Goal: Task Accomplishment & Management: Use online tool/utility

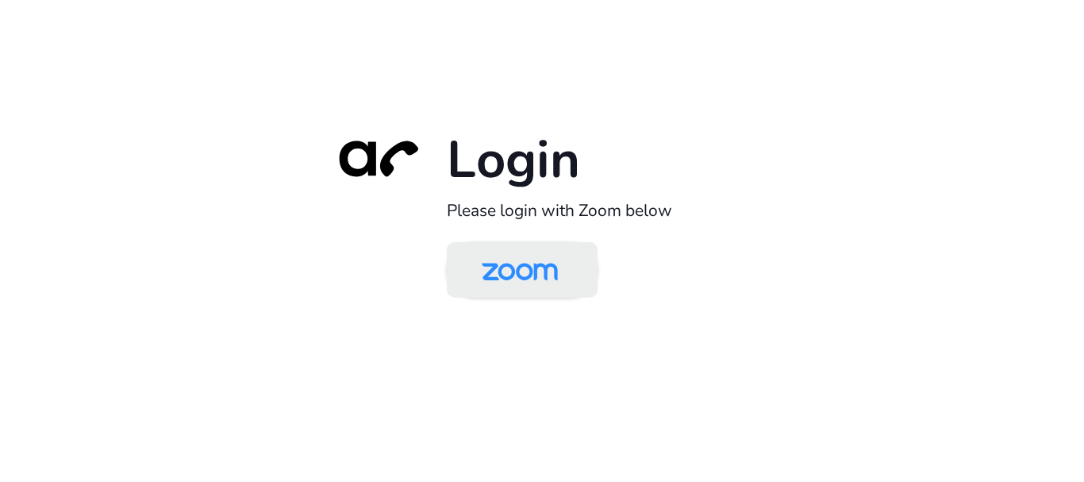
click at [512, 284] on img at bounding box center [519, 271] width 109 height 52
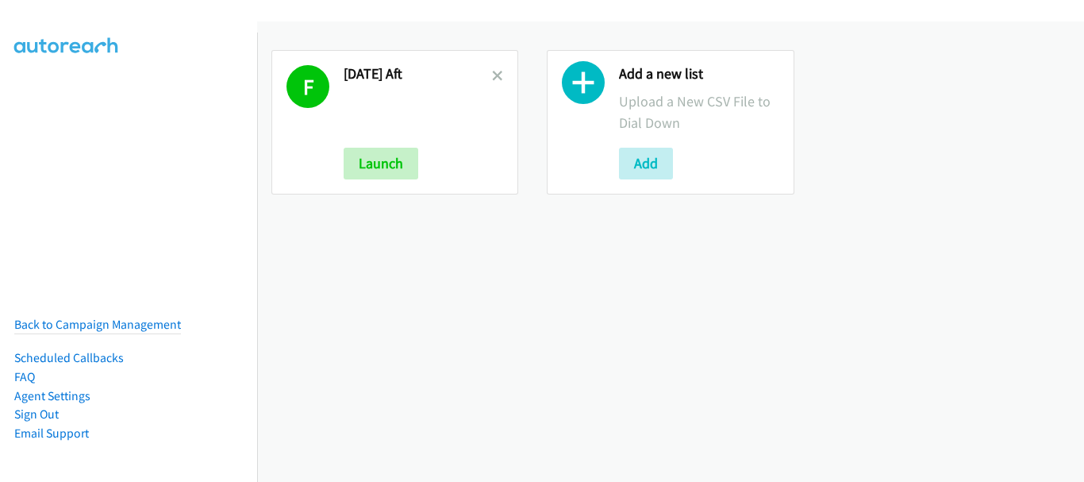
click at [501, 73] on div "F [DATE] Aft Launch" at bounding box center [394, 122] width 247 height 144
click at [497, 74] on icon at bounding box center [497, 76] width 11 height 11
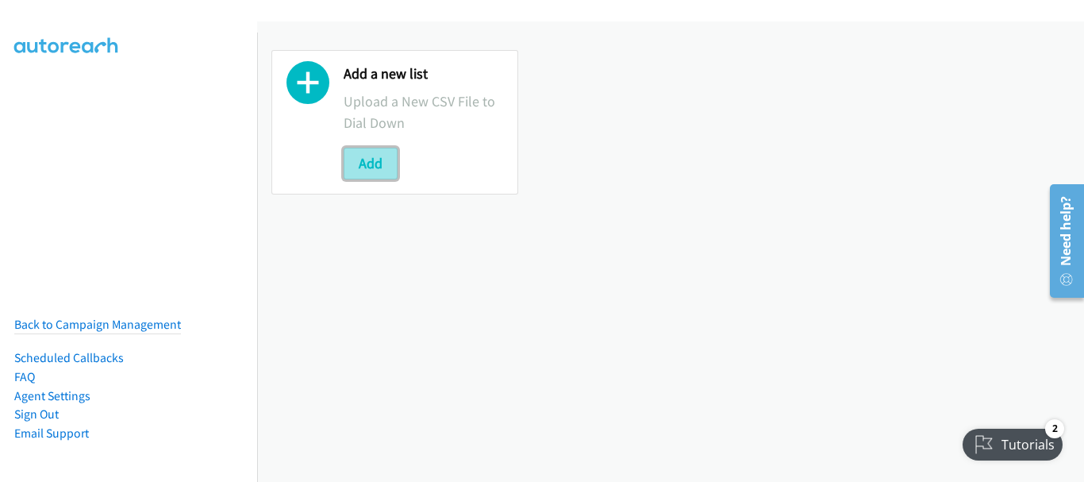
click at [372, 162] on button "Add" at bounding box center [371, 164] width 54 height 32
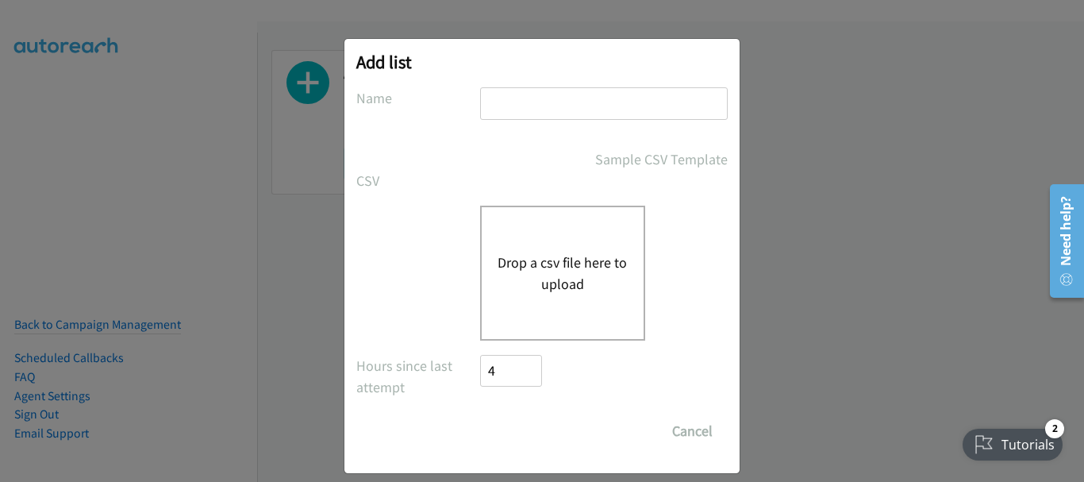
click at [515, 112] on input "text" at bounding box center [604, 103] width 248 height 33
type input "Monday morn"
click at [564, 312] on div "Drop a csv file here to upload" at bounding box center [562, 272] width 165 height 135
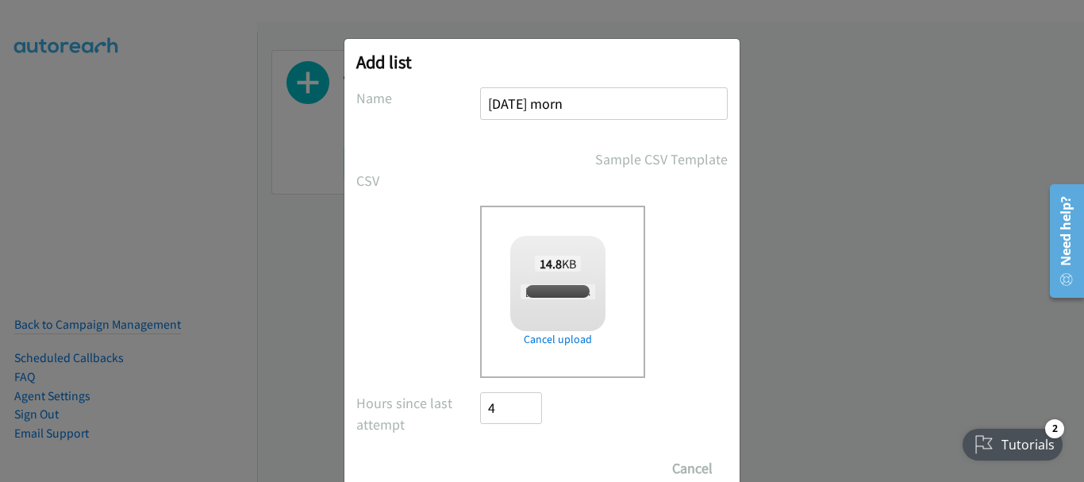
checkbox input "true"
click at [524, 462] on input "Save List" at bounding box center [521, 468] width 83 height 32
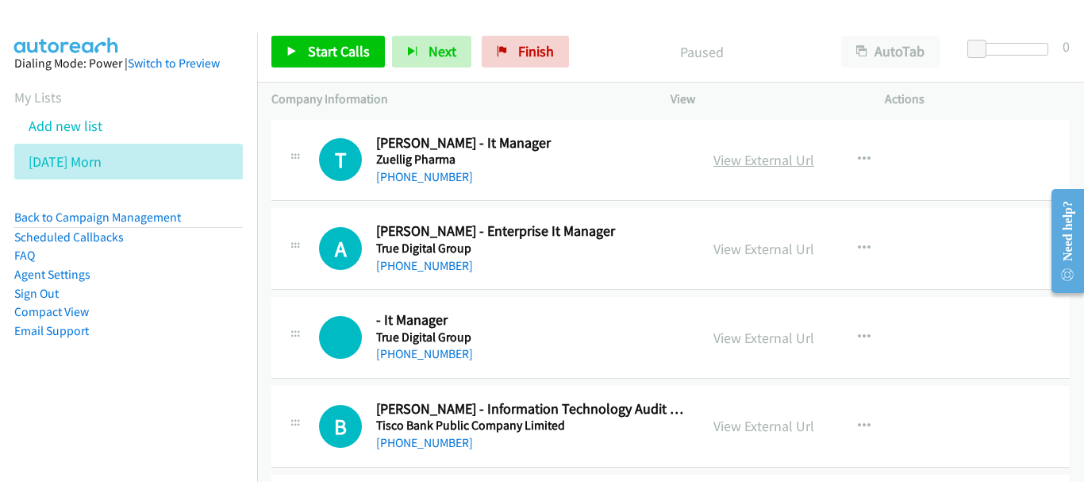
click at [774, 163] on link "View External Url" at bounding box center [763, 160] width 101 height 18
click at [452, 174] on link "[PHONE_NUMBER]" at bounding box center [424, 176] width 97 height 15
click at [435, 271] on link "[PHONE_NUMBER]" at bounding box center [424, 265] width 97 height 15
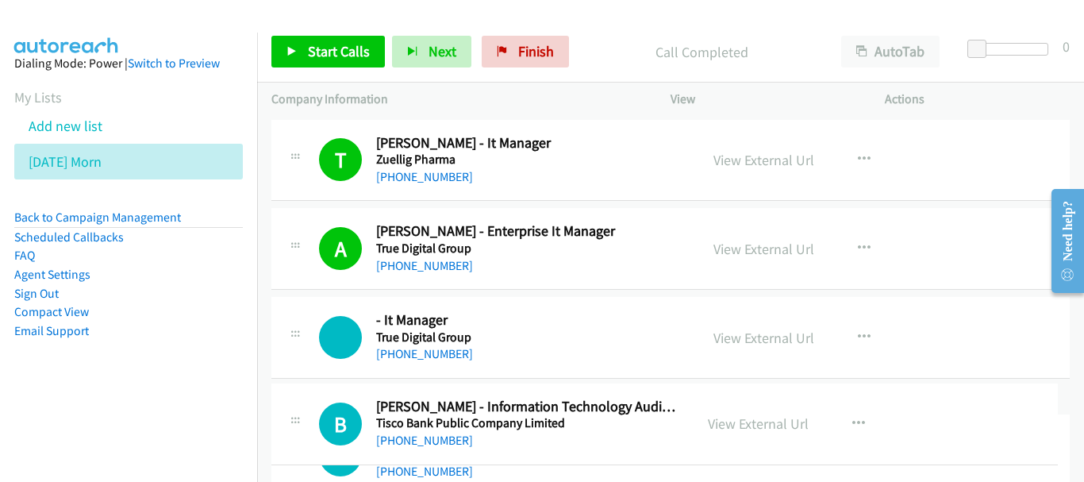
drag, startPoint x: 379, startPoint y: 409, endPoint x: 697, endPoint y: 406, distance: 318.1
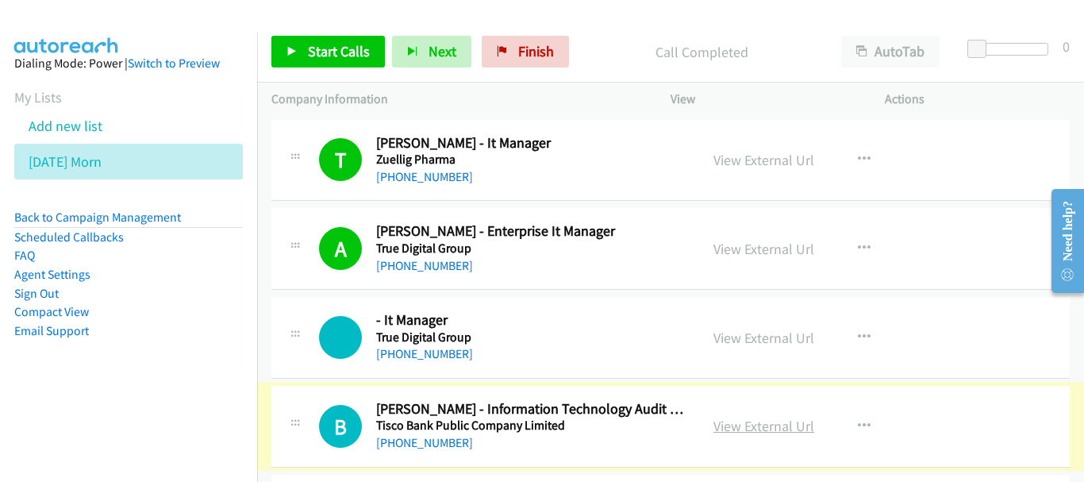
click at [726, 420] on link "View External Url" at bounding box center [763, 426] width 101 height 18
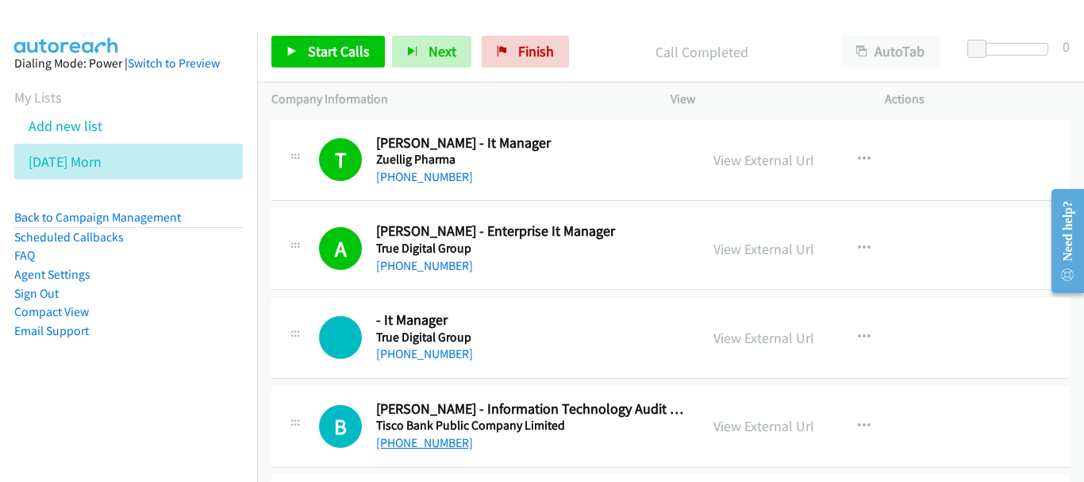
click at [412, 441] on link "[PHONE_NUMBER]" at bounding box center [424, 442] width 97 height 15
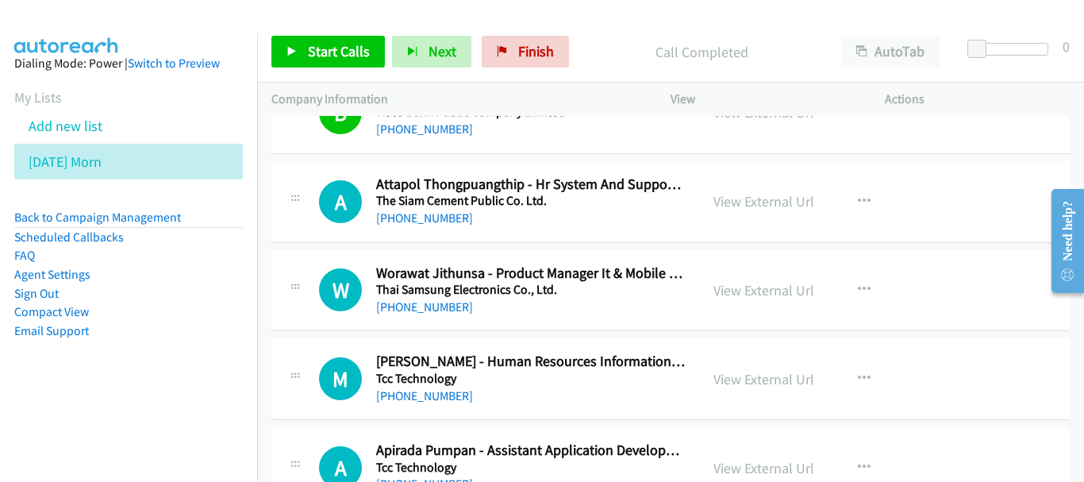
scroll to position [317, 0]
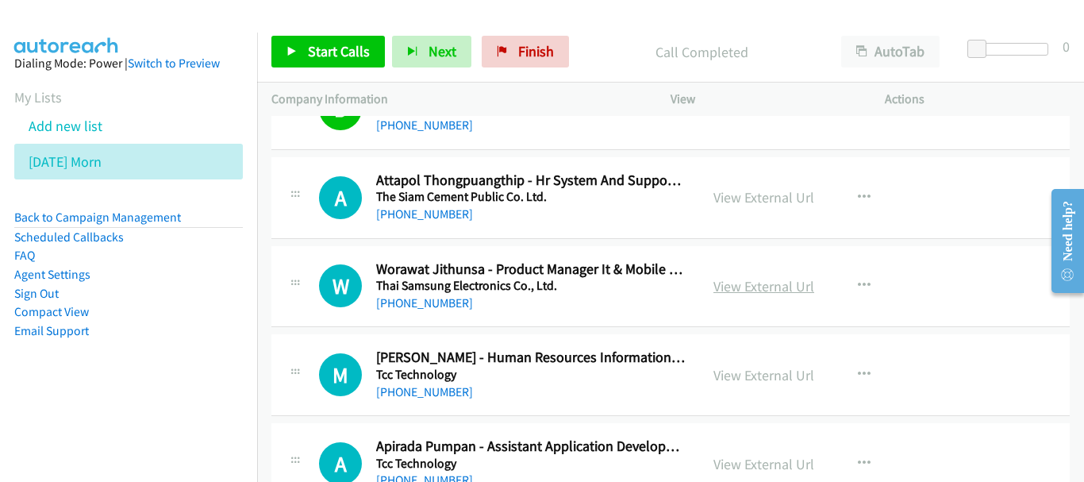
click at [731, 290] on link "View External Url" at bounding box center [763, 286] width 101 height 18
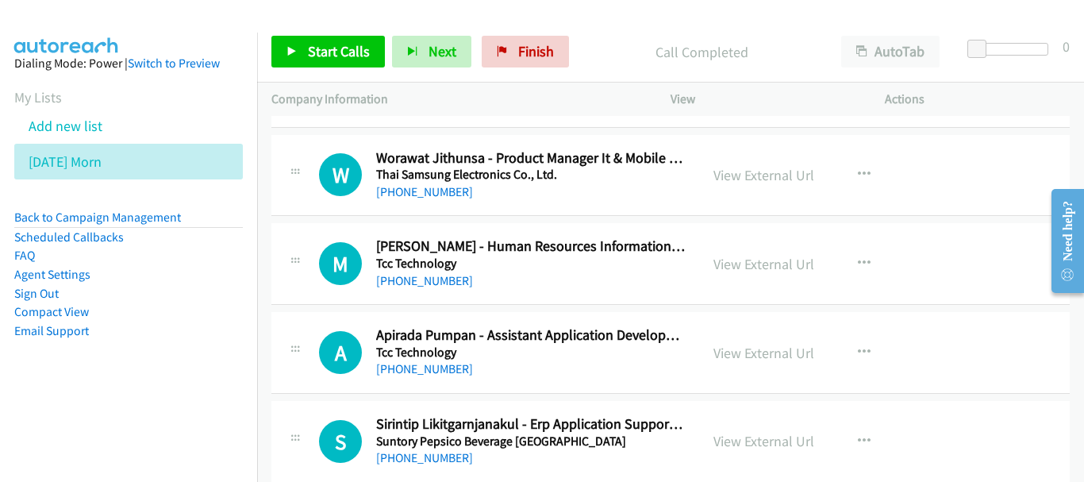
scroll to position [476, 0]
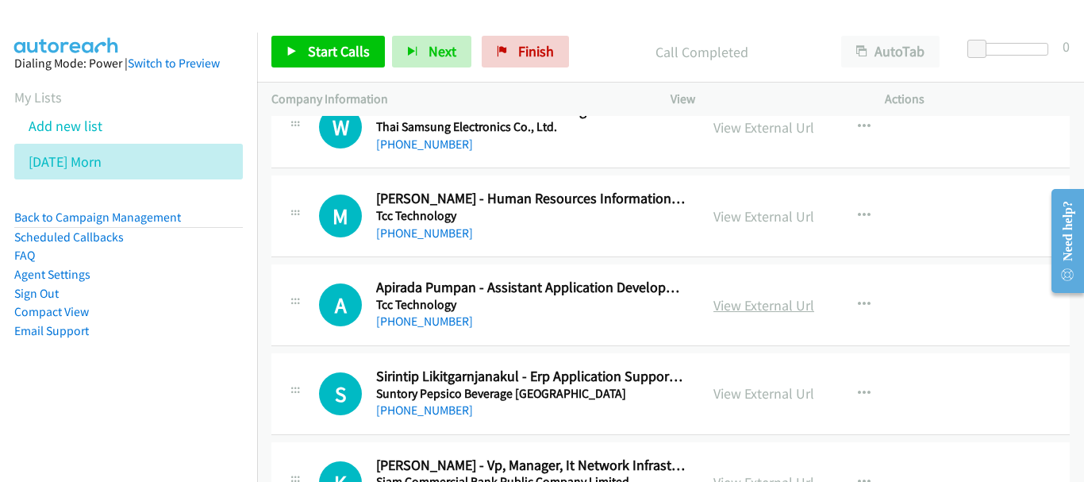
click at [733, 301] on link "View External Url" at bounding box center [763, 305] width 101 height 18
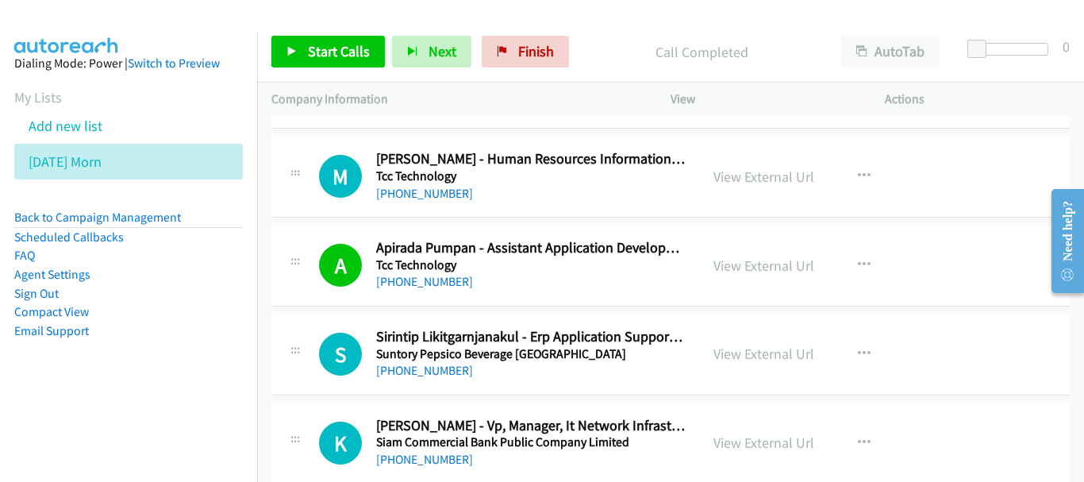
scroll to position [555, 0]
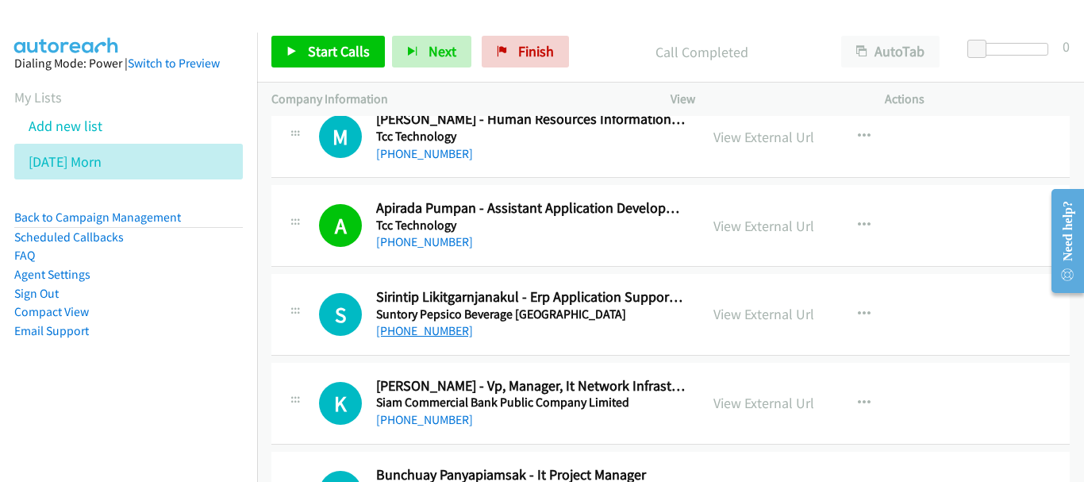
click at [442, 326] on link "[PHONE_NUMBER]" at bounding box center [424, 330] width 97 height 15
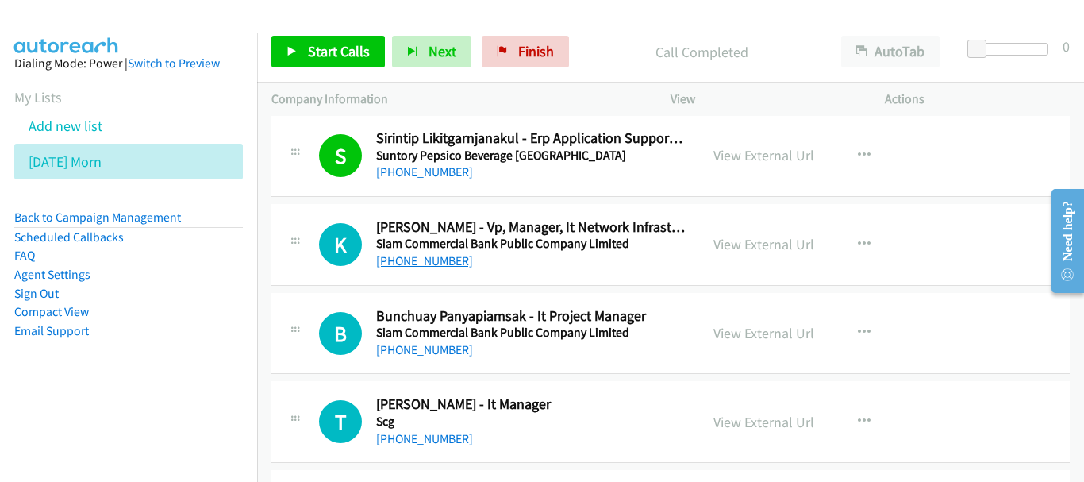
click at [443, 264] on link "[PHONE_NUMBER]" at bounding box center [424, 260] width 97 height 15
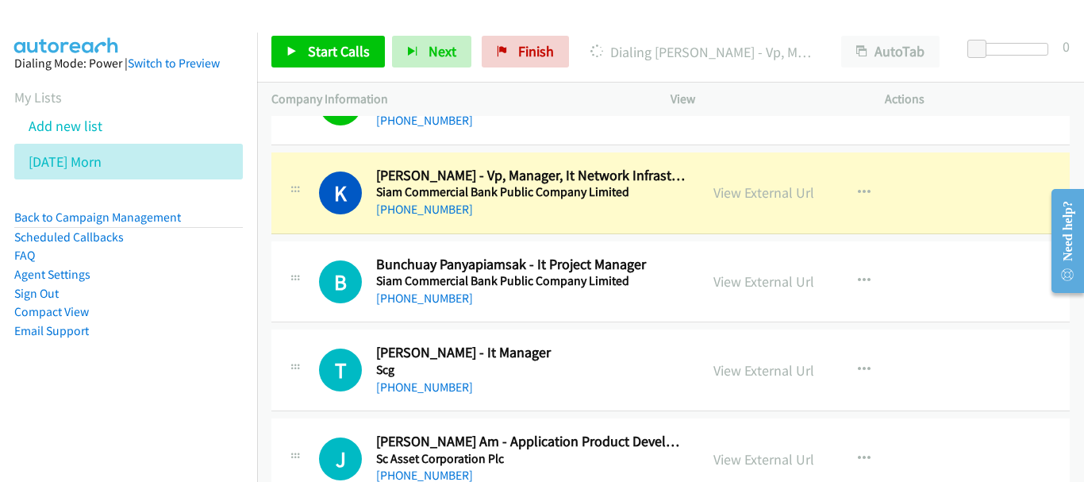
scroll to position [793, 0]
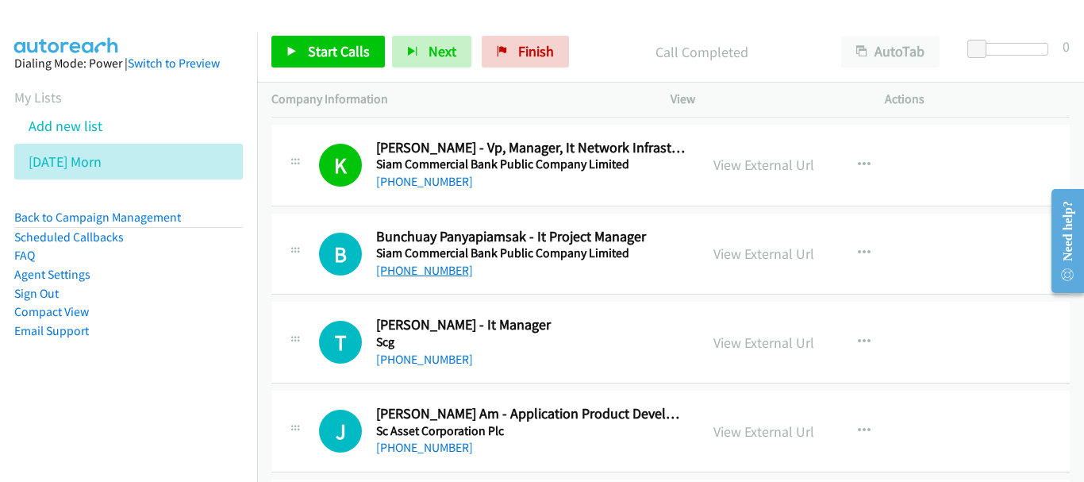
click at [402, 274] on link "[PHONE_NUMBER]" at bounding box center [424, 270] width 97 height 15
click at [431, 360] on link "[PHONE_NUMBER]" at bounding box center [424, 358] width 97 height 15
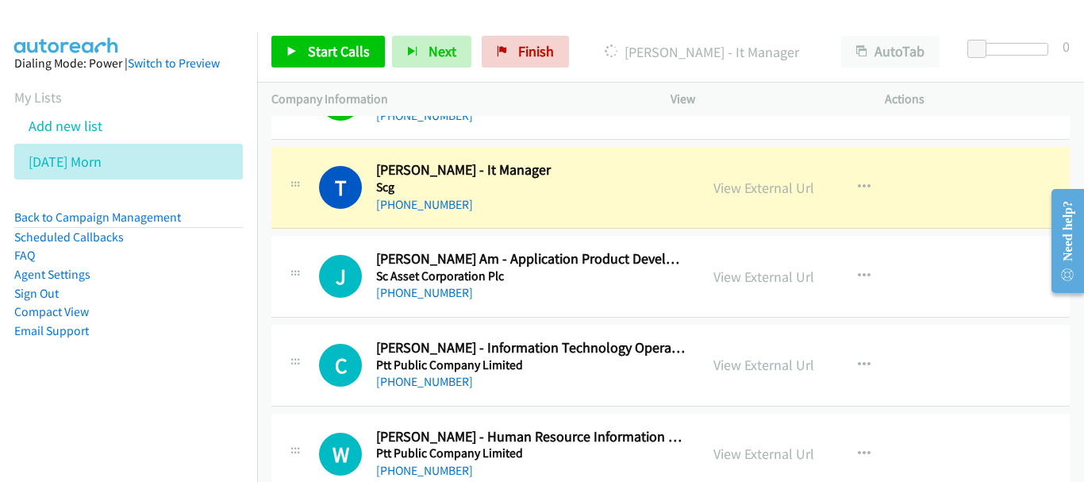
scroll to position [952, 0]
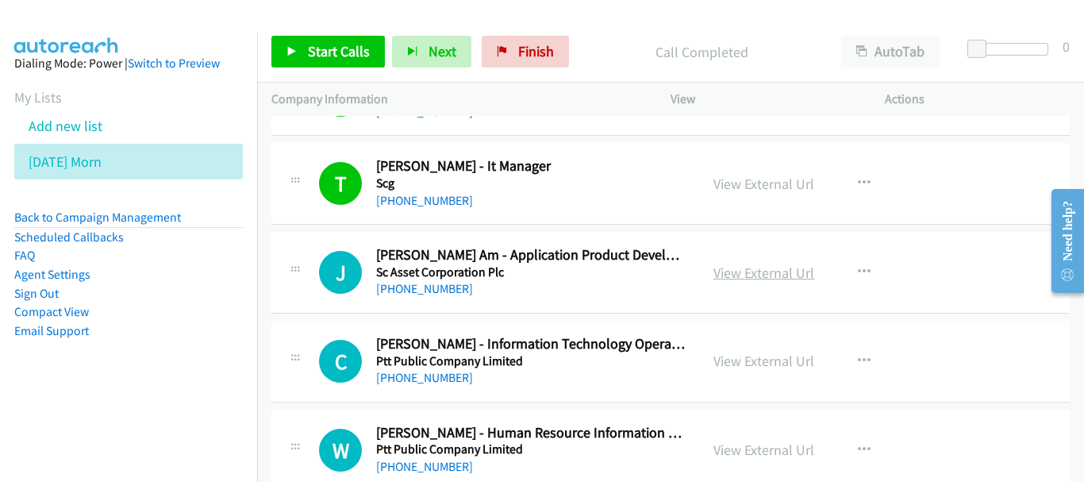
click at [733, 273] on link "View External Url" at bounding box center [763, 272] width 101 height 18
click at [417, 290] on link "[PHONE_NUMBER]" at bounding box center [424, 288] width 97 height 15
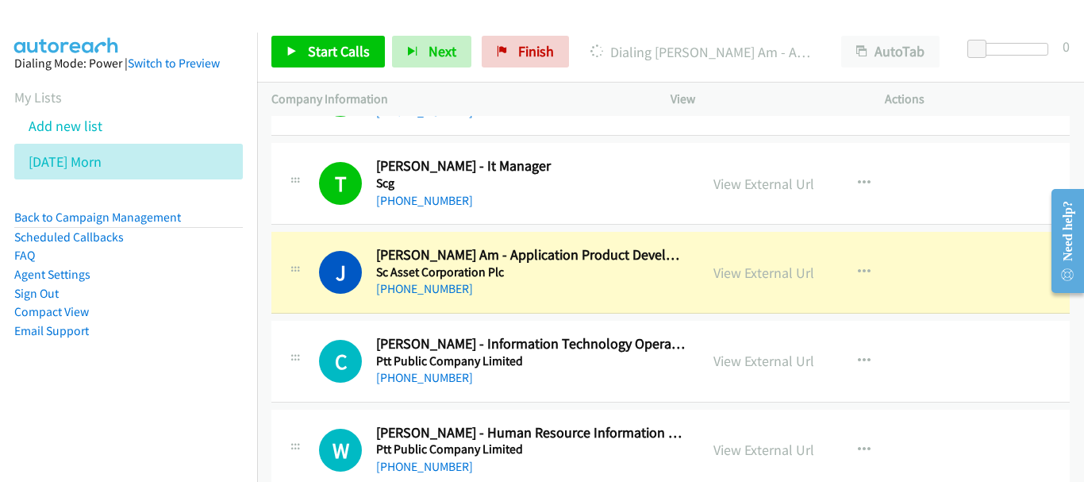
scroll to position [1031, 0]
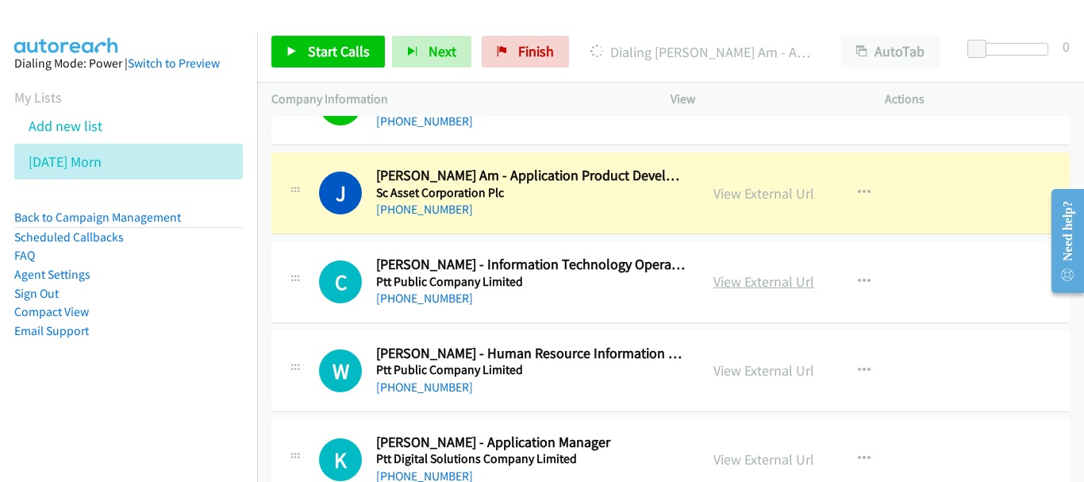
click at [762, 289] on link "View External Url" at bounding box center [763, 281] width 101 height 18
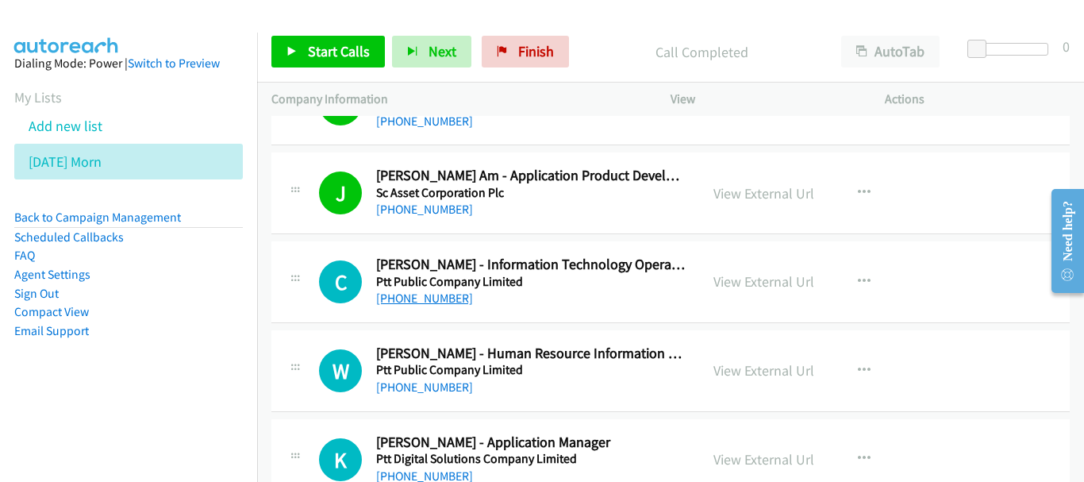
click at [457, 301] on link "[PHONE_NUMBER]" at bounding box center [424, 297] width 97 height 15
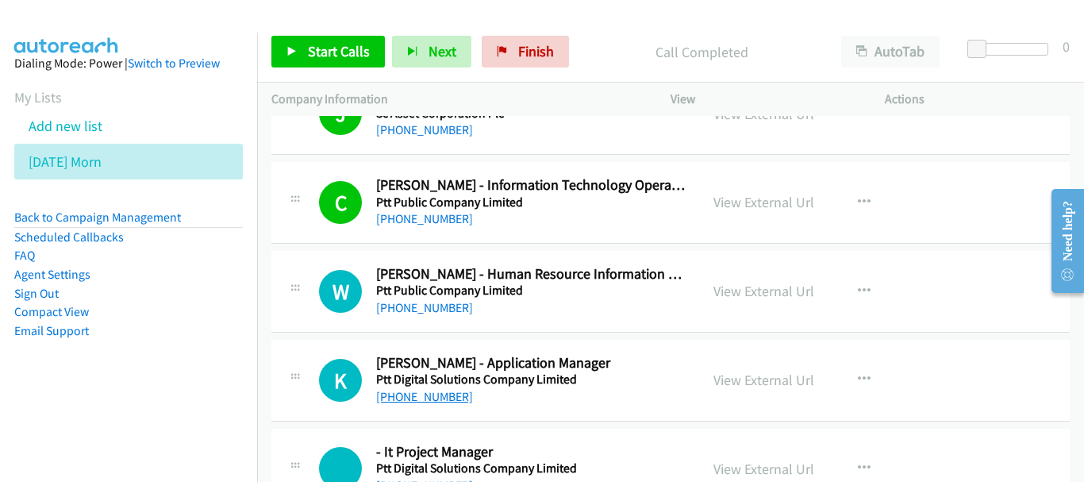
click at [439, 392] on link "[PHONE_NUMBER]" at bounding box center [424, 396] width 97 height 15
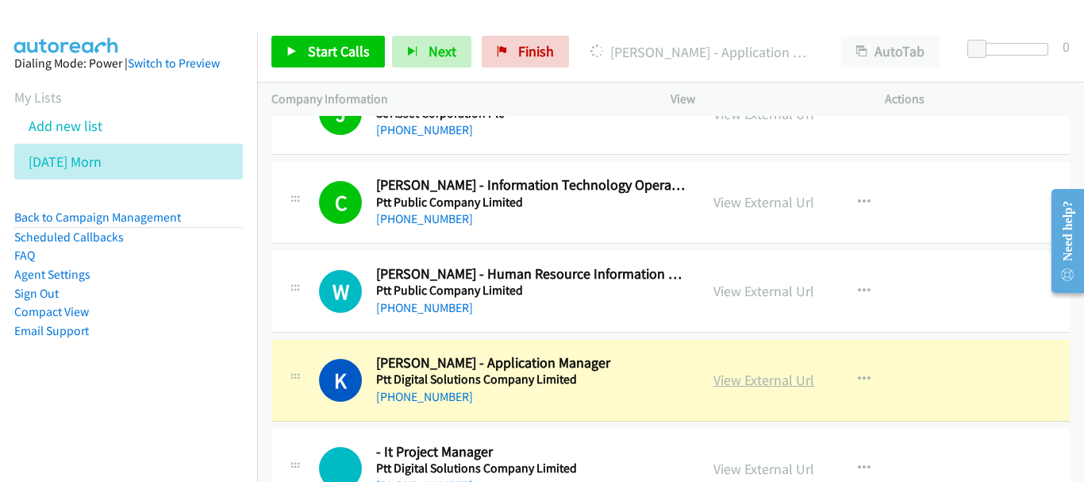
click at [767, 378] on link "View External Url" at bounding box center [763, 379] width 101 height 18
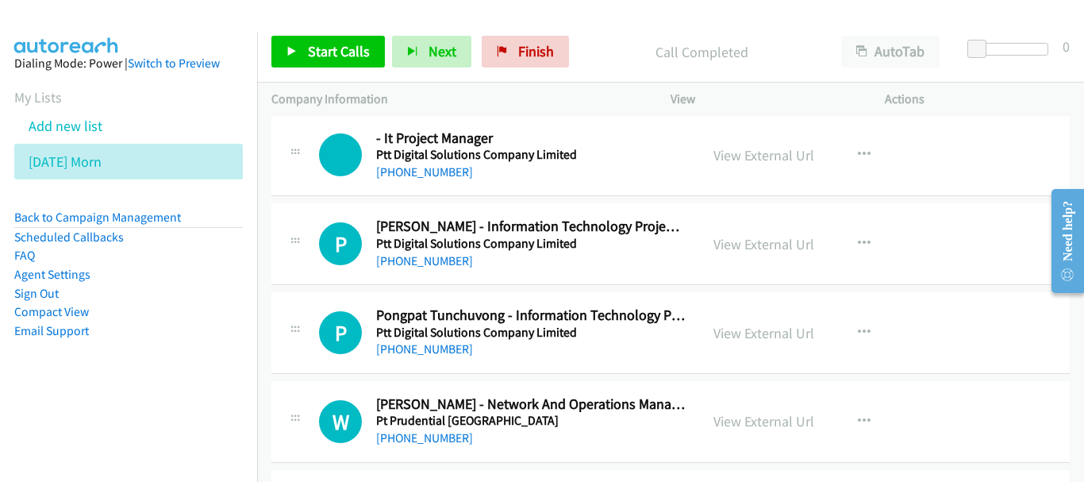
scroll to position [1428, 0]
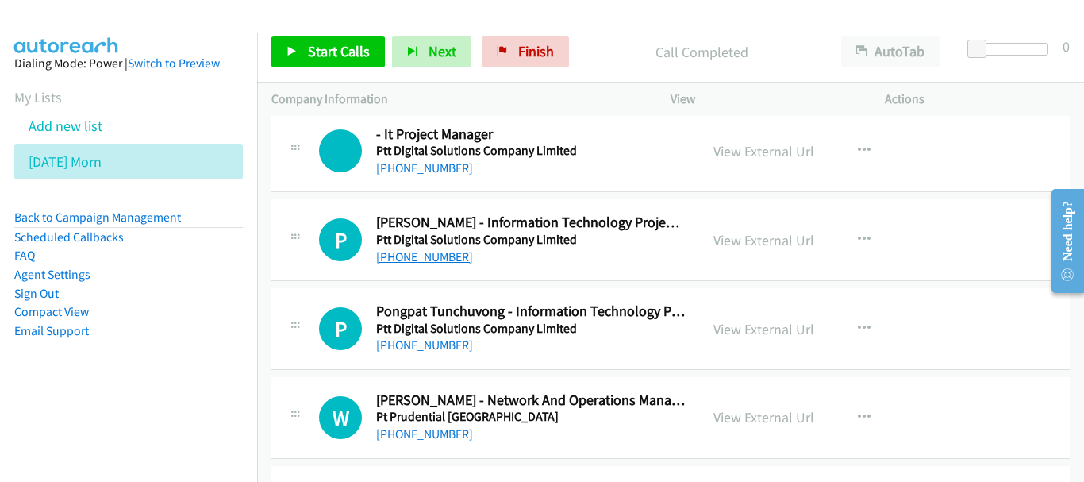
click at [426, 251] on link "[PHONE_NUMBER]" at bounding box center [424, 256] width 97 height 15
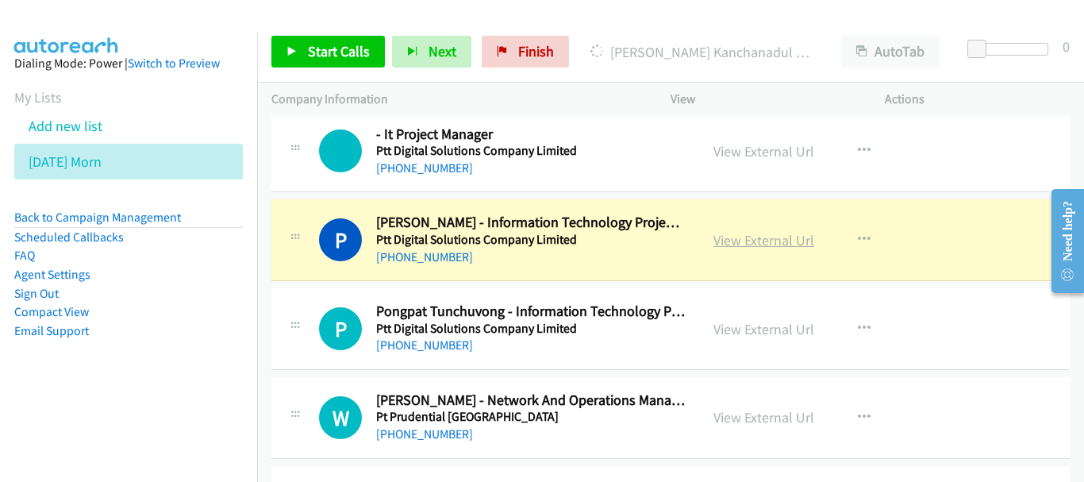
click at [768, 241] on link "View External Url" at bounding box center [763, 240] width 101 height 18
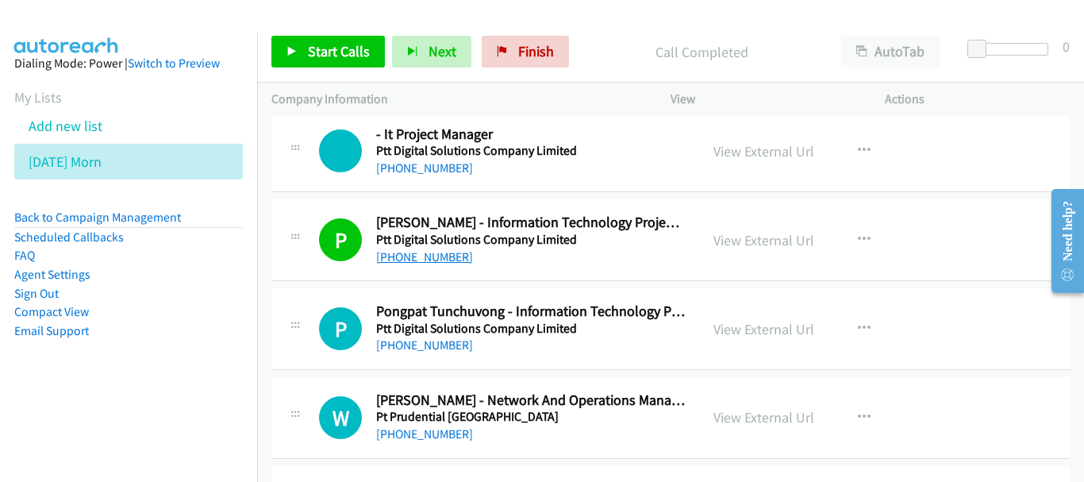
click at [439, 249] on link "[PHONE_NUMBER]" at bounding box center [424, 256] width 97 height 15
click at [445, 348] on link "[PHONE_NUMBER]" at bounding box center [424, 344] width 97 height 15
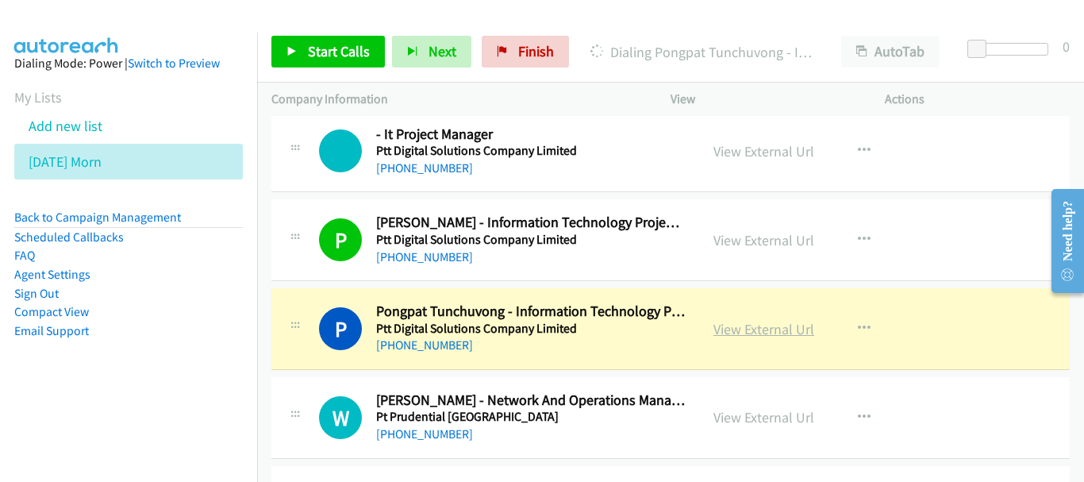
click at [780, 333] on link "View External Url" at bounding box center [763, 329] width 101 height 18
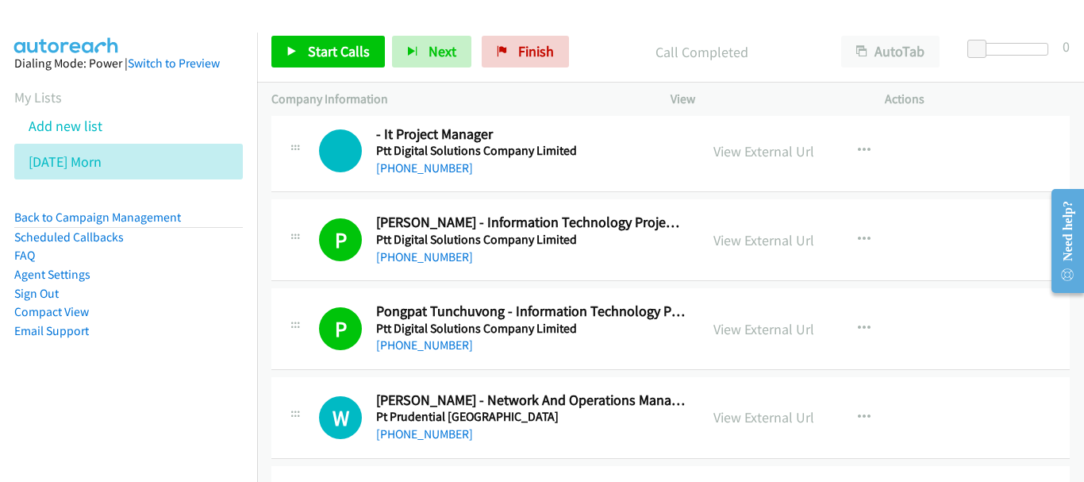
scroll to position [1507, 0]
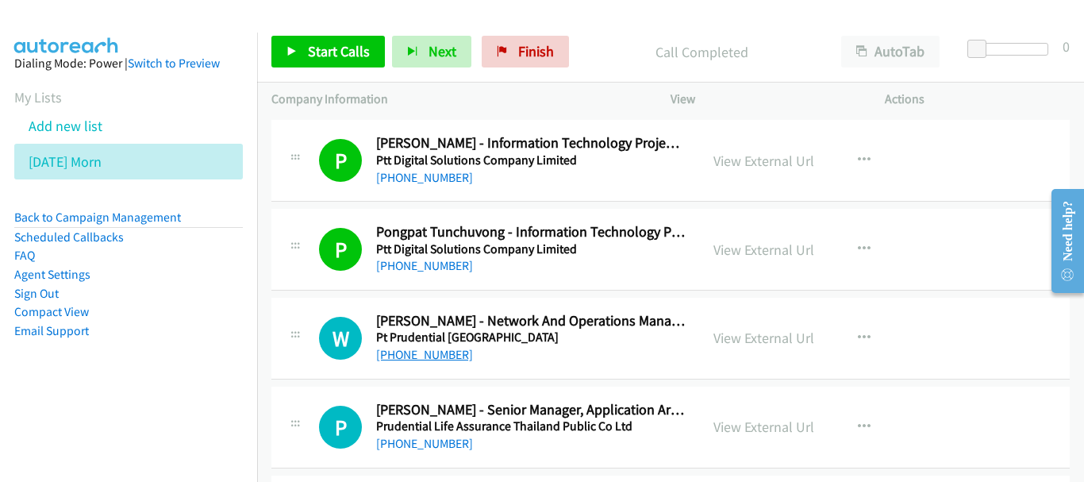
click at [435, 351] on link "[PHONE_NUMBER]" at bounding box center [424, 354] width 97 height 15
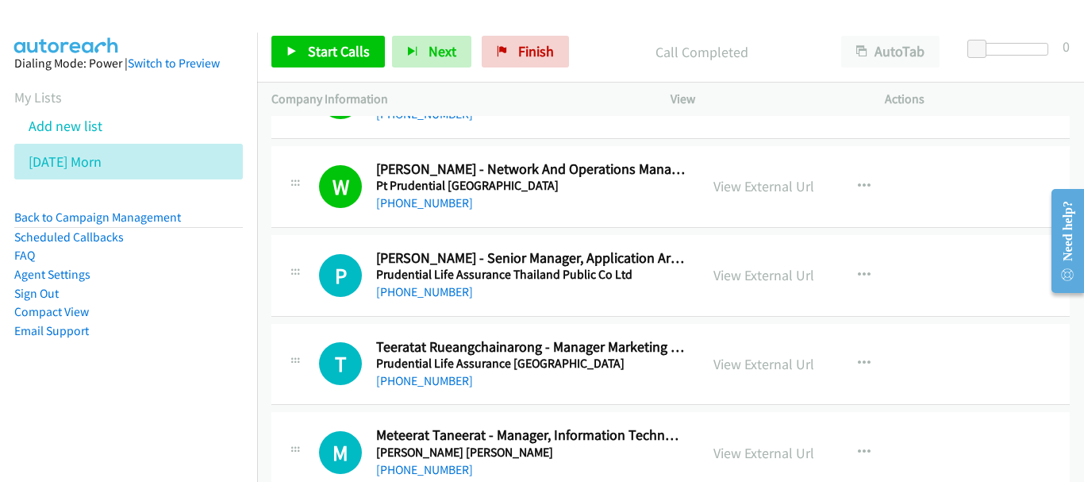
scroll to position [1666, 0]
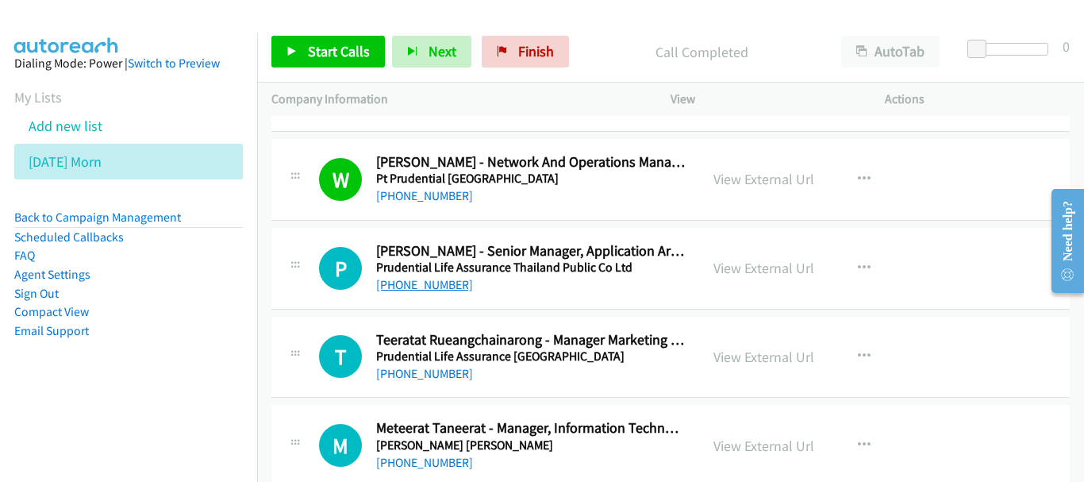
click at [392, 287] on link "[PHONE_NUMBER]" at bounding box center [424, 284] width 97 height 15
click at [453, 287] on link "[PHONE_NUMBER]" at bounding box center [424, 284] width 97 height 15
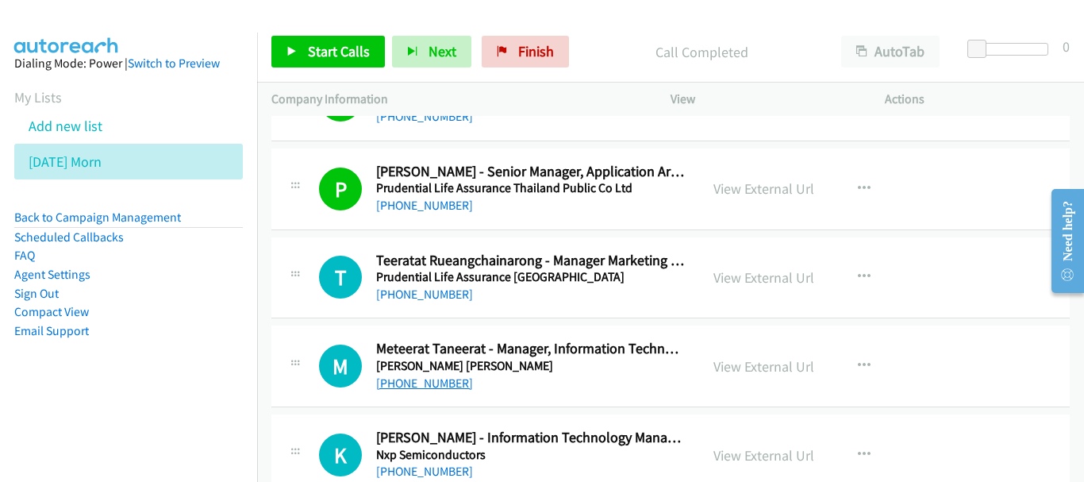
click at [445, 386] on link "[PHONE_NUMBER]" at bounding box center [424, 382] width 97 height 15
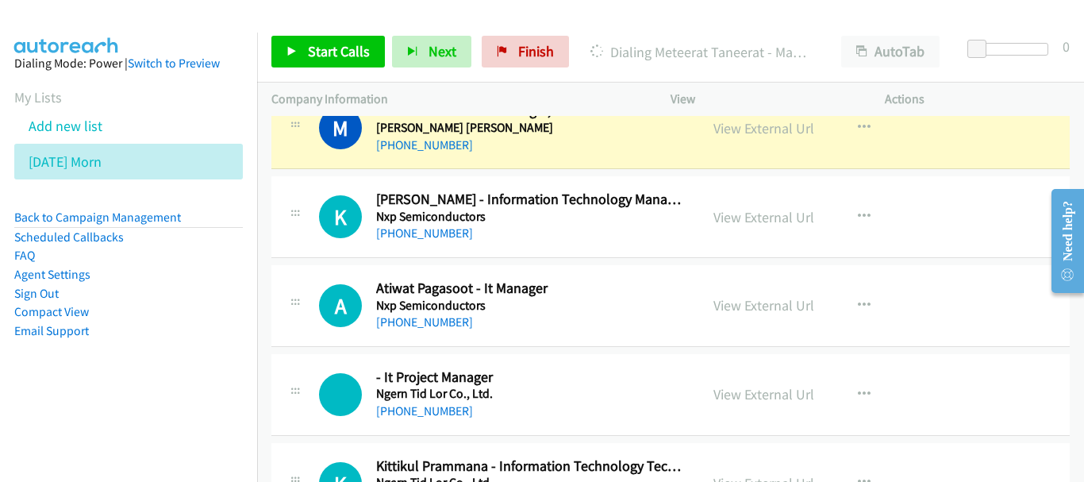
scroll to position [1904, 0]
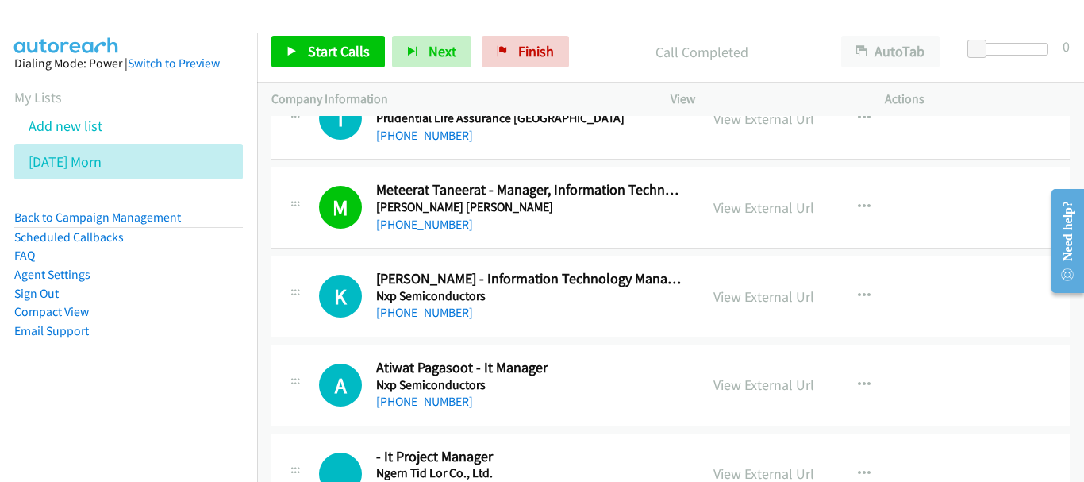
click at [413, 309] on link "[PHONE_NUMBER]" at bounding box center [424, 312] width 97 height 15
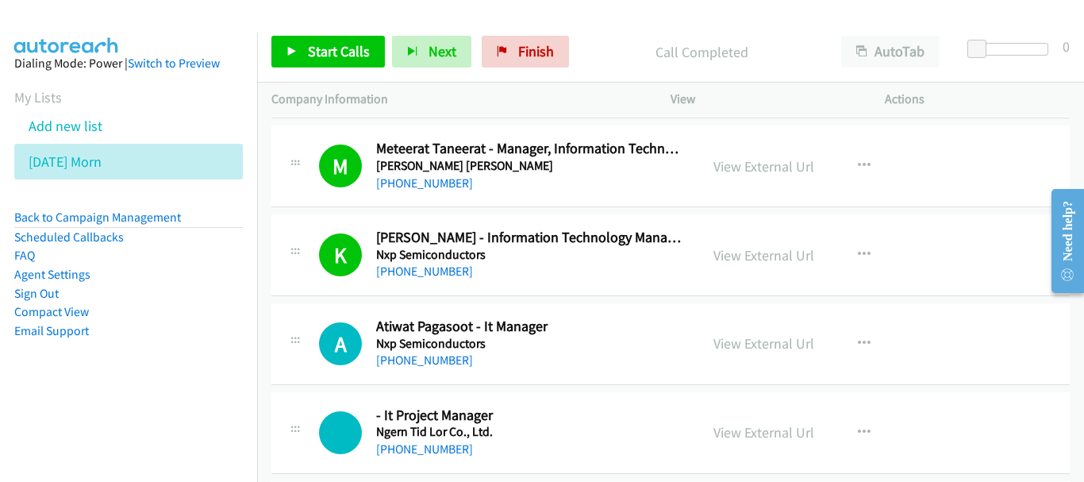
scroll to position [1983, 0]
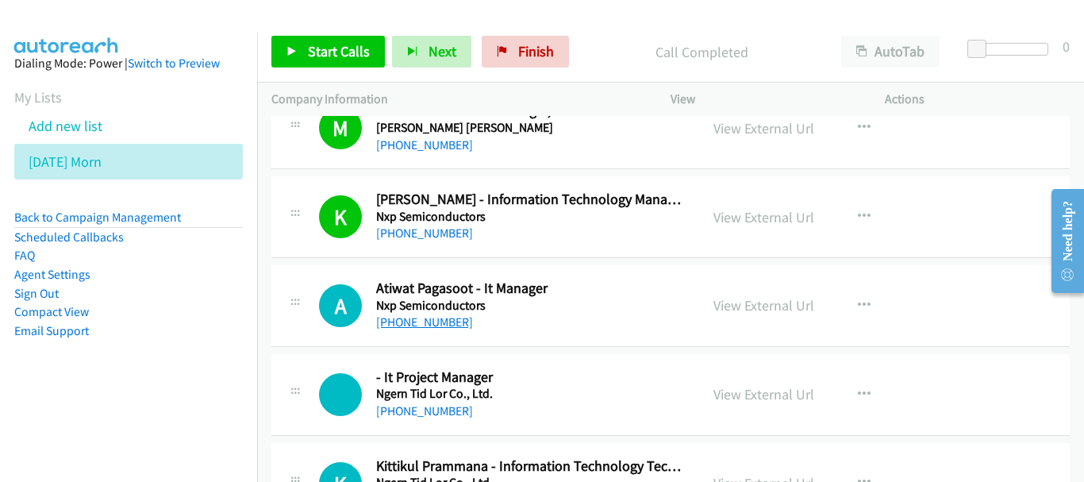
click at [454, 324] on link "[PHONE_NUMBER]" at bounding box center [424, 321] width 97 height 15
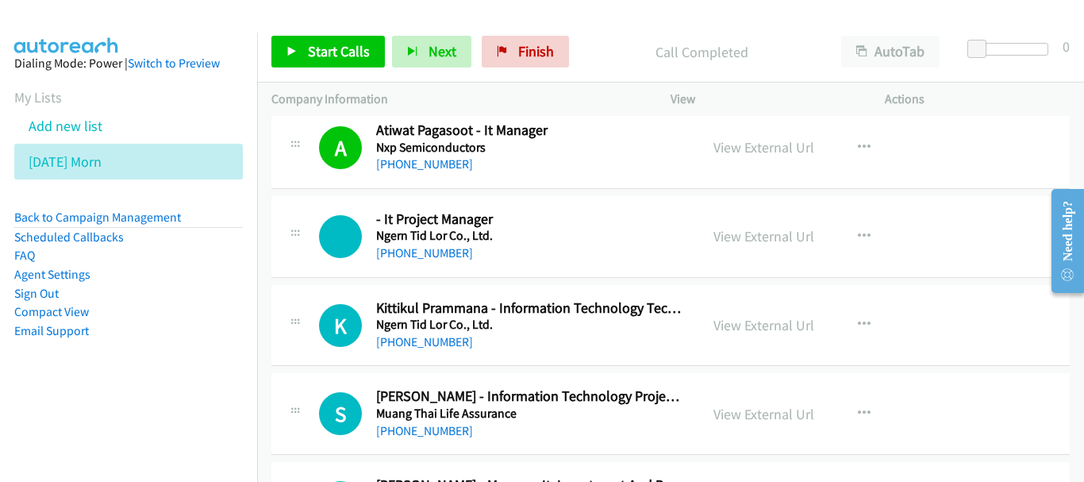
scroll to position [2142, 0]
click at [440, 342] on link "[PHONE_NUMBER]" at bounding box center [424, 340] width 97 height 15
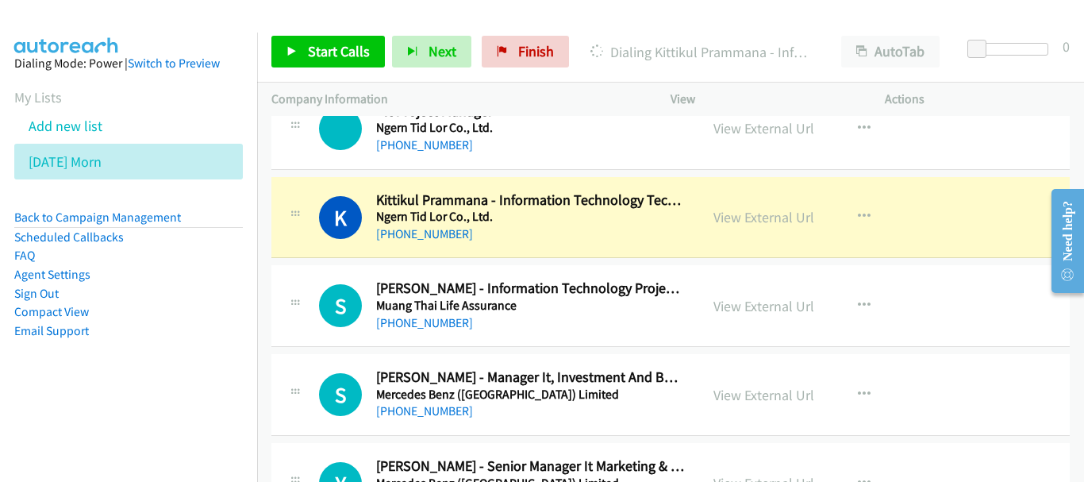
scroll to position [2221, 0]
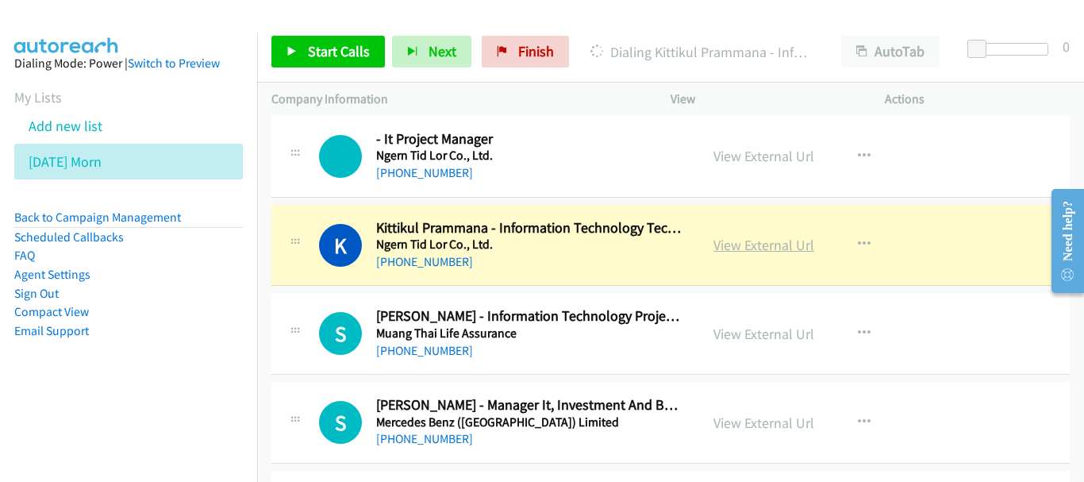
click at [768, 251] on link "View External Url" at bounding box center [763, 245] width 101 height 18
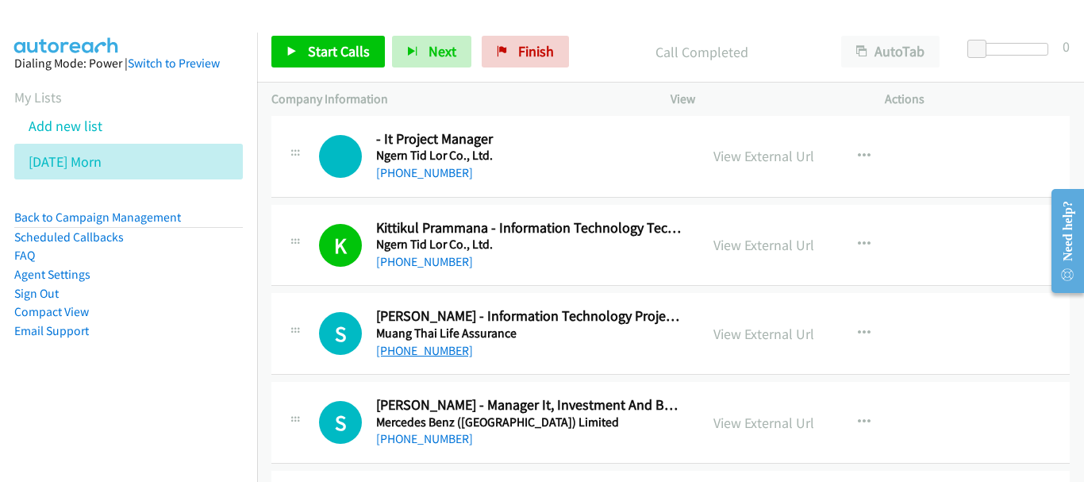
click at [421, 349] on link "[PHONE_NUMBER]" at bounding box center [424, 350] width 97 height 15
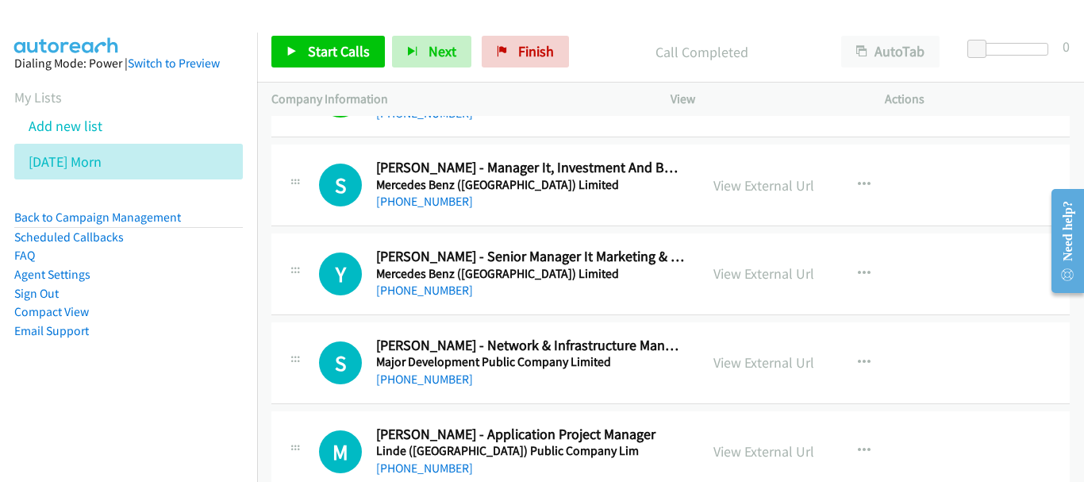
scroll to position [2459, 0]
click at [443, 372] on link "[PHONE_NUMBER]" at bounding box center [424, 377] width 97 height 15
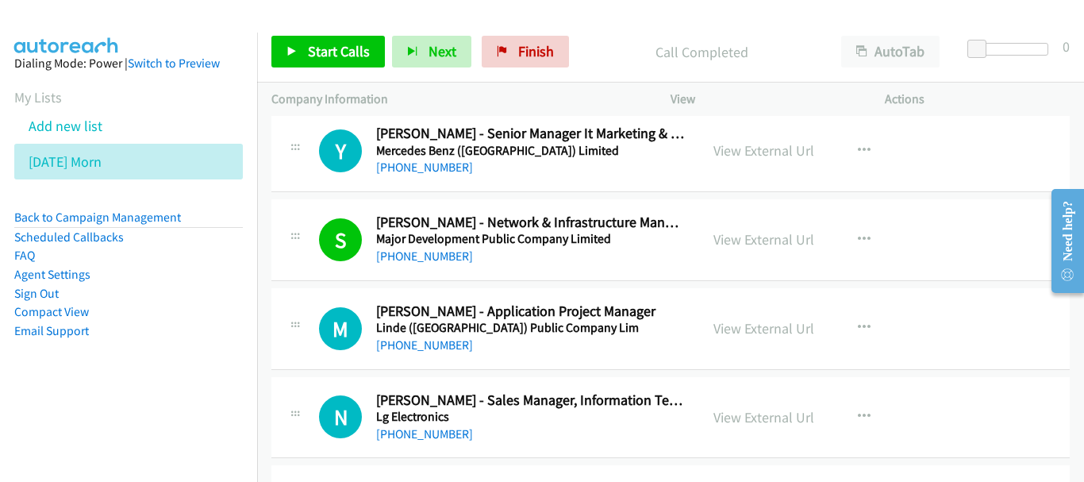
scroll to position [2618, 0]
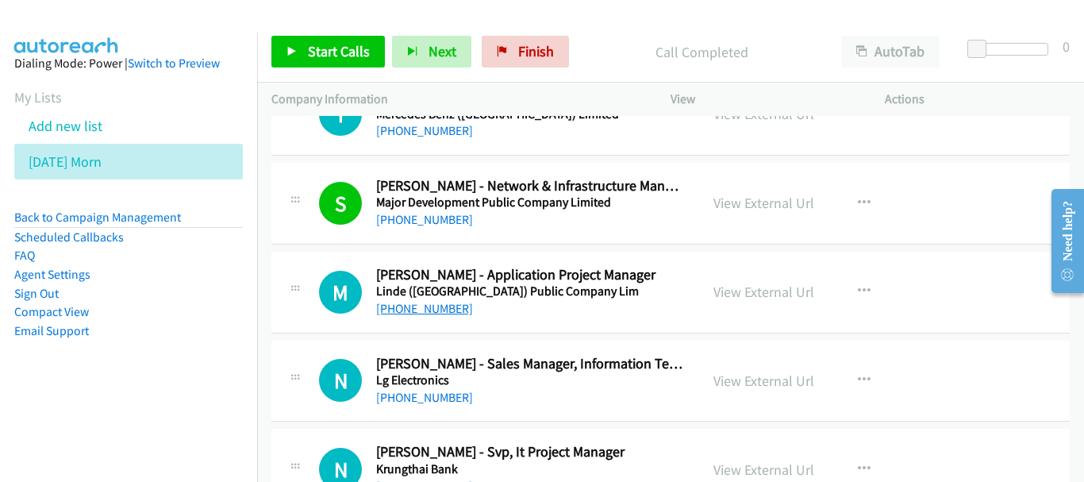
click at [444, 304] on link "[PHONE_NUMBER]" at bounding box center [424, 308] width 97 height 15
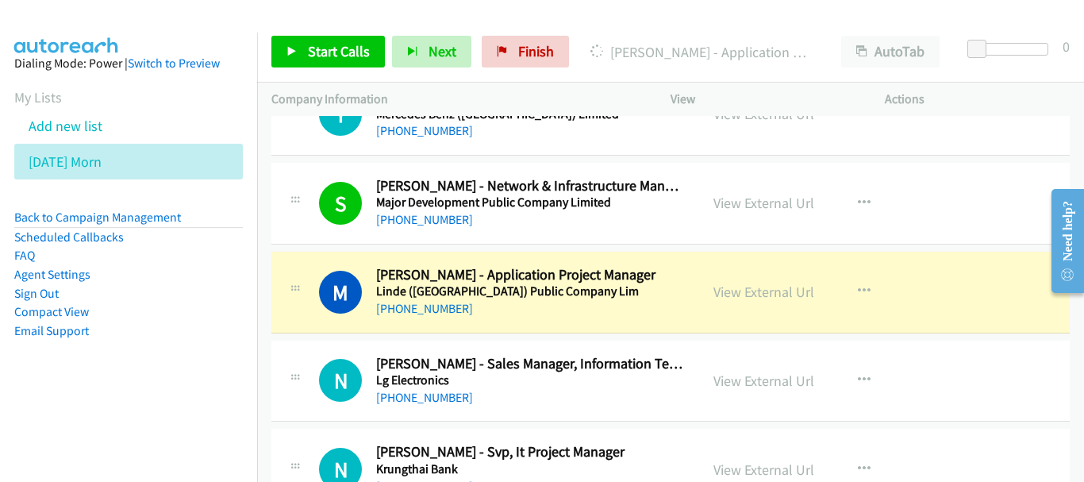
scroll to position [2777, 0]
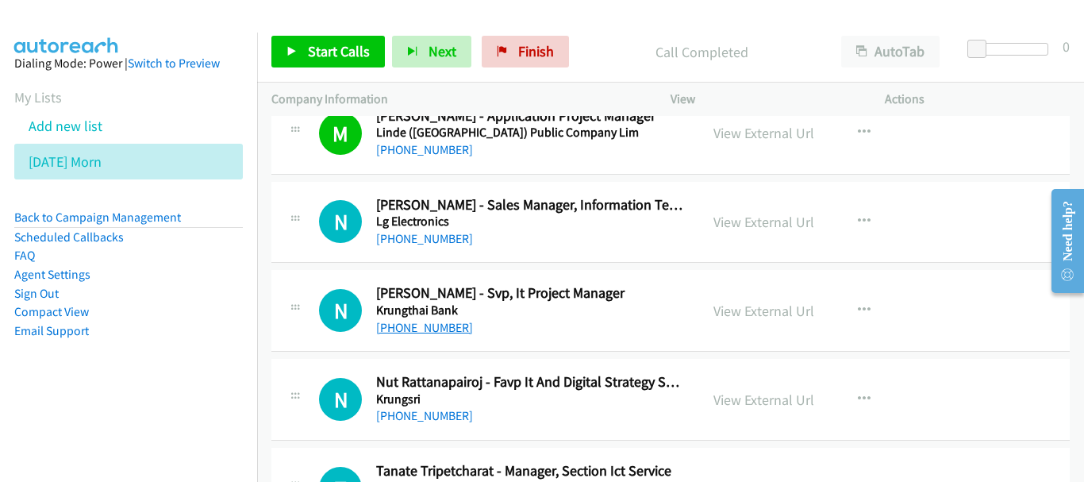
click at [432, 324] on link "[PHONE_NUMBER]" at bounding box center [424, 327] width 97 height 15
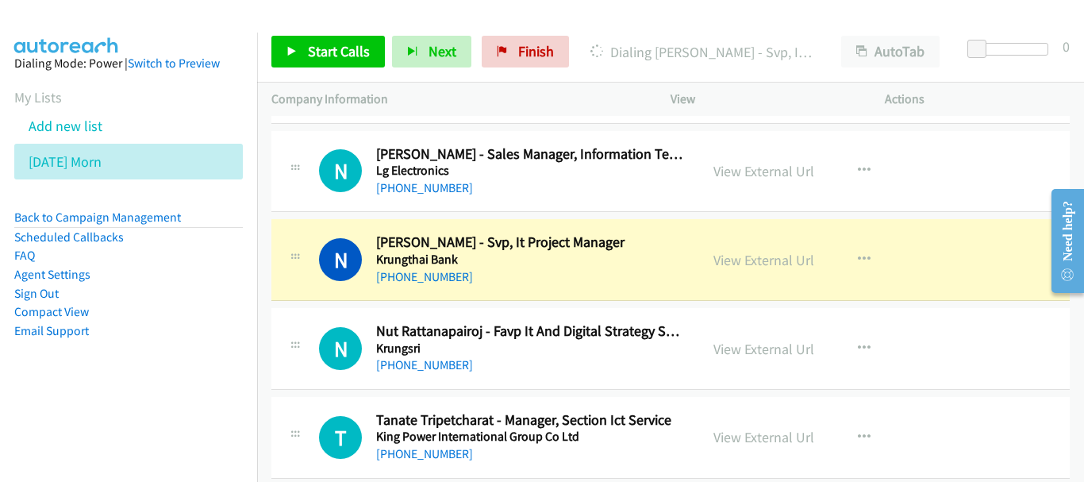
scroll to position [2856, 0]
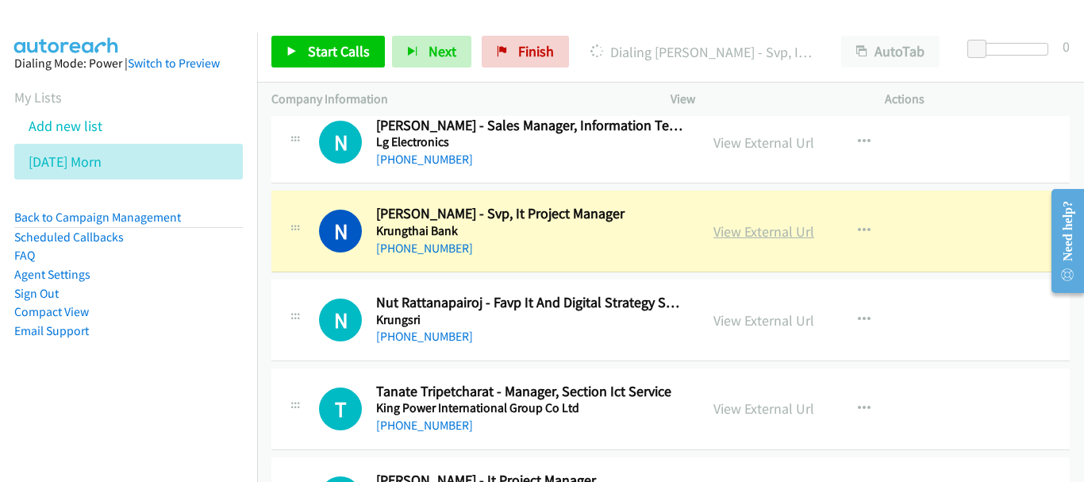
click at [731, 237] on link "View External Url" at bounding box center [763, 231] width 101 height 18
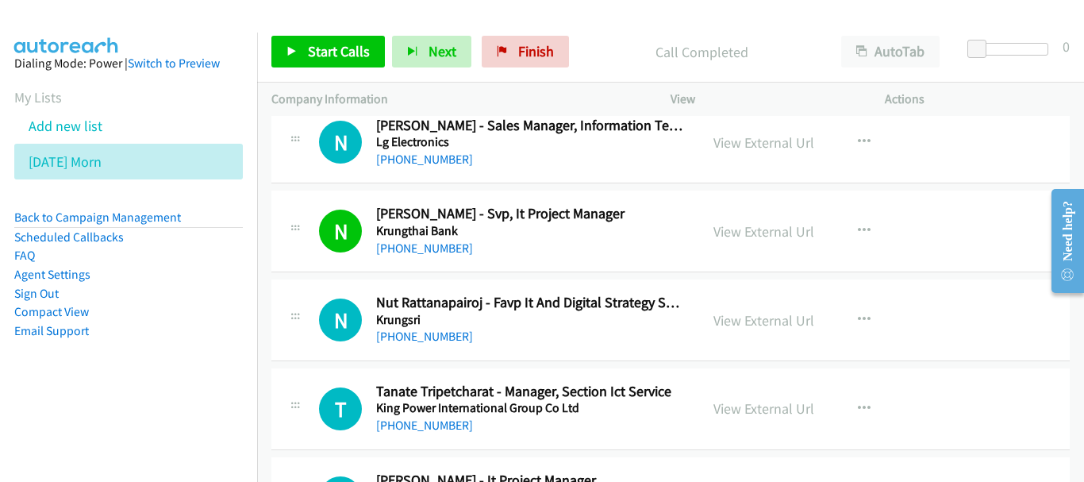
click at [398, 346] on div "N Callback Scheduled Nut Rattanapairoj - Favp It And Digital Strategy Subsidiar…" at bounding box center [670, 320] width 798 height 82
click at [398, 328] on link "[PHONE_NUMBER]" at bounding box center [424, 335] width 97 height 15
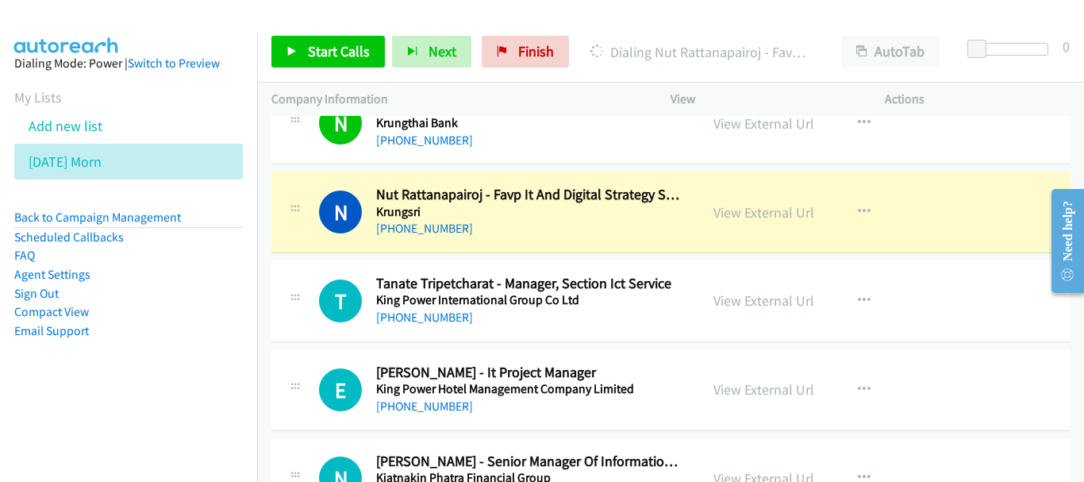
scroll to position [2935, 0]
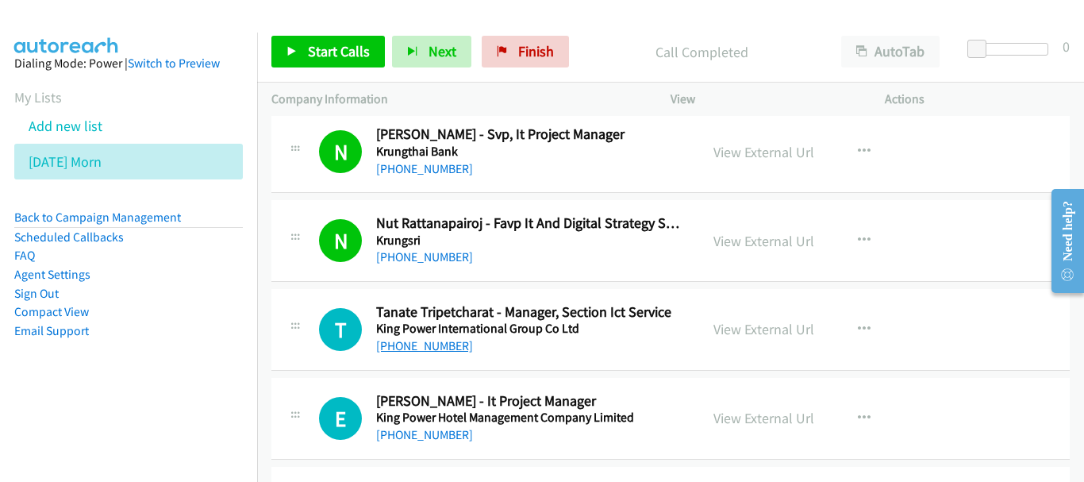
click at [428, 351] on link "[PHONE_NUMBER]" at bounding box center [424, 345] width 97 height 15
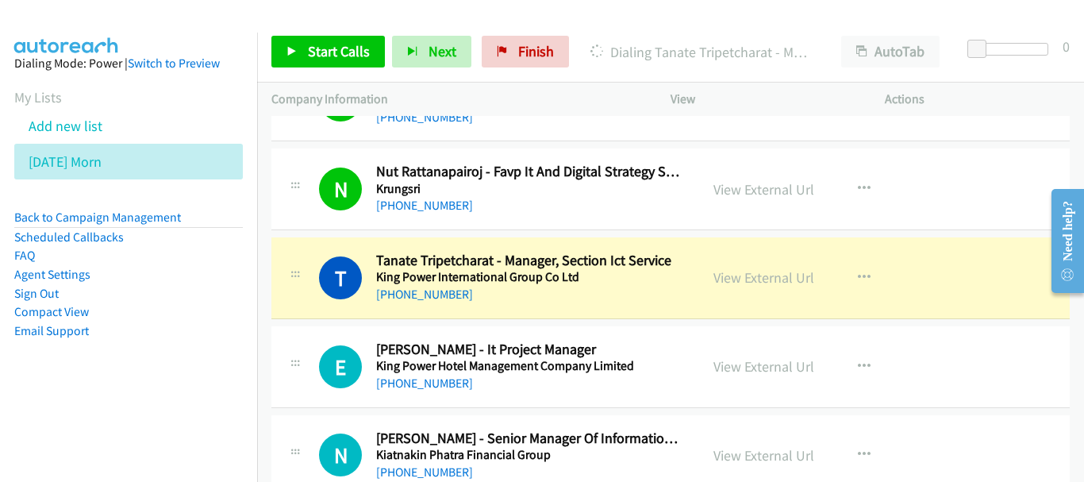
scroll to position [3015, 0]
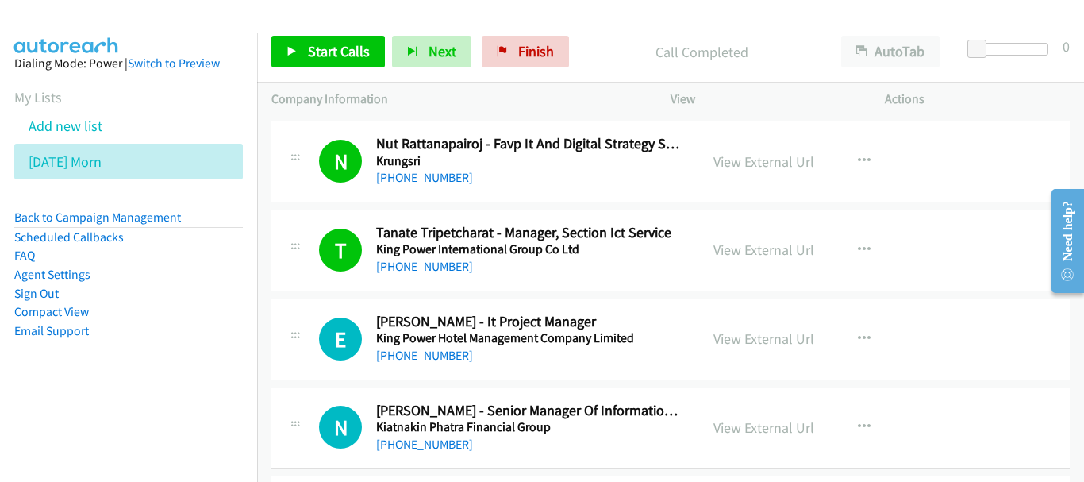
click at [440, 367] on div "E Callback Scheduled [PERSON_NAME] - It Project Manager King Power Hotel Manage…" at bounding box center [670, 339] width 798 height 82
click at [438, 359] on link "[PHONE_NUMBER]" at bounding box center [424, 354] width 97 height 15
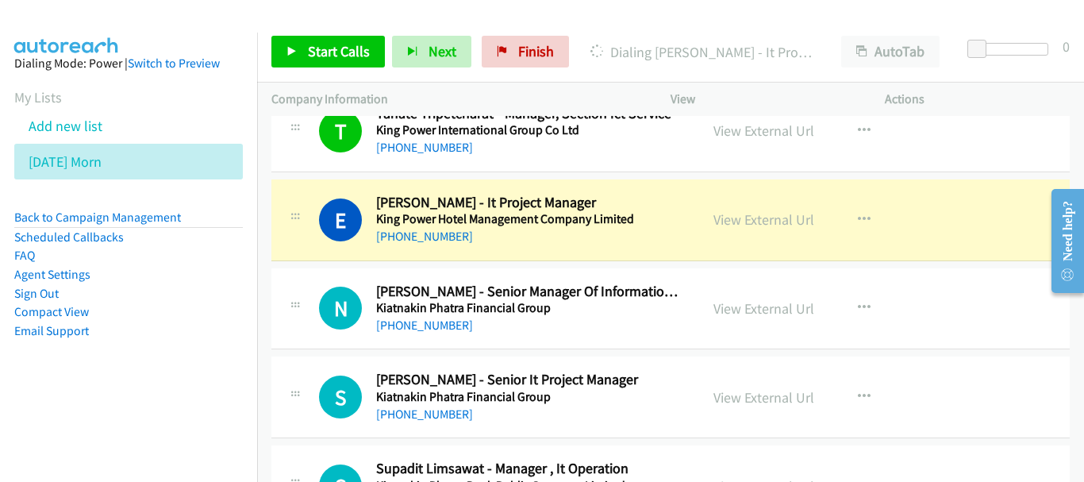
scroll to position [3173, 0]
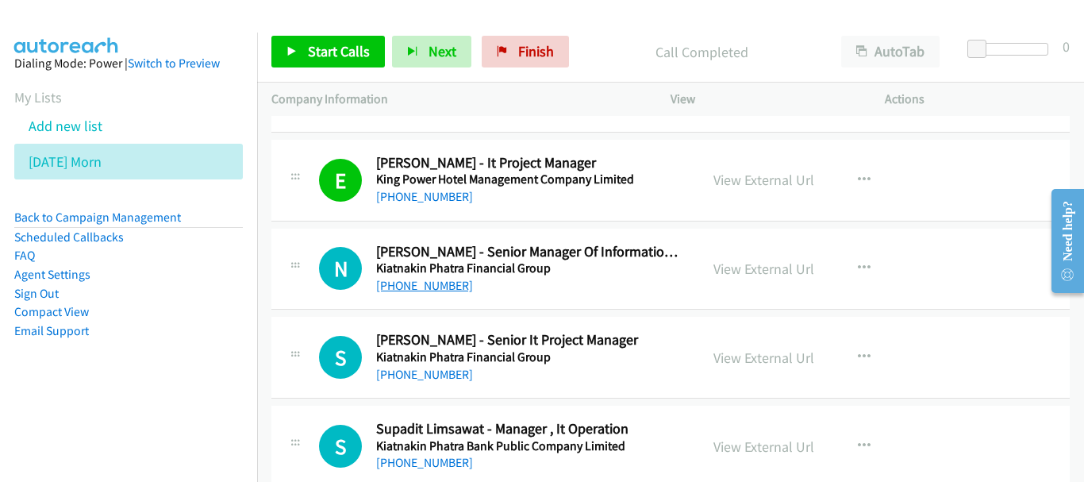
click at [424, 286] on link "[PHONE_NUMBER]" at bounding box center [424, 285] width 97 height 15
click at [431, 373] on link "[PHONE_NUMBER]" at bounding box center [424, 374] width 97 height 15
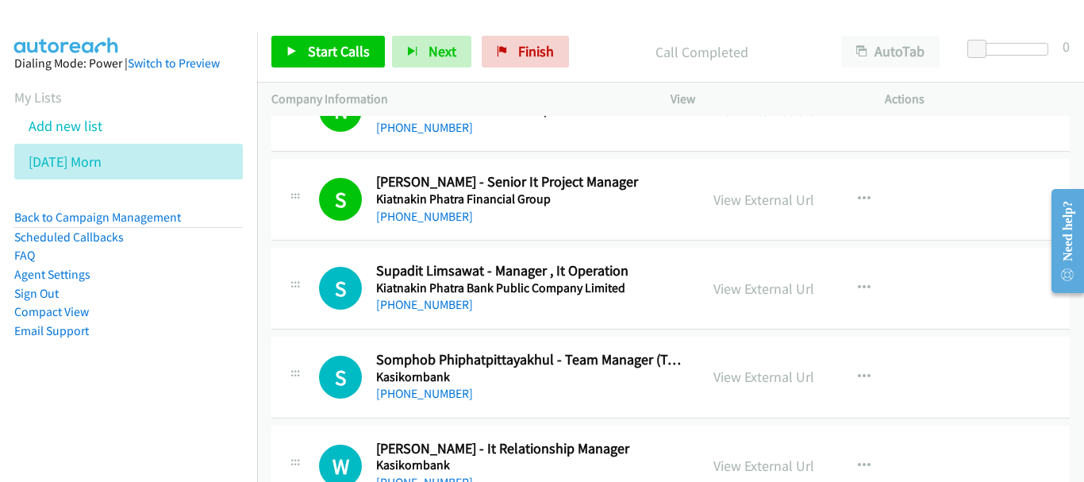
scroll to position [3332, 0]
click at [419, 306] on link "[PHONE_NUMBER]" at bounding box center [424, 303] width 97 height 15
click at [432, 390] on link "[PHONE_NUMBER]" at bounding box center [424, 392] width 97 height 15
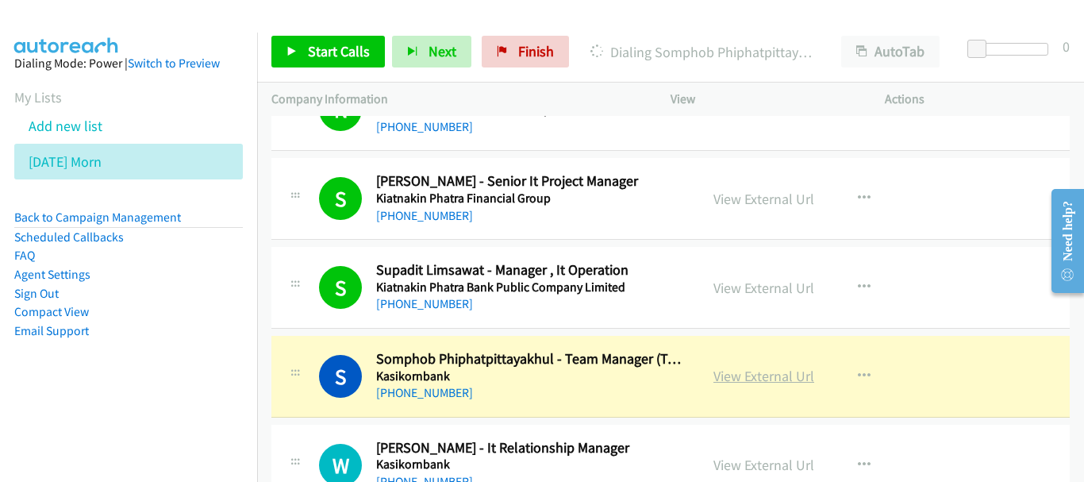
click at [748, 380] on link "View External Url" at bounding box center [763, 376] width 101 height 18
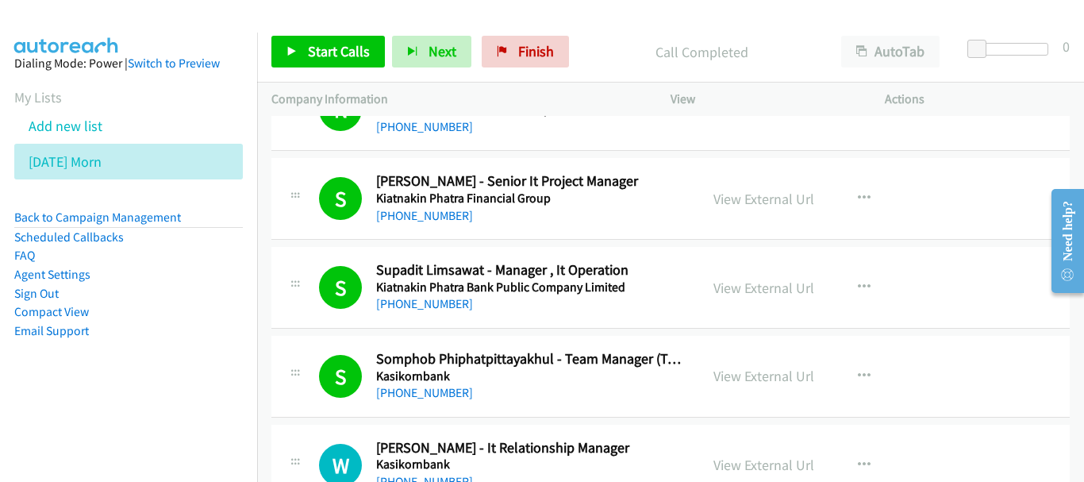
scroll to position [3411, 0]
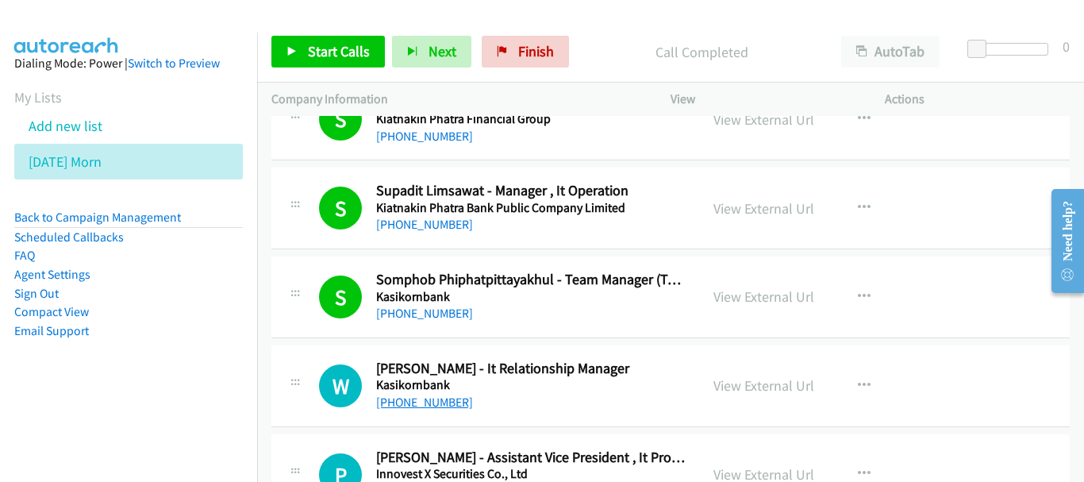
click at [411, 408] on link "[PHONE_NUMBER]" at bounding box center [424, 401] width 97 height 15
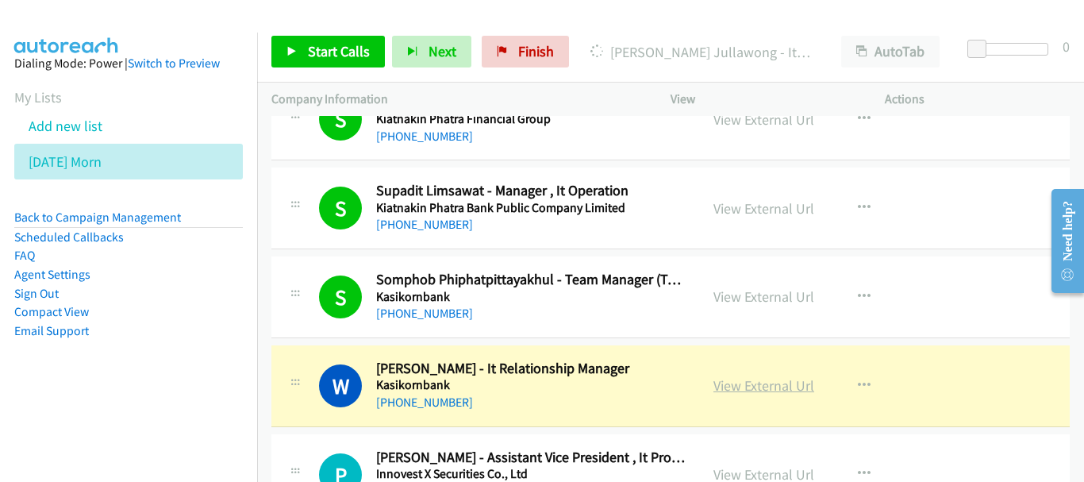
click at [743, 390] on link "View External Url" at bounding box center [763, 385] width 101 height 18
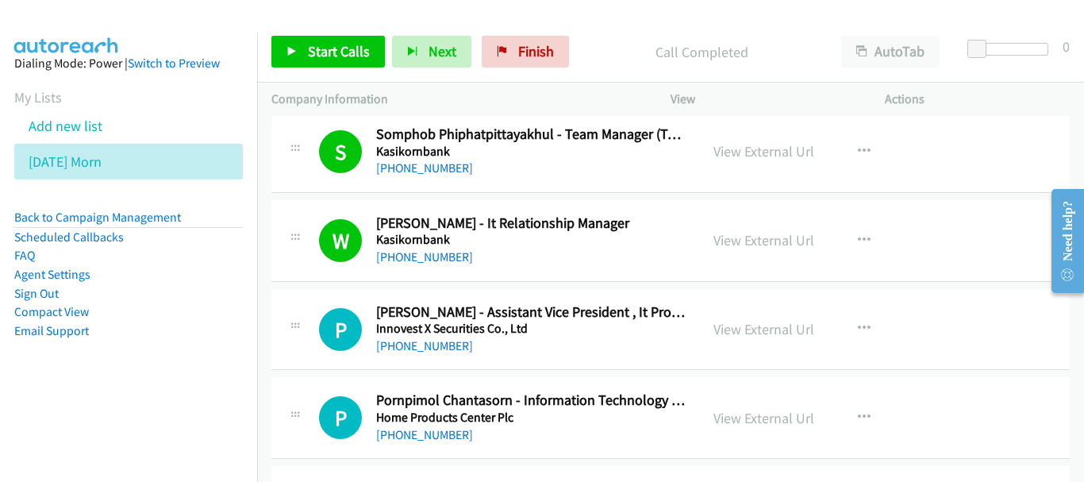
scroll to position [3570, 0]
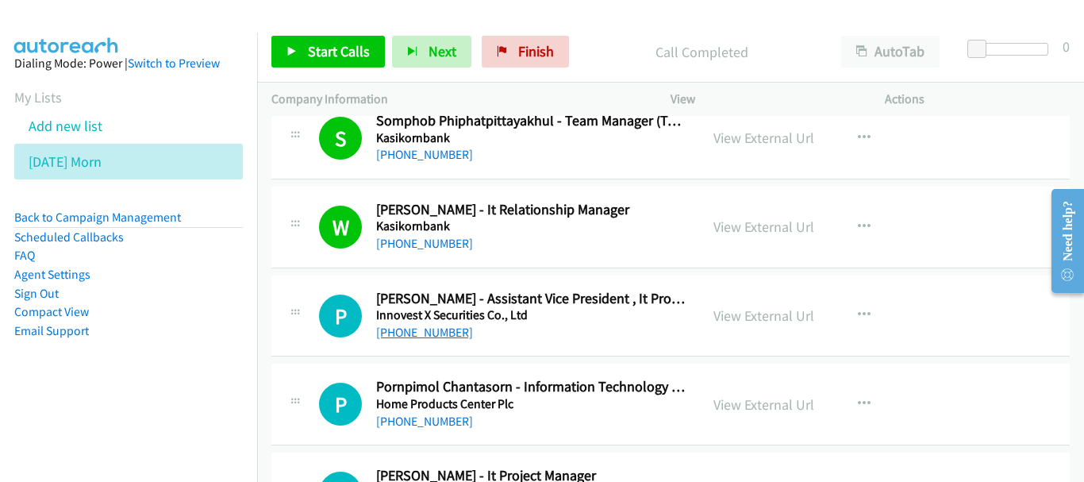
click at [410, 336] on link "[PHONE_NUMBER]" at bounding box center [424, 331] width 97 height 15
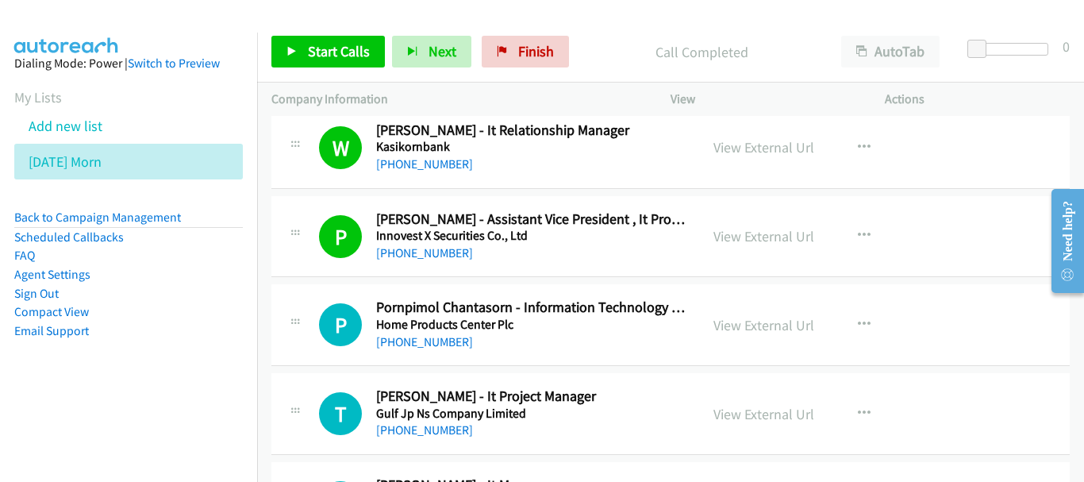
click at [461, 340] on div "[PHONE_NUMBER]" at bounding box center [530, 341] width 309 height 19
click at [441, 344] on link "[PHONE_NUMBER]" at bounding box center [424, 341] width 97 height 15
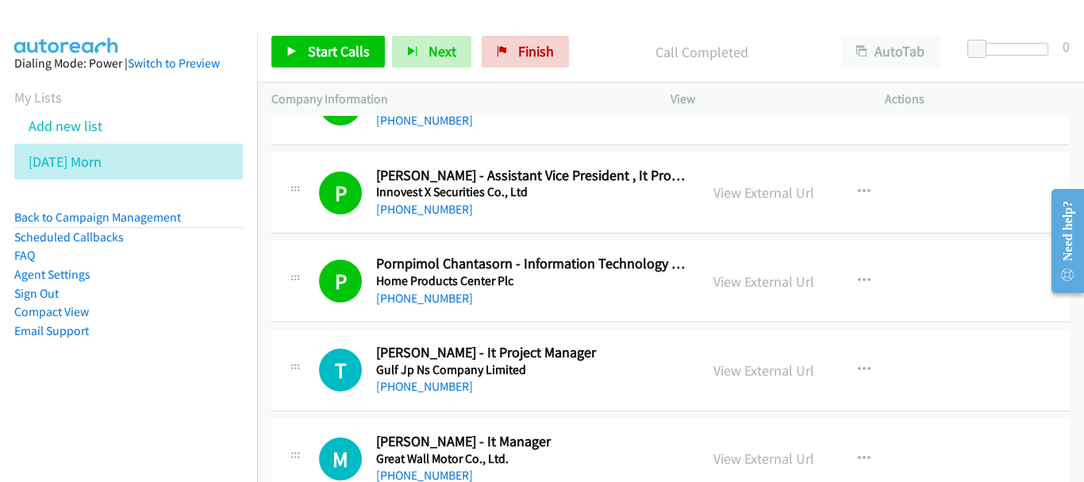
scroll to position [3729, 0]
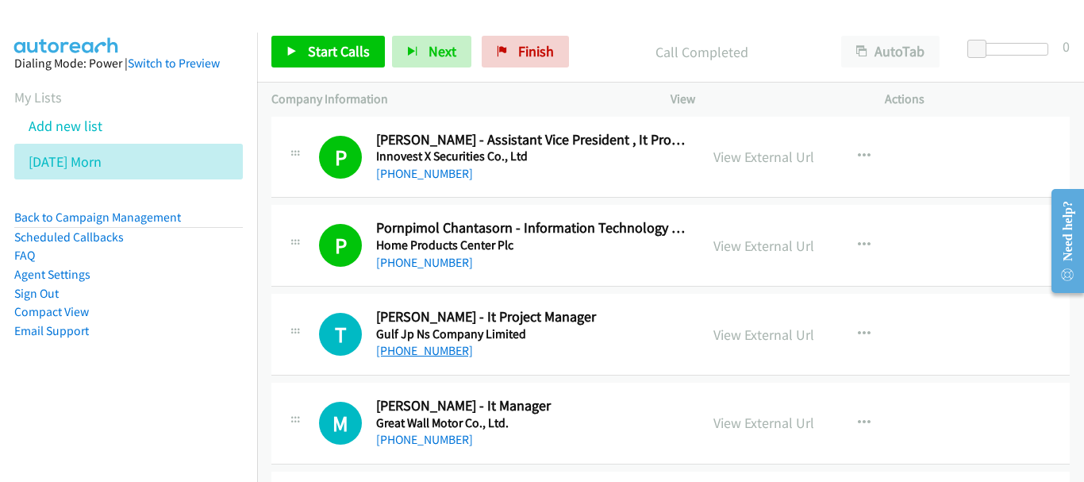
click at [418, 354] on link "[PHONE_NUMBER]" at bounding box center [424, 350] width 97 height 15
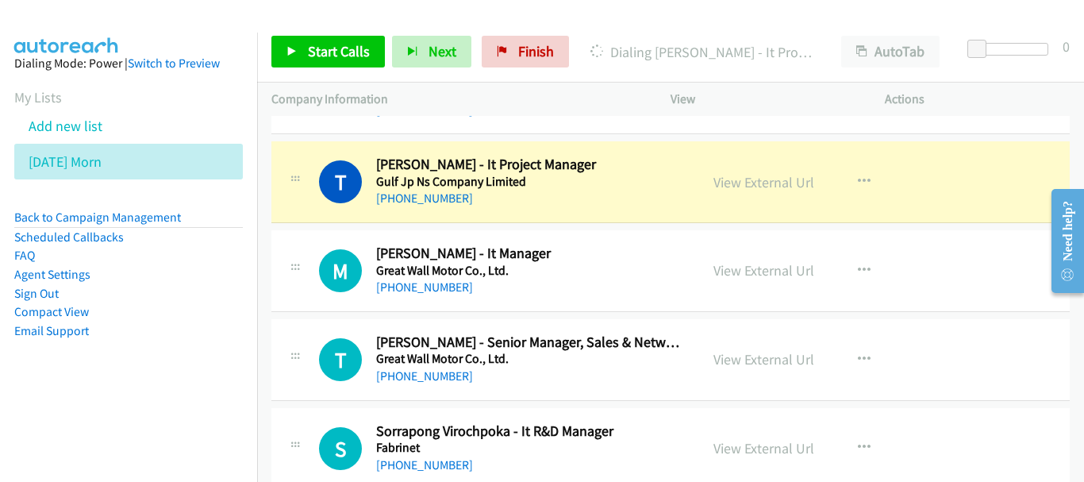
scroll to position [3887, 0]
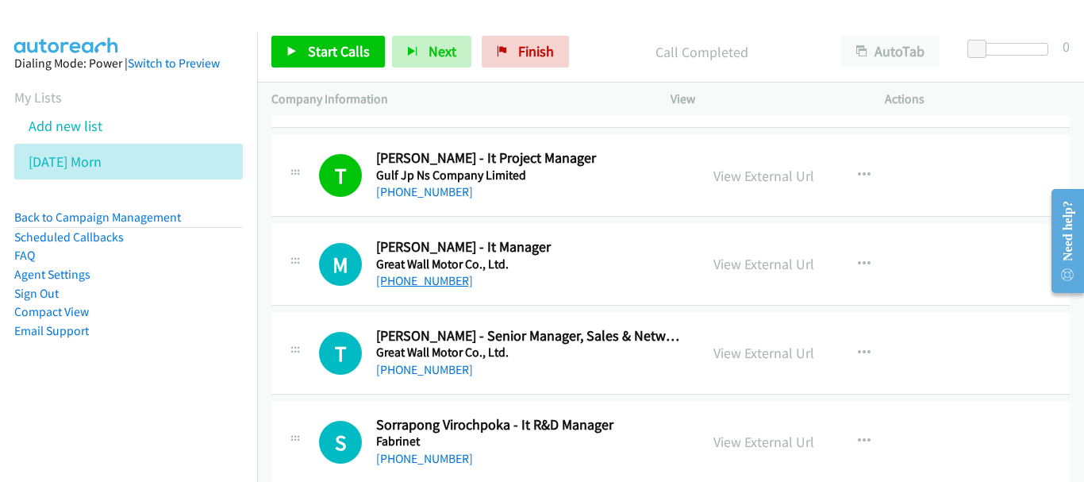
click at [429, 286] on link "[PHONE_NUMBER]" at bounding box center [424, 280] width 97 height 15
click at [755, 348] on link "View External Url" at bounding box center [763, 353] width 101 height 18
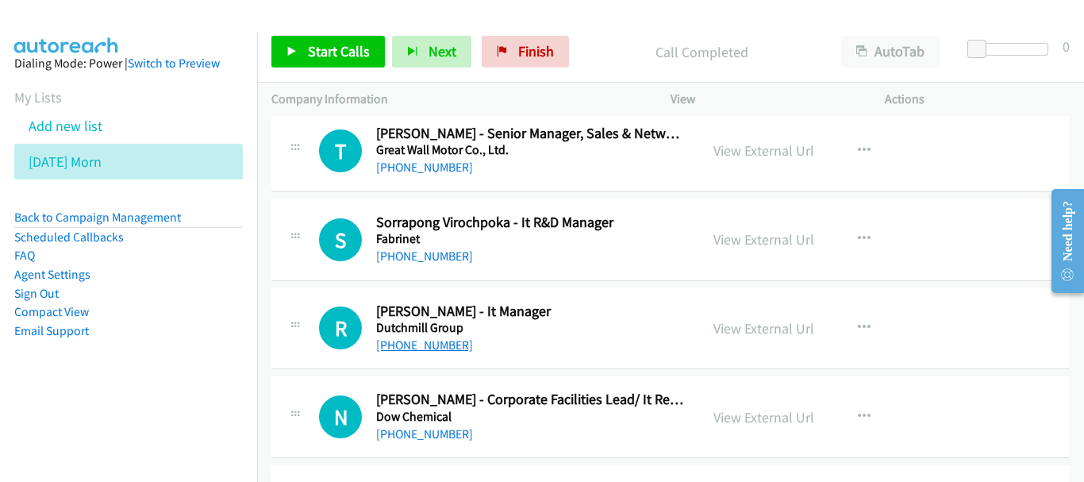
scroll to position [4125, 0]
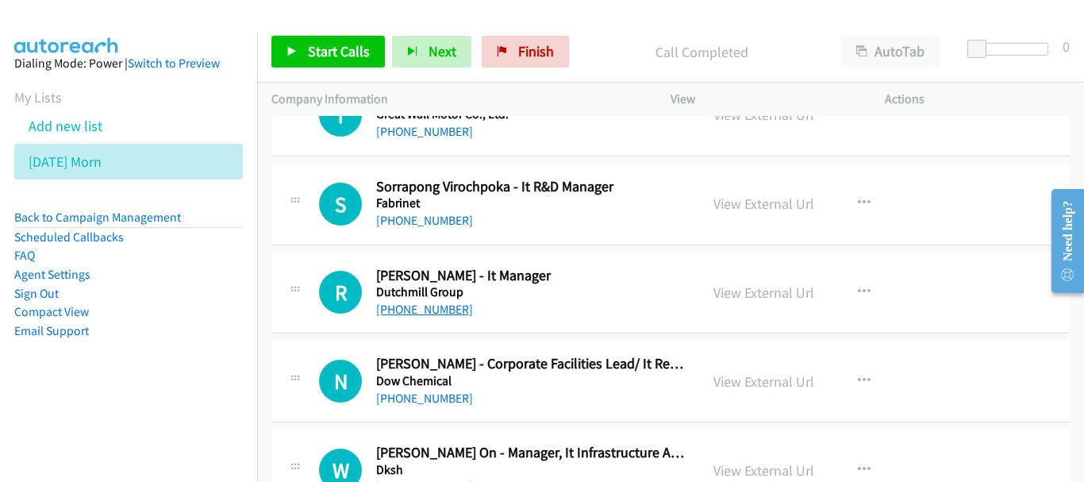
click at [405, 313] on link "[PHONE_NUMBER]" at bounding box center [424, 308] width 97 height 15
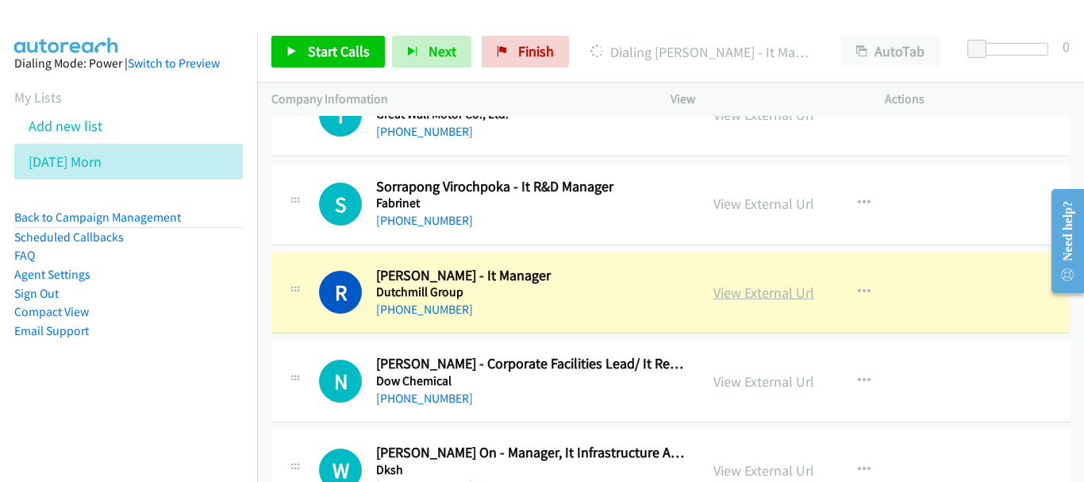
click at [780, 294] on link "View External Url" at bounding box center [763, 292] width 101 height 18
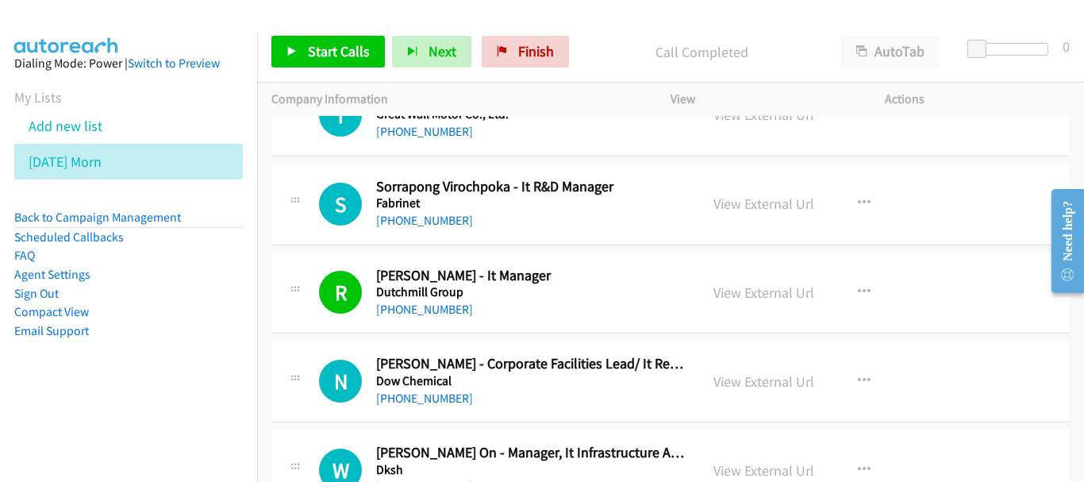
scroll to position [4205, 0]
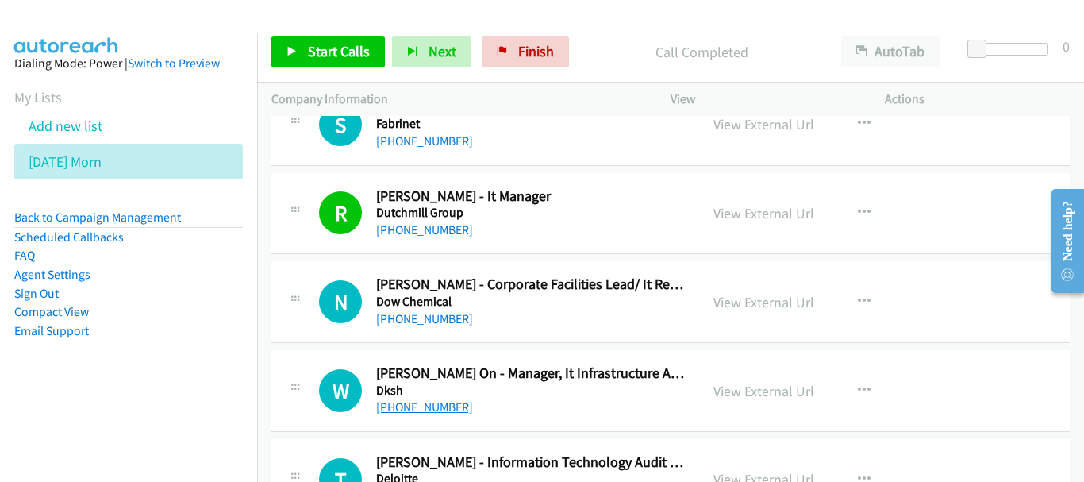
click at [454, 411] on link "[PHONE_NUMBER]" at bounding box center [424, 406] width 97 height 15
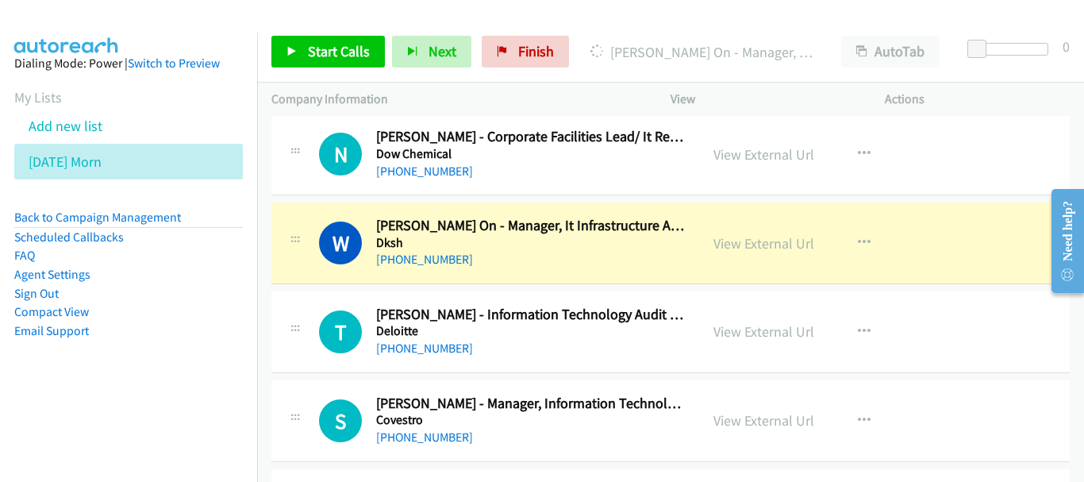
scroll to position [4363, 0]
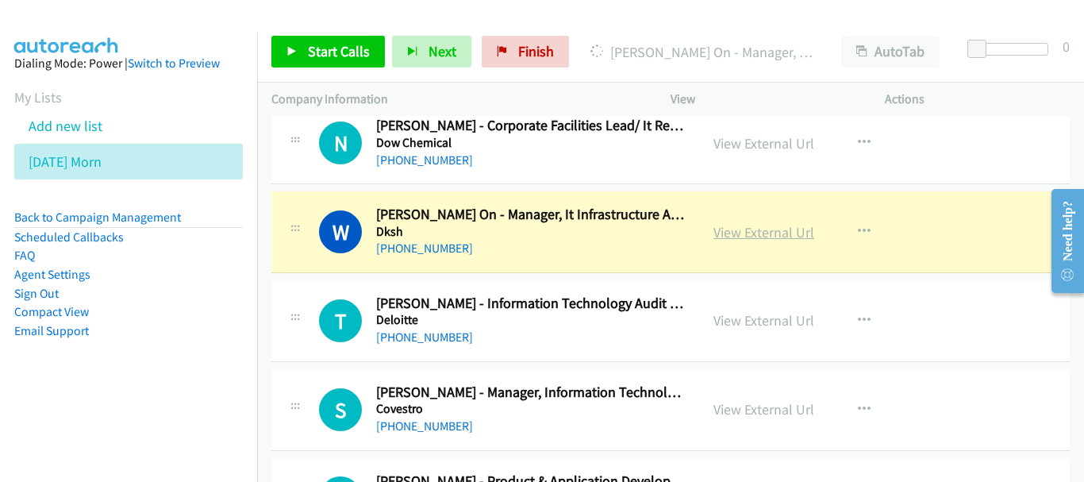
click at [770, 231] on link "View External Url" at bounding box center [763, 232] width 101 height 18
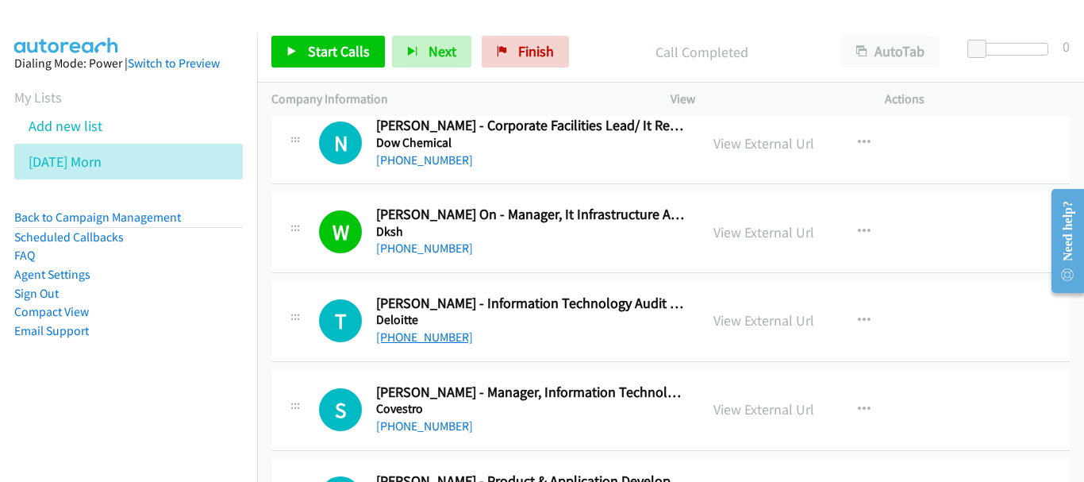
click at [419, 336] on link "[PHONE_NUMBER]" at bounding box center [424, 336] width 97 height 15
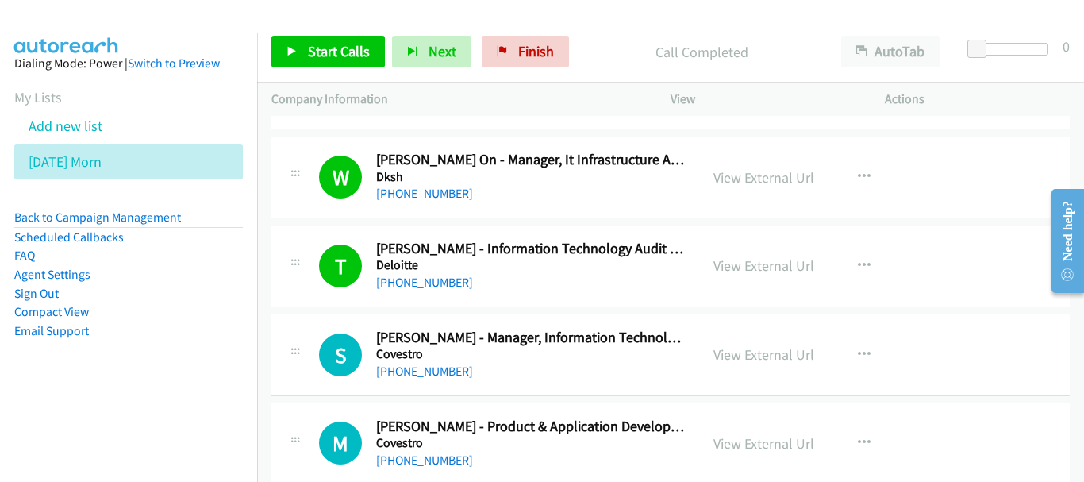
scroll to position [4443, 0]
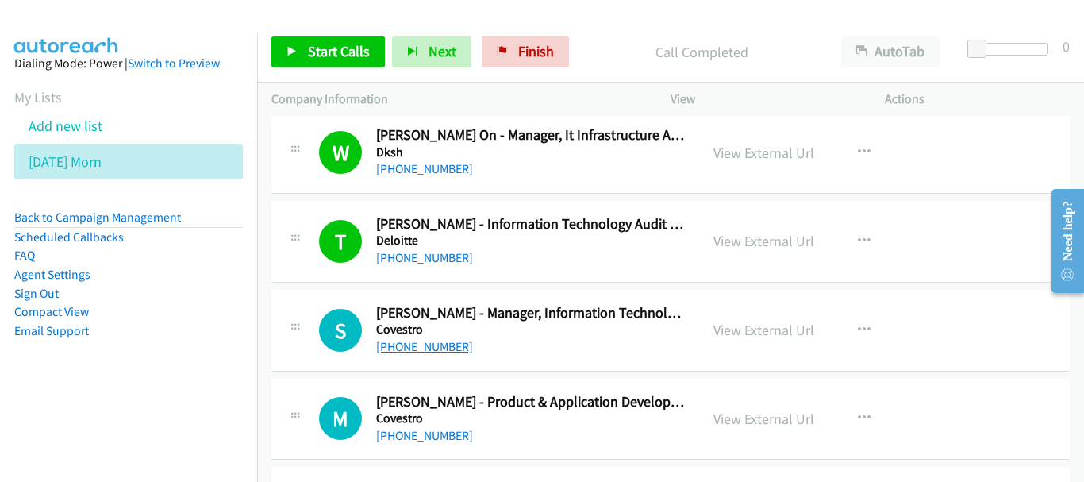
click at [428, 340] on link "[PHONE_NUMBER]" at bounding box center [424, 346] width 97 height 15
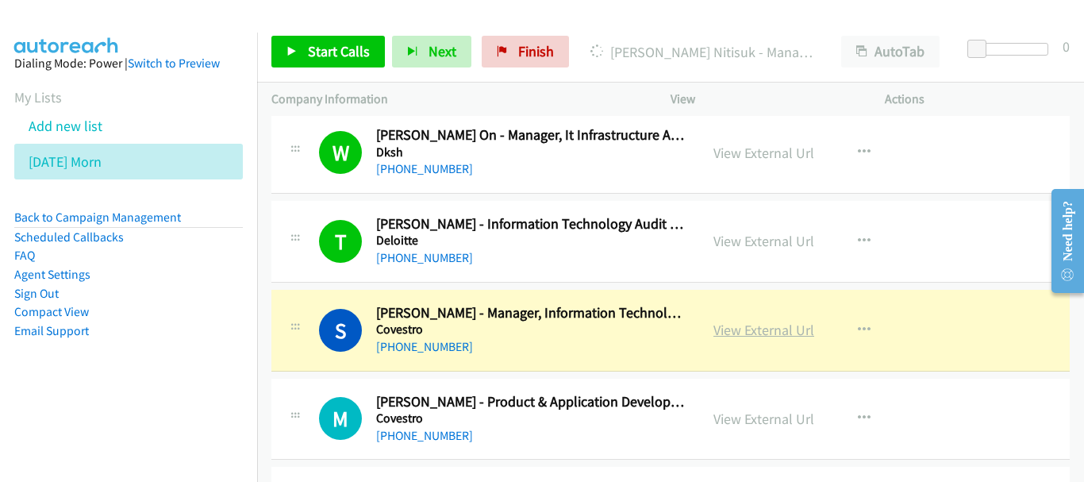
click at [774, 321] on link "View External Url" at bounding box center [763, 330] width 101 height 18
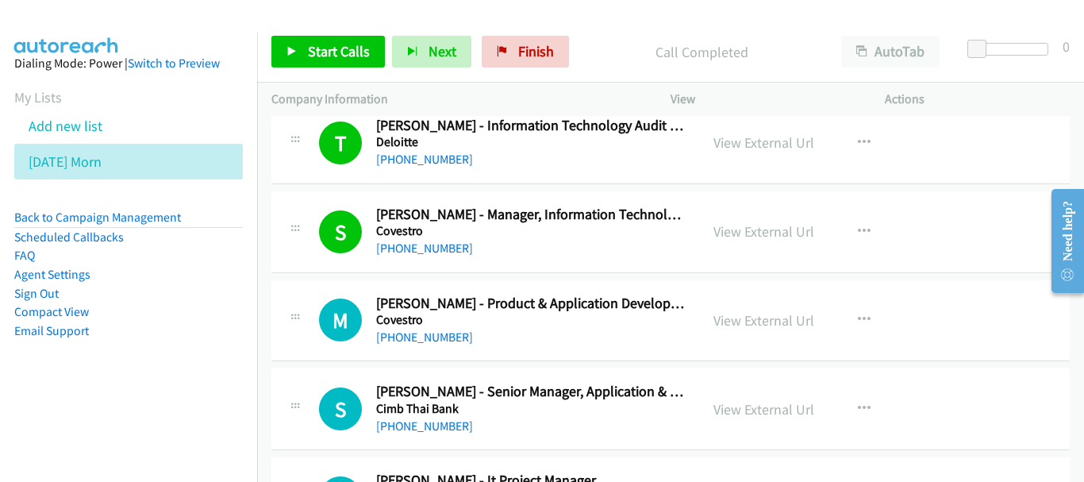
scroll to position [4601, 0]
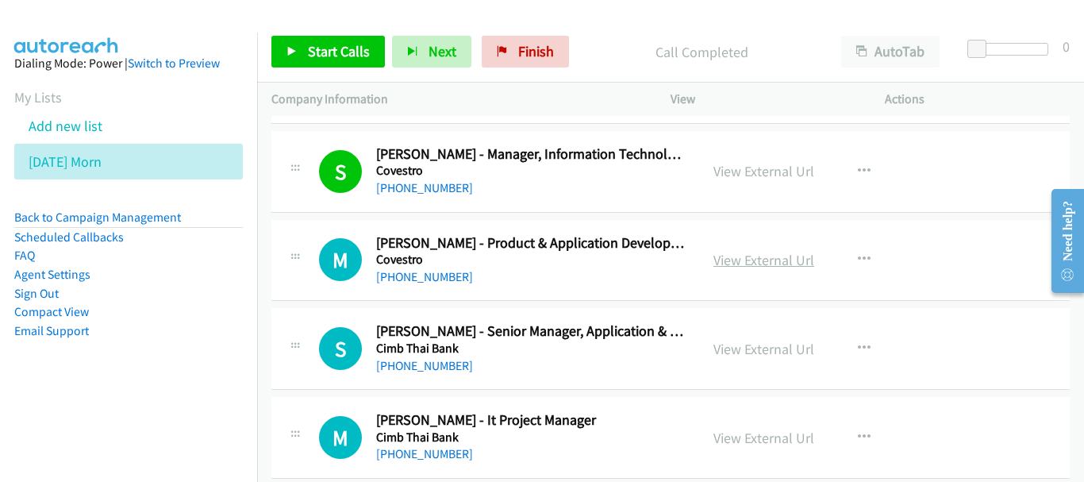
click at [752, 263] on link "View External Url" at bounding box center [763, 260] width 101 height 18
click at [456, 375] on div "S Callback Scheduled [PERSON_NAME] - Senior Manager, Application & Delivery Cim…" at bounding box center [670, 349] width 798 height 82
click at [449, 365] on link "[PHONE_NUMBER]" at bounding box center [424, 365] width 97 height 15
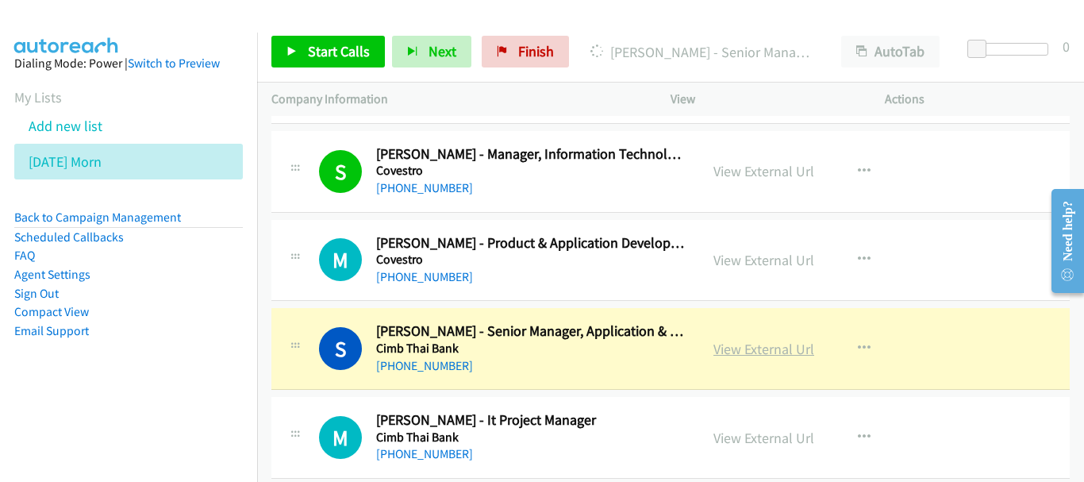
click at [741, 351] on link "View External Url" at bounding box center [763, 349] width 101 height 18
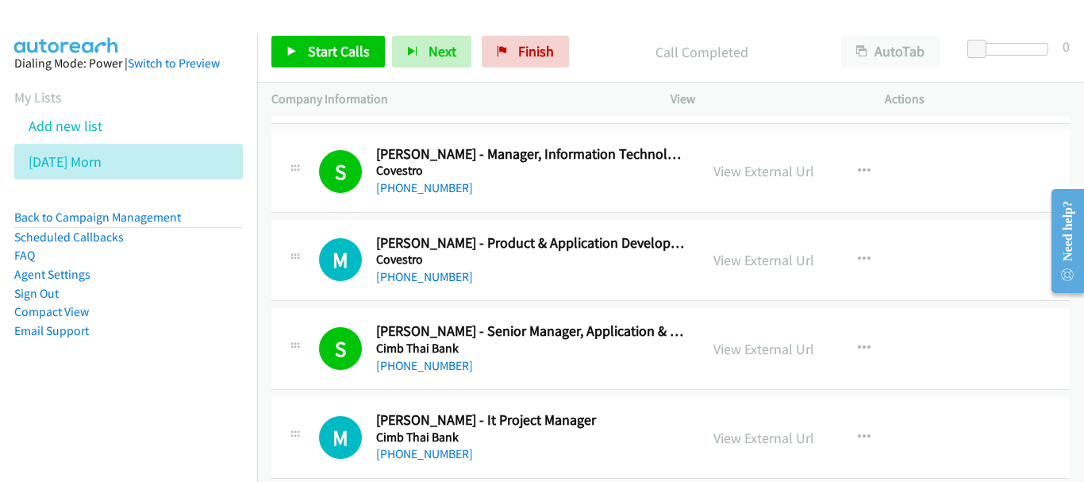
scroll to position [4760, 0]
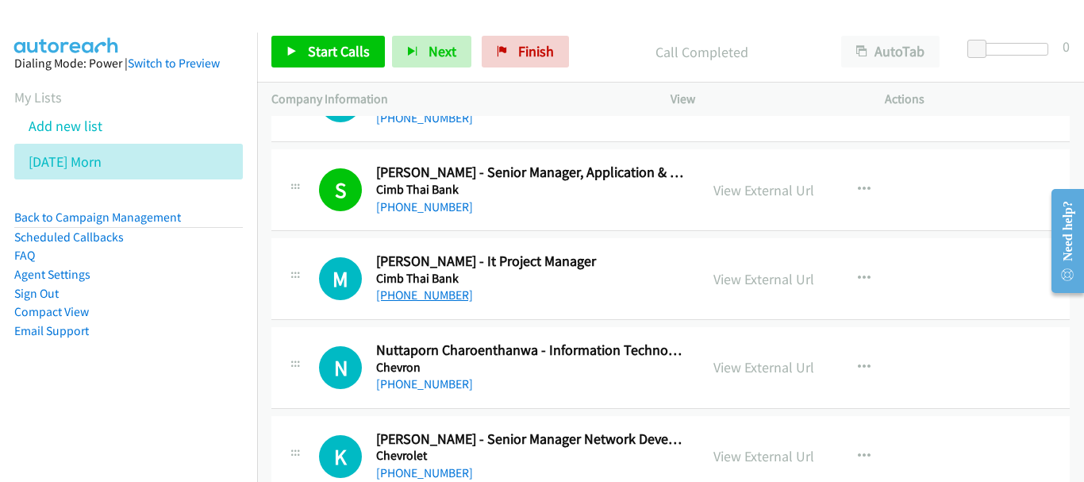
click at [443, 297] on link "[PHONE_NUMBER]" at bounding box center [424, 294] width 97 height 15
click at [431, 384] on link "[PHONE_NUMBER]" at bounding box center [424, 383] width 97 height 15
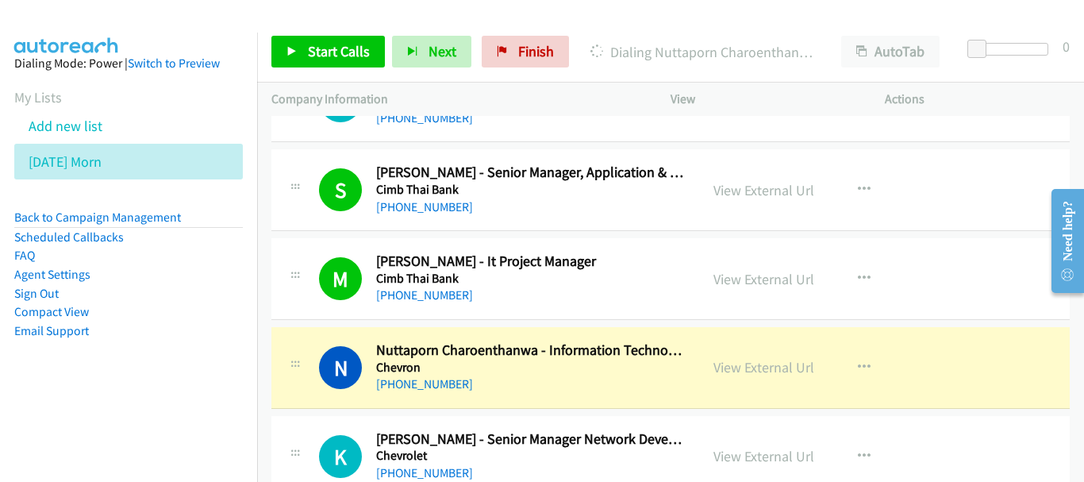
scroll to position [4919, 0]
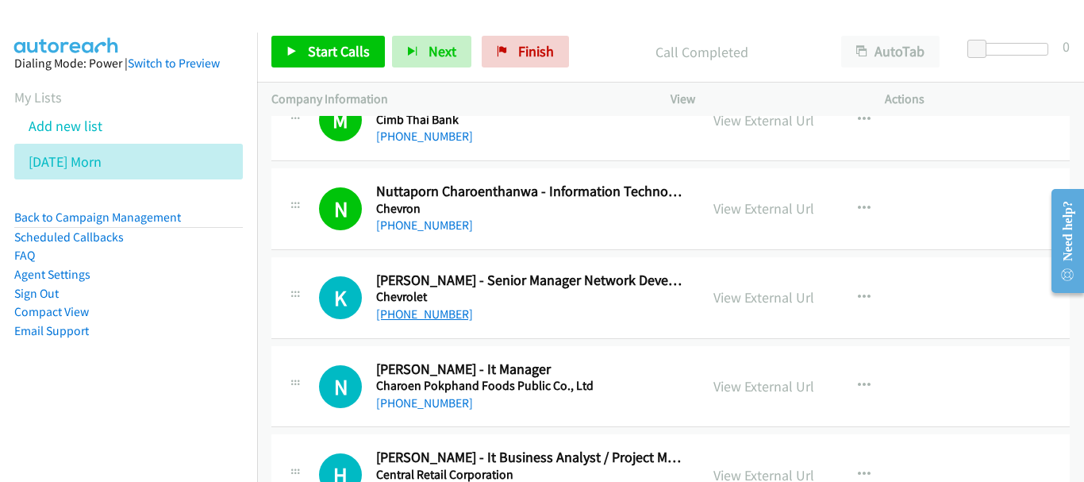
click at [405, 317] on link "[PHONE_NUMBER]" at bounding box center [424, 313] width 97 height 15
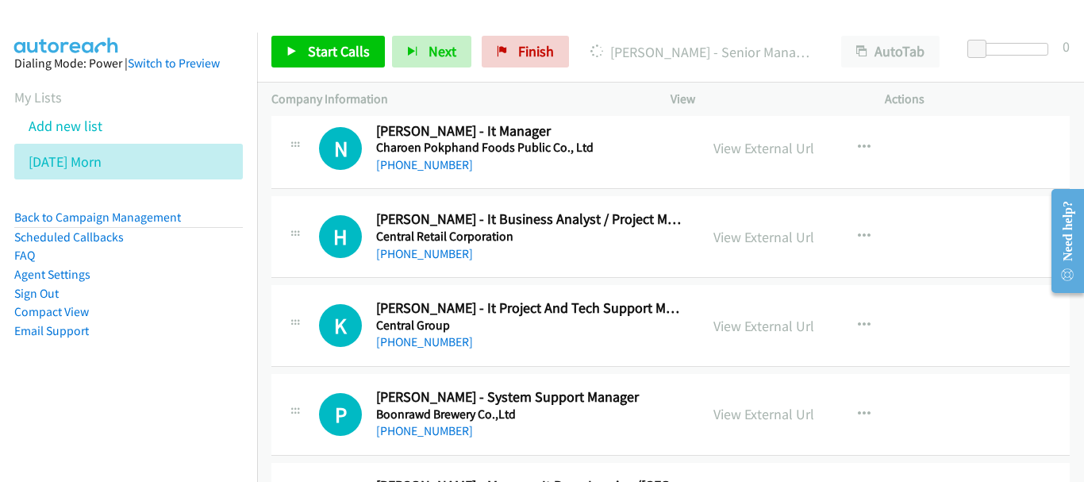
scroll to position [5077, 0]
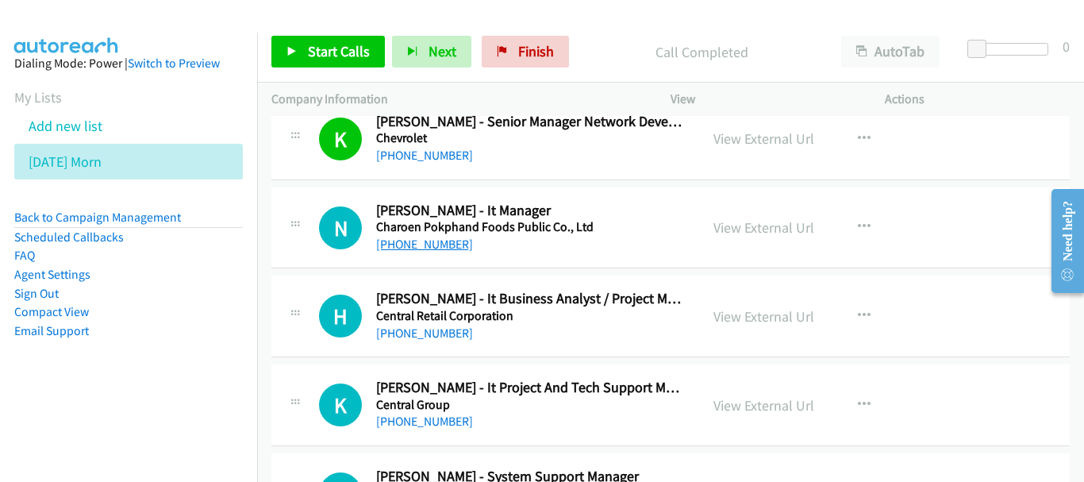
click at [449, 245] on link "[PHONE_NUMBER]" at bounding box center [424, 243] width 97 height 15
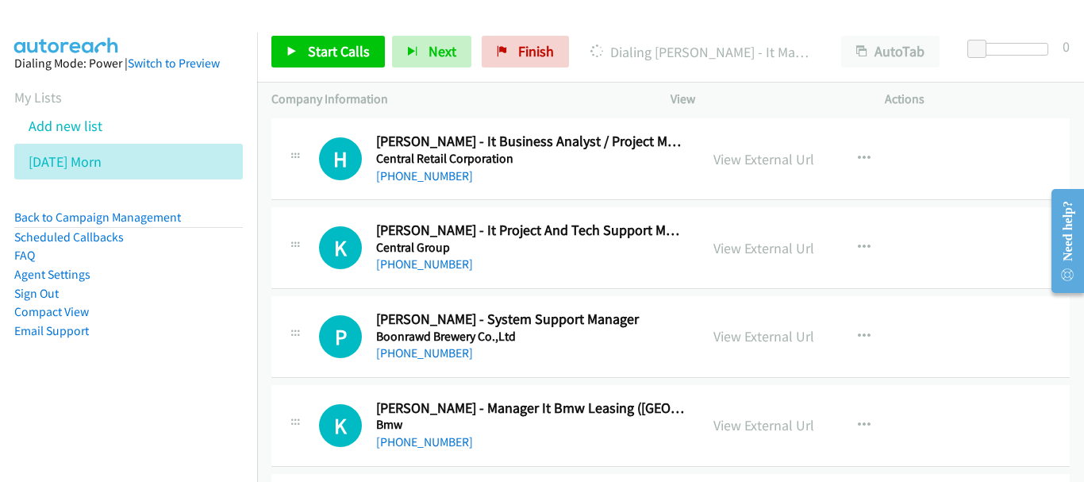
scroll to position [5236, 0]
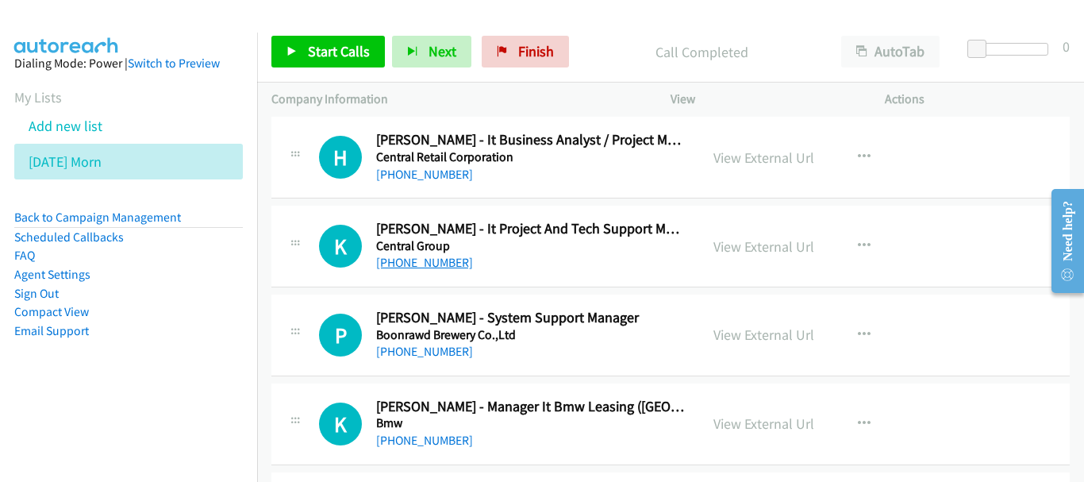
click at [440, 259] on link "[PHONE_NUMBER]" at bounding box center [424, 262] width 97 height 15
click at [462, 347] on div "[PHONE_NUMBER]" at bounding box center [530, 351] width 309 height 19
click at [440, 351] on link "[PHONE_NUMBER]" at bounding box center [424, 351] width 97 height 15
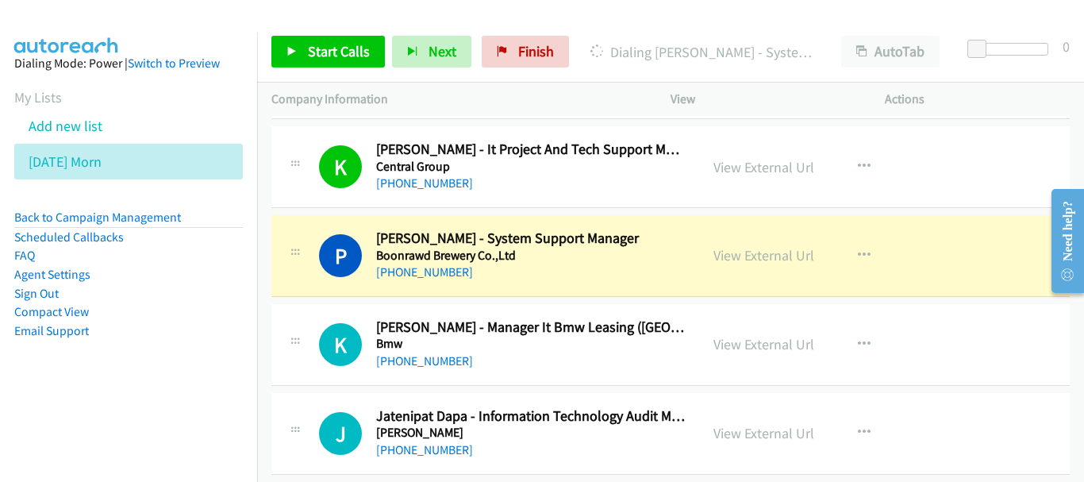
scroll to position [5395, 0]
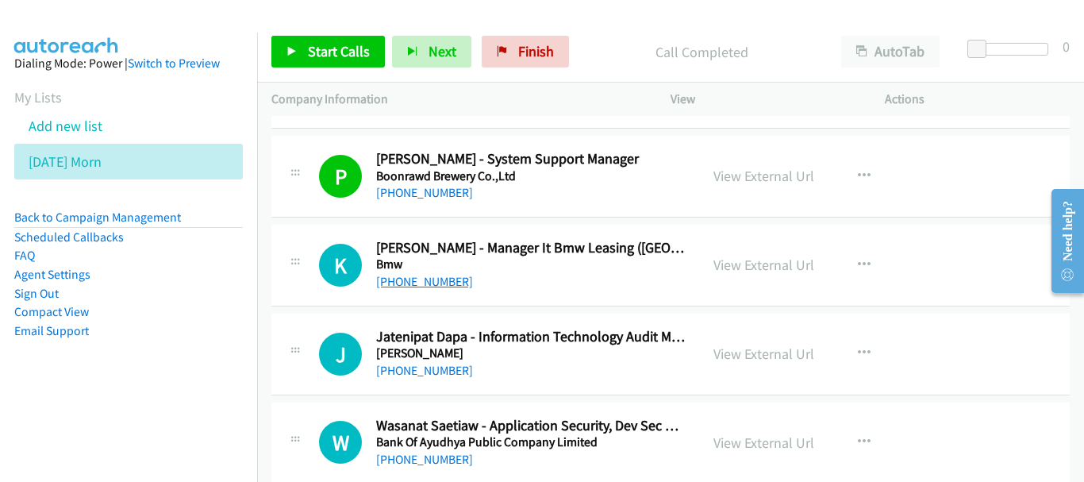
click at [401, 280] on link "[PHONE_NUMBER]" at bounding box center [424, 281] width 97 height 15
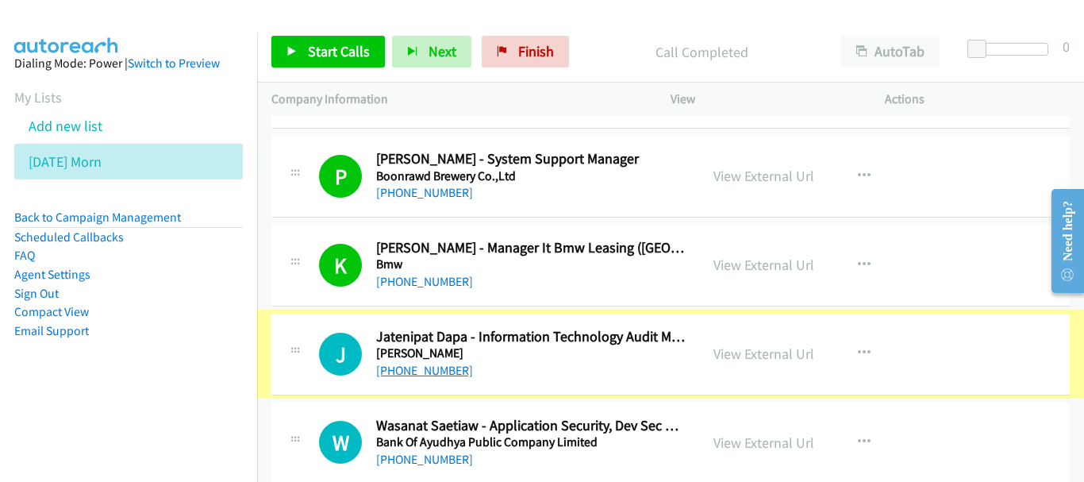
click at [440, 370] on link "[PHONE_NUMBER]" at bounding box center [424, 370] width 97 height 15
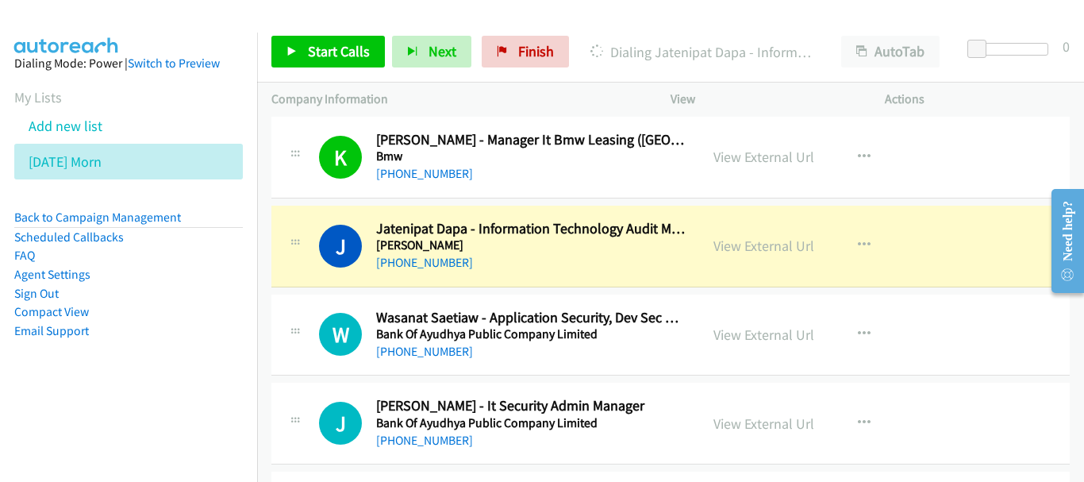
scroll to position [5474, 0]
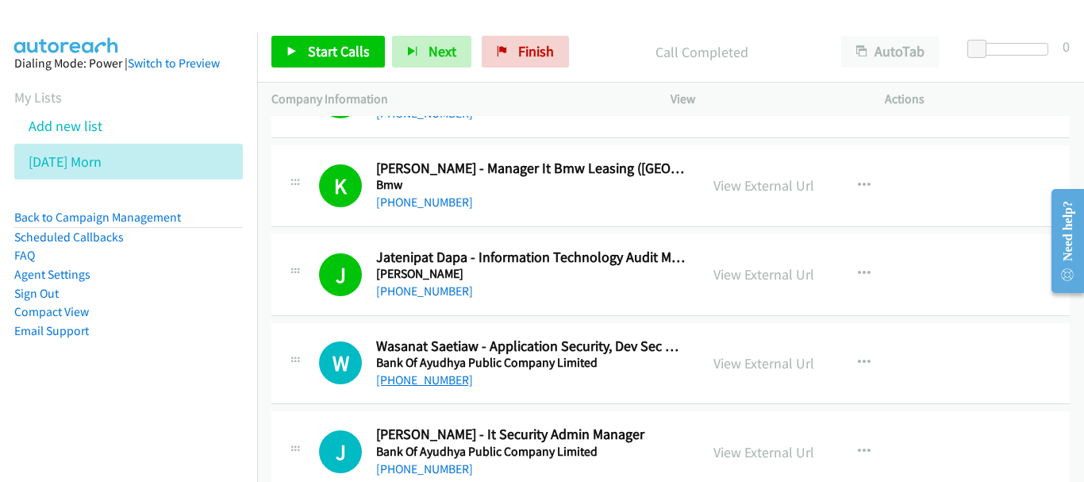
click at [424, 375] on link "[PHONE_NUMBER]" at bounding box center [424, 379] width 97 height 15
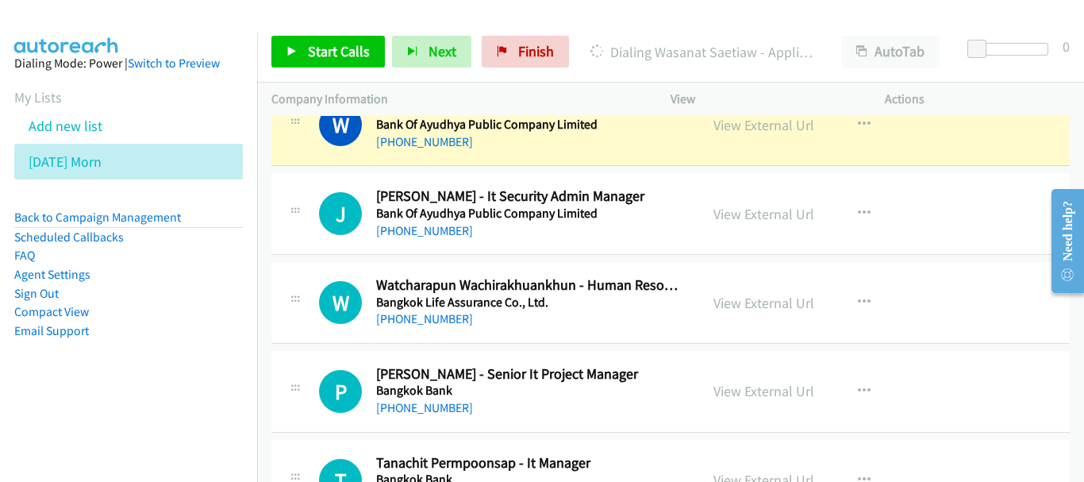
scroll to position [5553, 0]
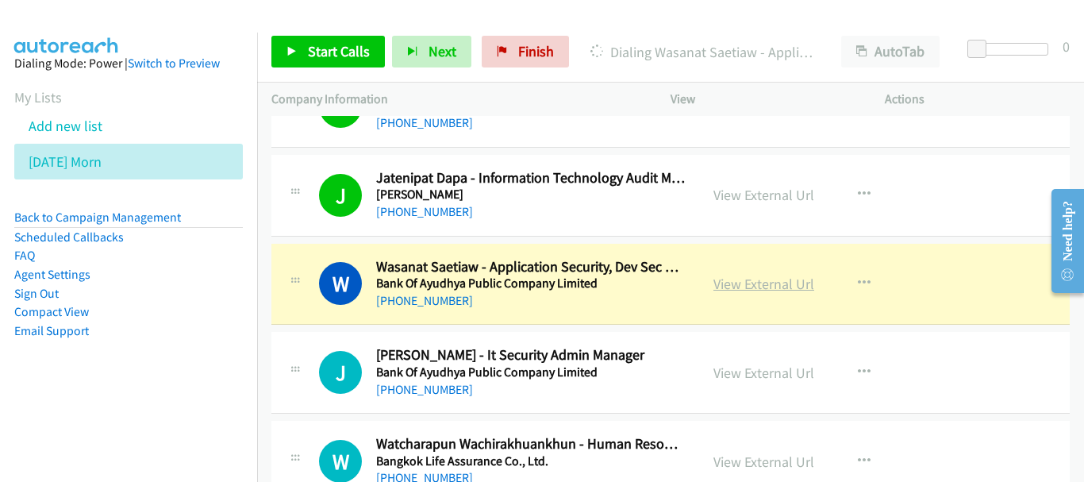
click at [807, 282] on link "View External Url" at bounding box center [763, 283] width 101 height 18
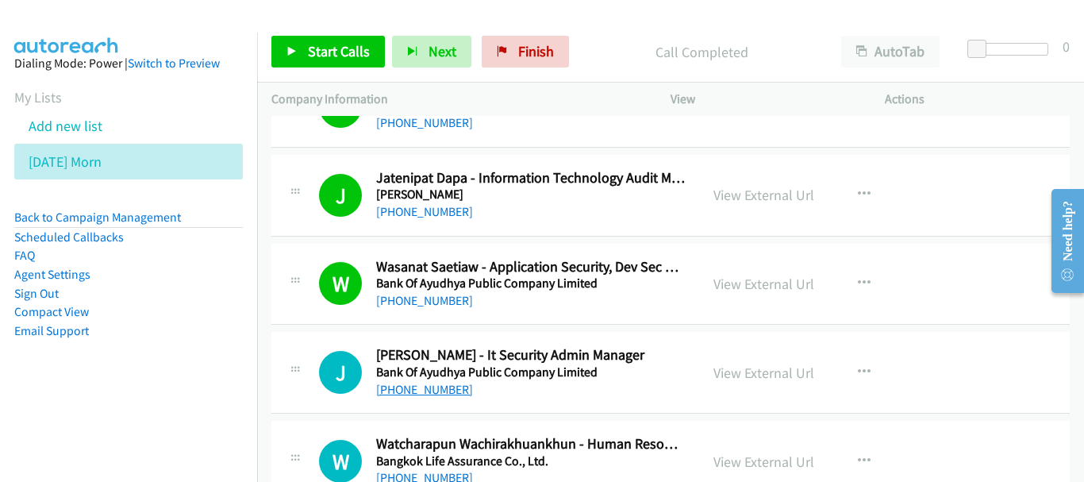
click at [435, 395] on link "[PHONE_NUMBER]" at bounding box center [424, 389] width 97 height 15
click at [449, 386] on link "[PHONE_NUMBER]" at bounding box center [424, 389] width 97 height 15
click at [399, 397] on div "[PHONE_NUMBER]" at bounding box center [530, 389] width 309 height 19
click at [405, 382] on link "[PHONE_NUMBER]" at bounding box center [424, 389] width 97 height 15
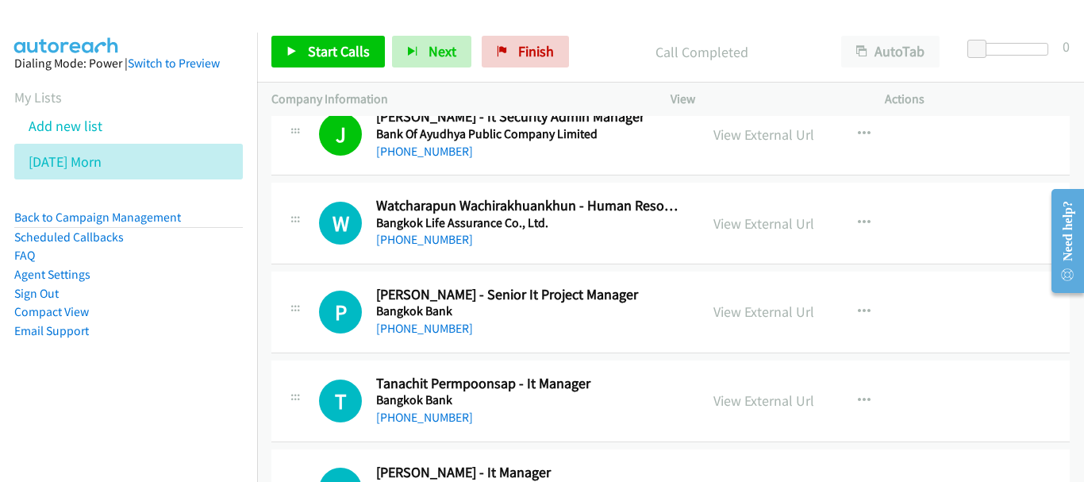
scroll to position [5712, 0]
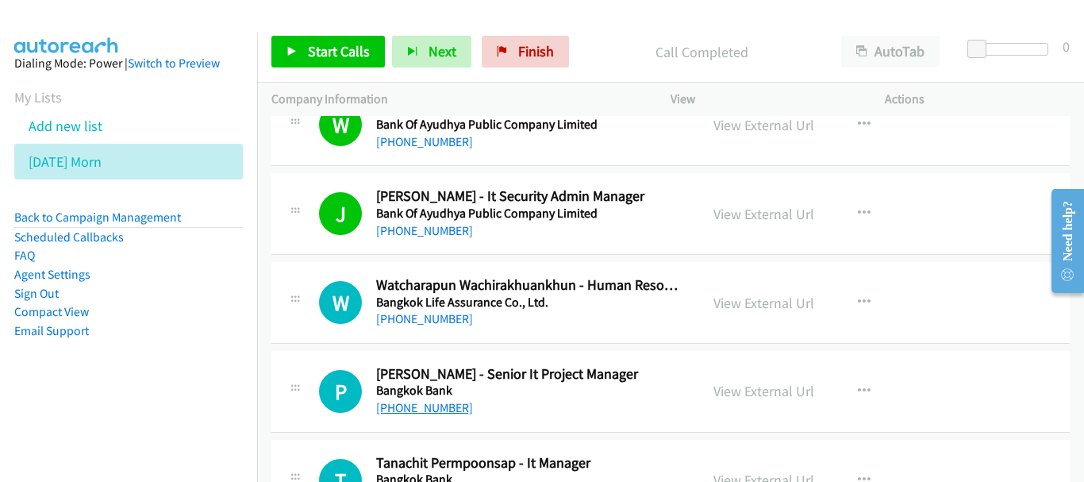
click at [429, 408] on link "[PHONE_NUMBER]" at bounding box center [424, 407] width 97 height 15
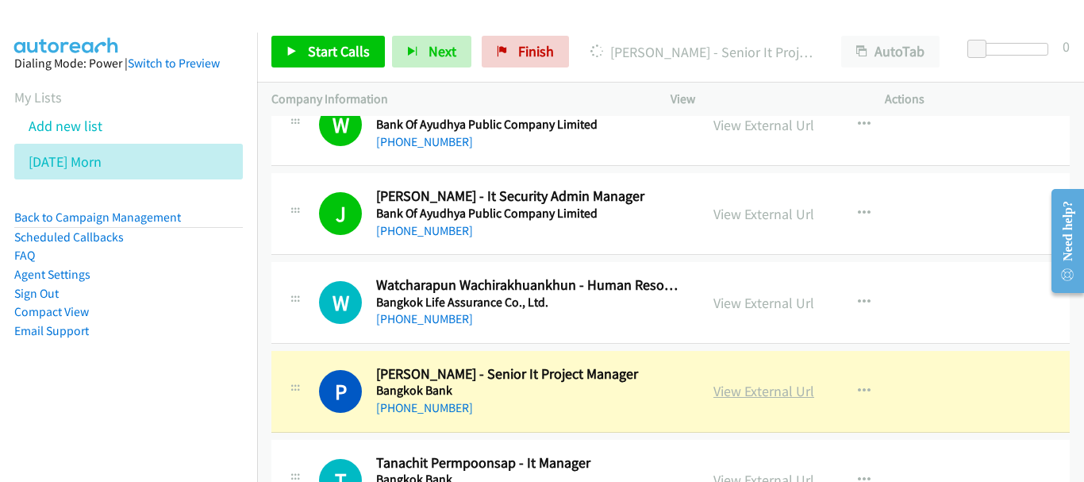
click at [735, 386] on link "View External Url" at bounding box center [763, 391] width 101 height 18
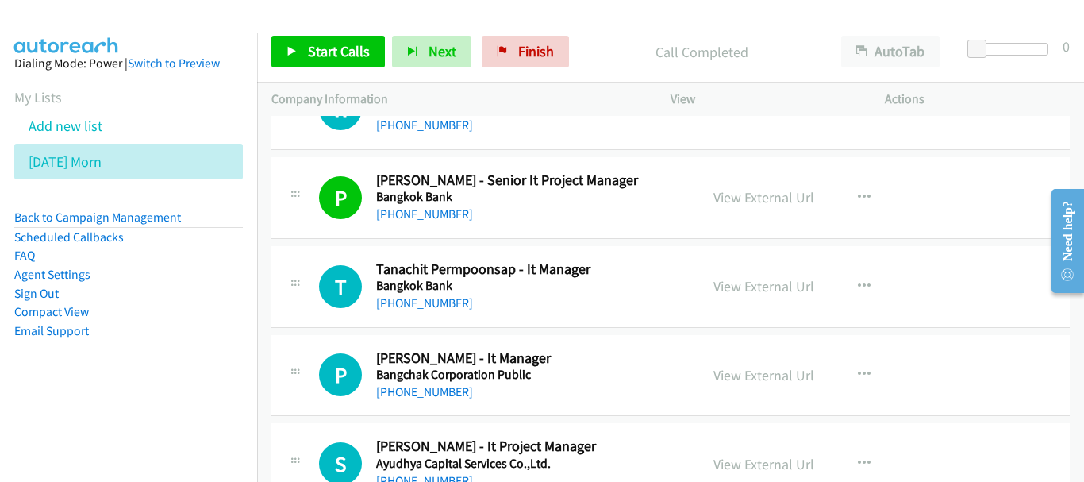
scroll to position [5950, 0]
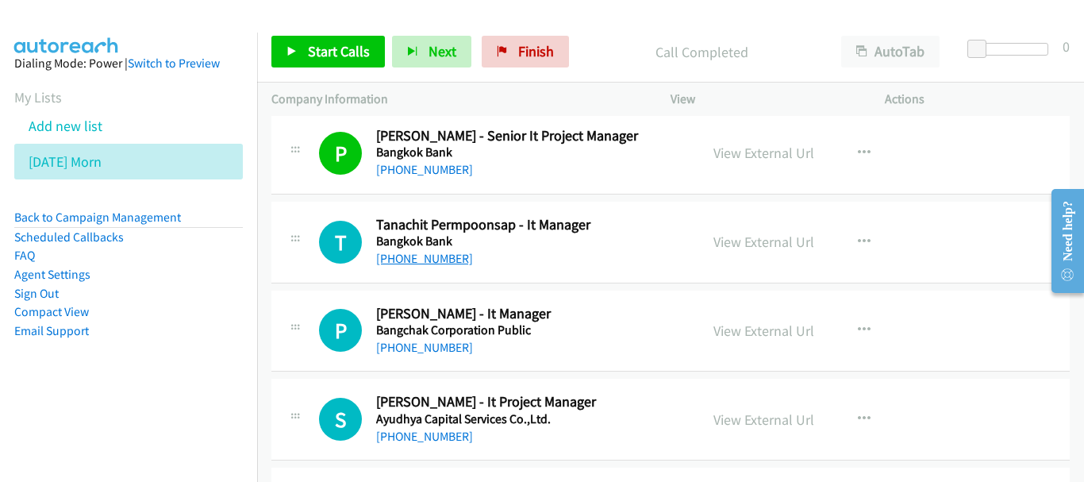
click at [414, 252] on link "[PHONE_NUMBER]" at bounding box center [424, 258] width 97 height 15
click at [430, 352] on link "[PHONE_NUMBER]" at bounding box center [424, 347] width 97 height 15
click at [417, 448] on div "S Callback Scheduled Satchapon Kerdchang - It Project Manager Ayudhya Capital S…" at bounding box center [670, 419] width 798 height 82
click at [417, 439] on link "[PHONE_NUMBER]" at bounding box center [424, 435] width 97 height 15
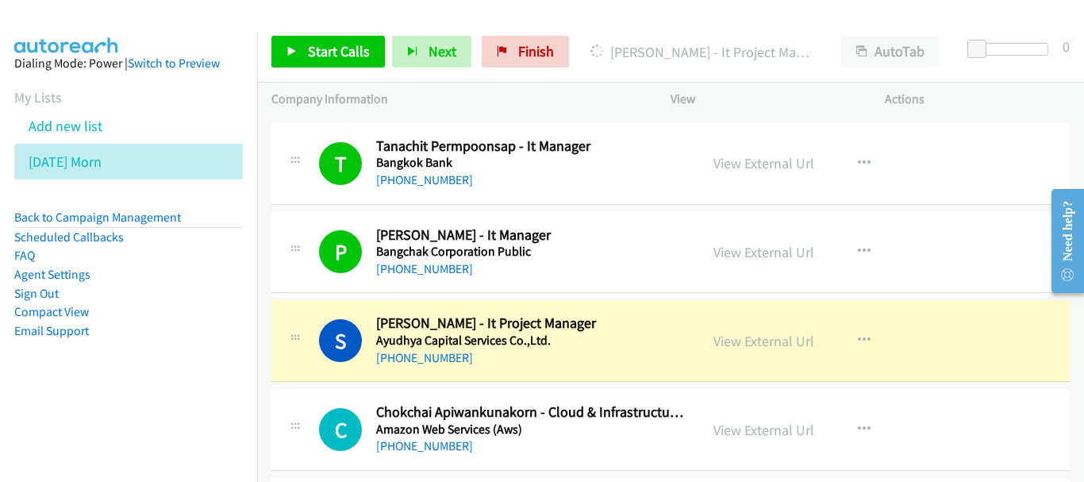
scroll to position [6109, 0]
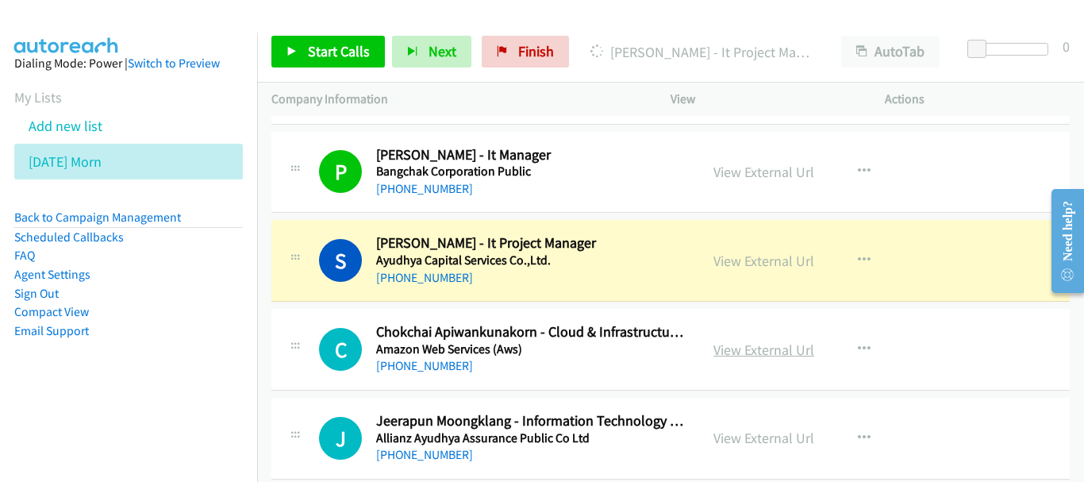
click at [766, 347] on link "View External Url" at bounding box center [763, 349] width 101 height 18
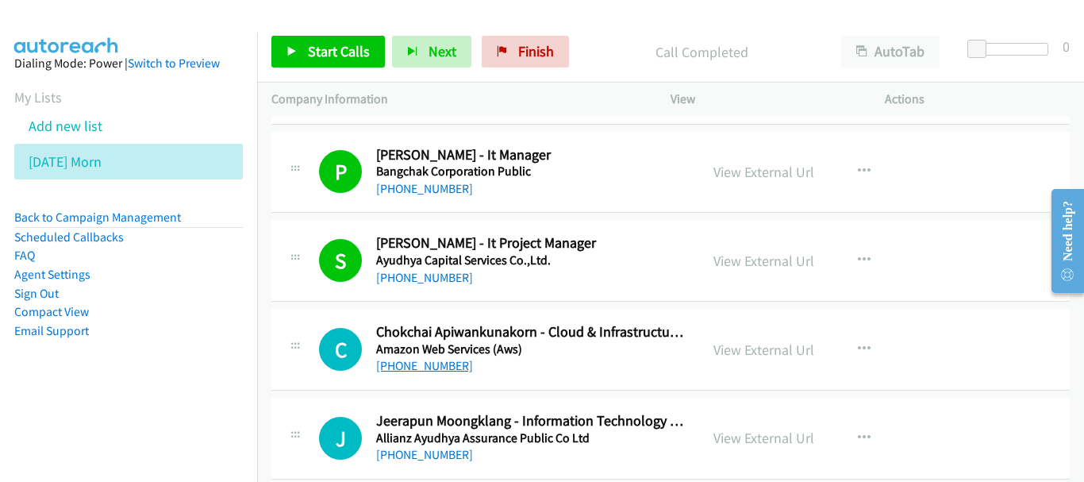
click at [451, 364] on link "[PHONE_NUMBER]" at bounding box center [424, 365] width 97 height 15
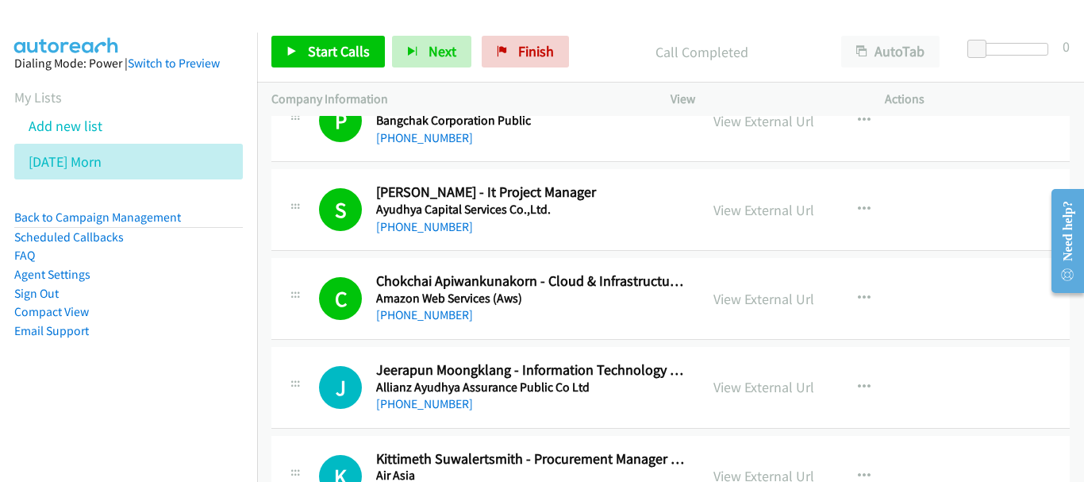
scroll to position [6188, 0]
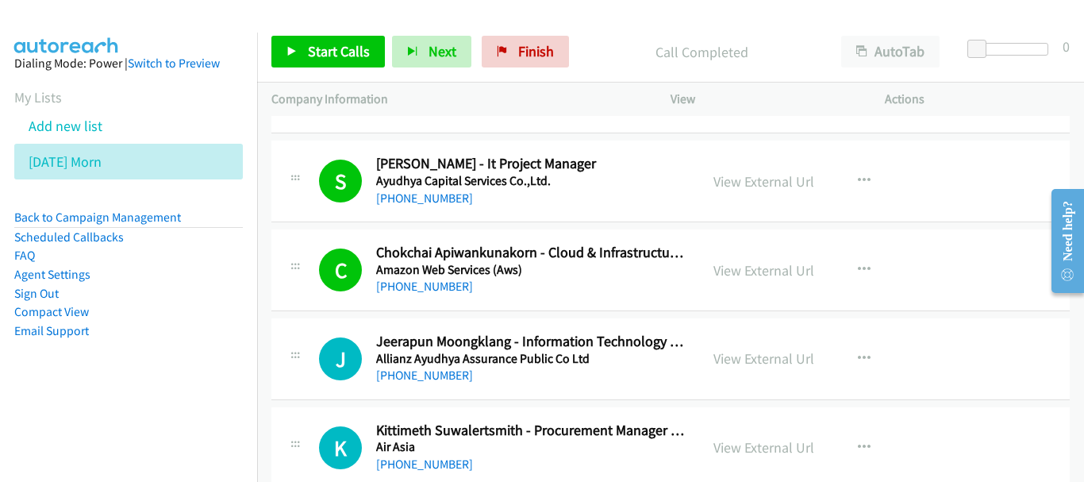
click at [369, 382] on div "J Callback Scheduled Jeerapun Moongklang - Information Technology Manager Allia…" at bounding box center [502, 358] width 366 height 52
click at [382, 379] on link "[PHONE_NUMBER]" at bounding box center [424, 374] width 97 height 15
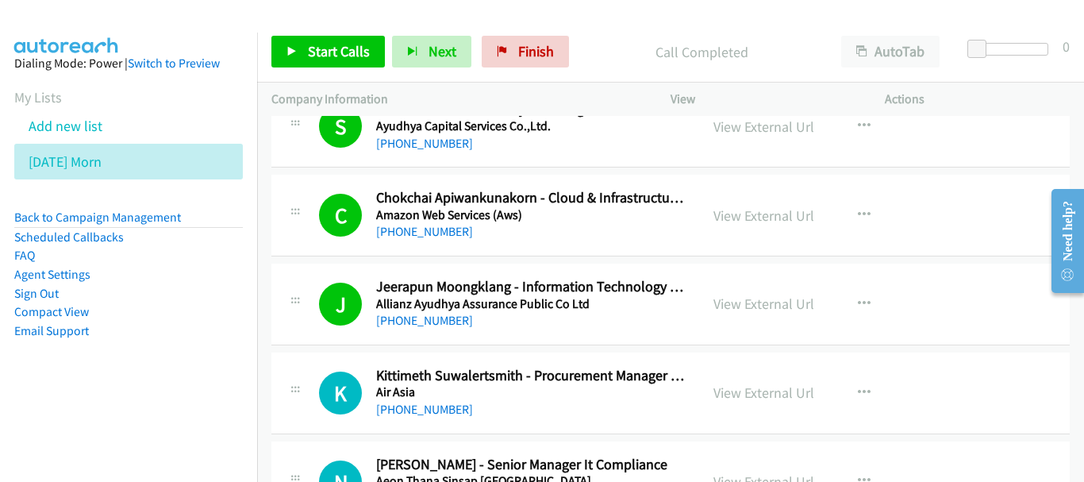
scroll to position [6307, 0]
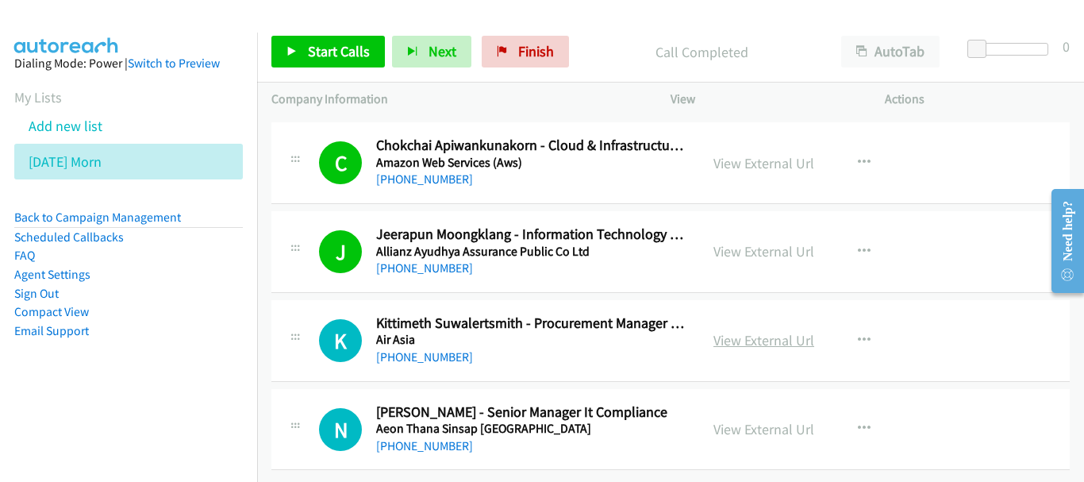
click at [713, 332] on link "View External Url" at bounding box center [763, 340] width 101 height 18
click at [744, 329] on div "View External Url" at bounding box center [763, 339] width 101 height 21
click at [750, 331] on link "View External Url" at bounding box center [763, 340] width 101 height 18
click at [448, 438] on link "[PHONE_NUMBER]" at bounding box center [424, 445] width 97 height 15
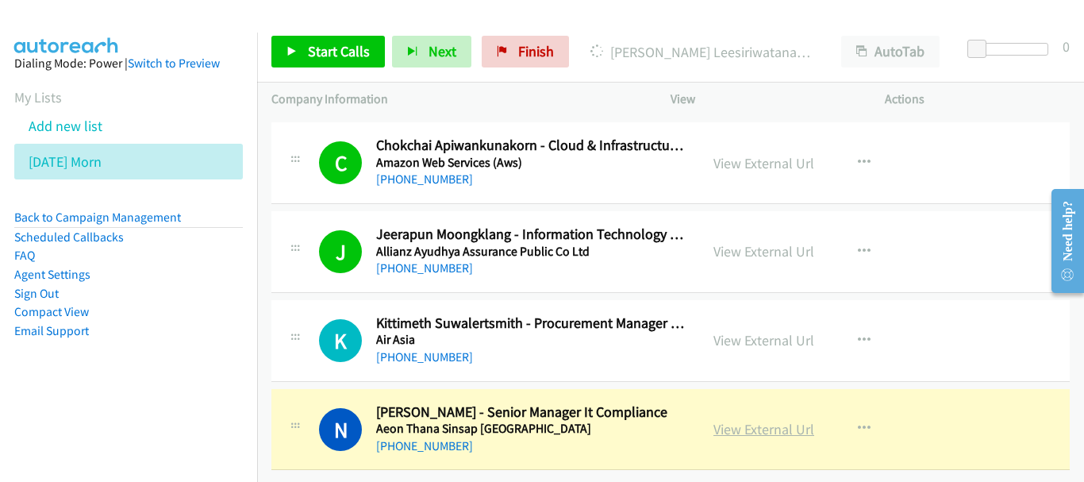
click at [743, 420] on link "View External Url" at bounding box center [763, 429] width 101 height 18
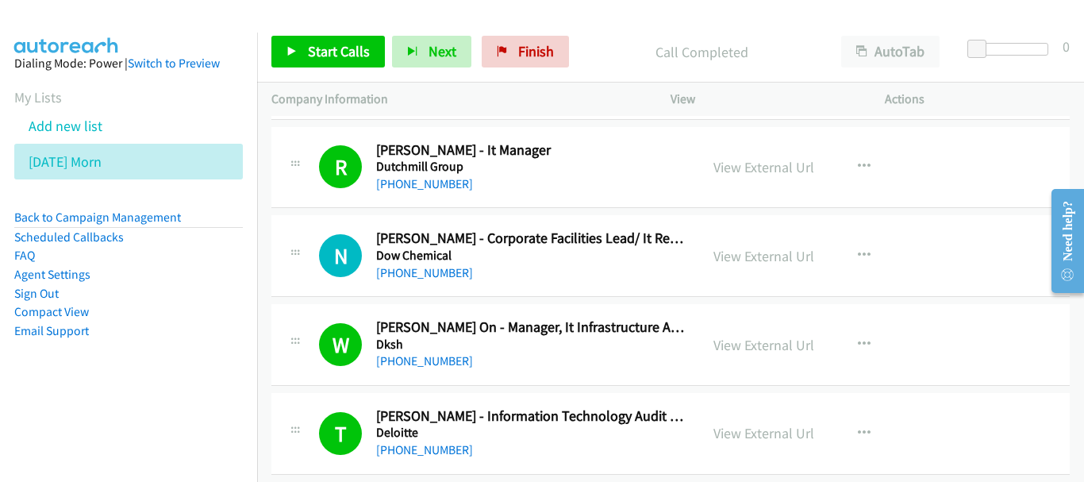
scroll to position [0, 0]
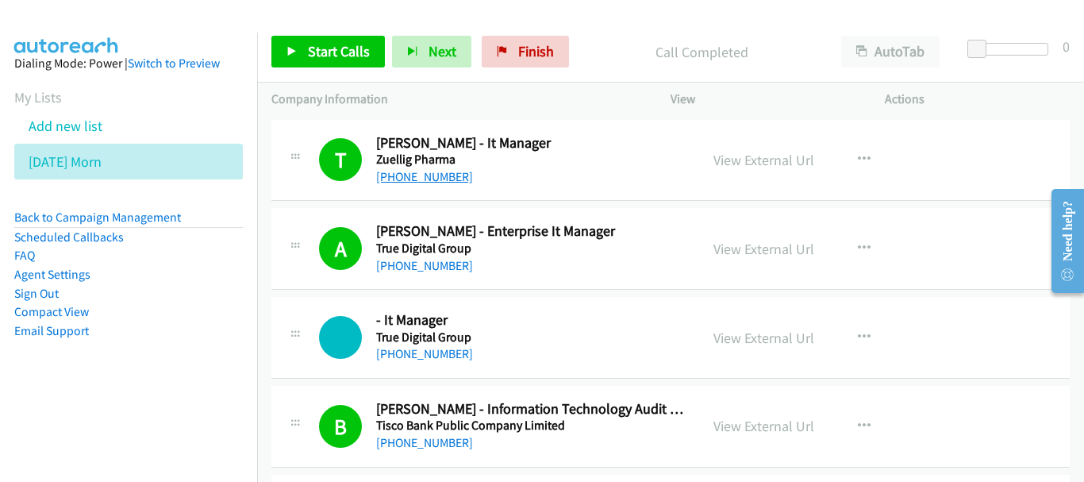
click at [447, 175] on link "[PHONE_NUMBER]" at bounding box center [424, 176] width 97 height 15
click at [442, 259] on link "[PHONE_NUMBER]" at bounding box center [424, 265] width 97 height 15
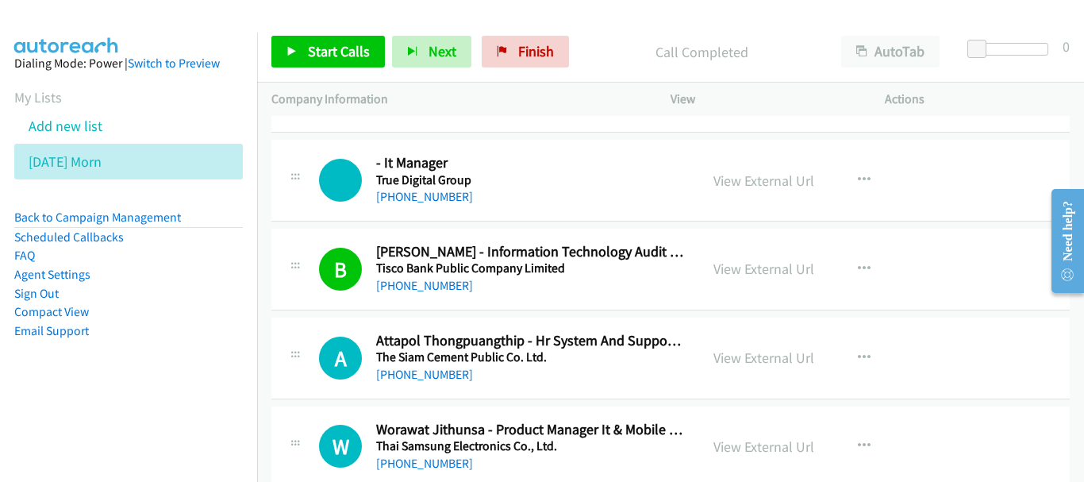
scroll to position [159, 0]
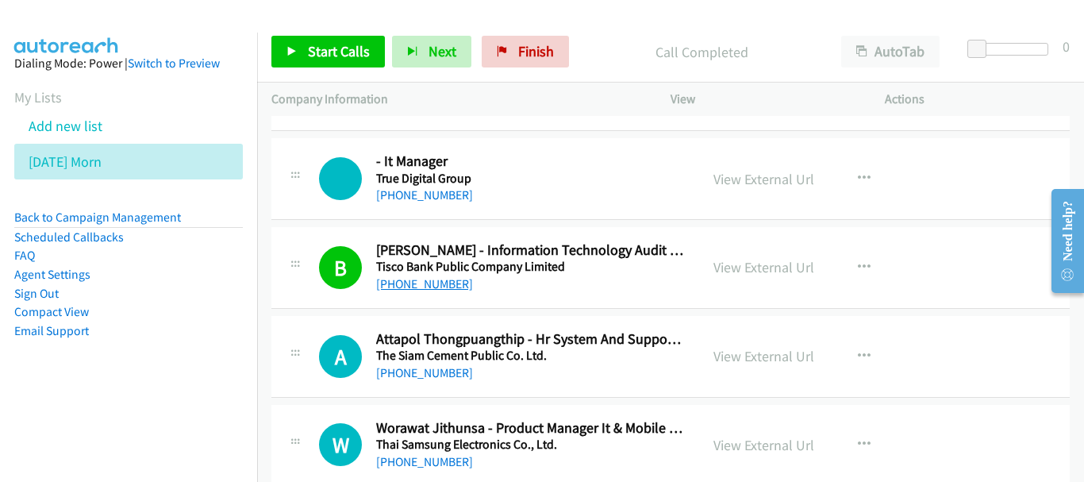
click at [411, 286] on link "[PHONE_NUMBER]" at bounding box center [424, 283] width 97 height 15
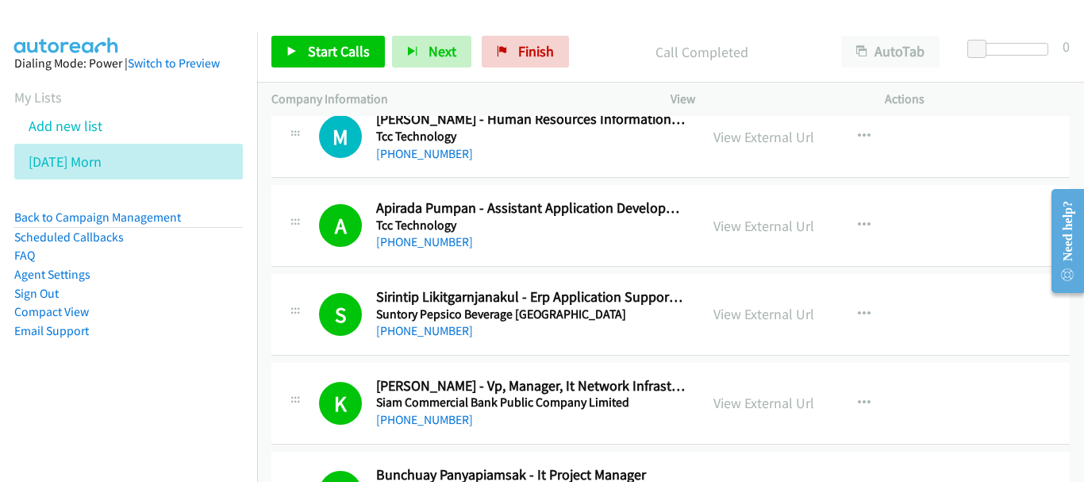
scroll to position [635, 0]
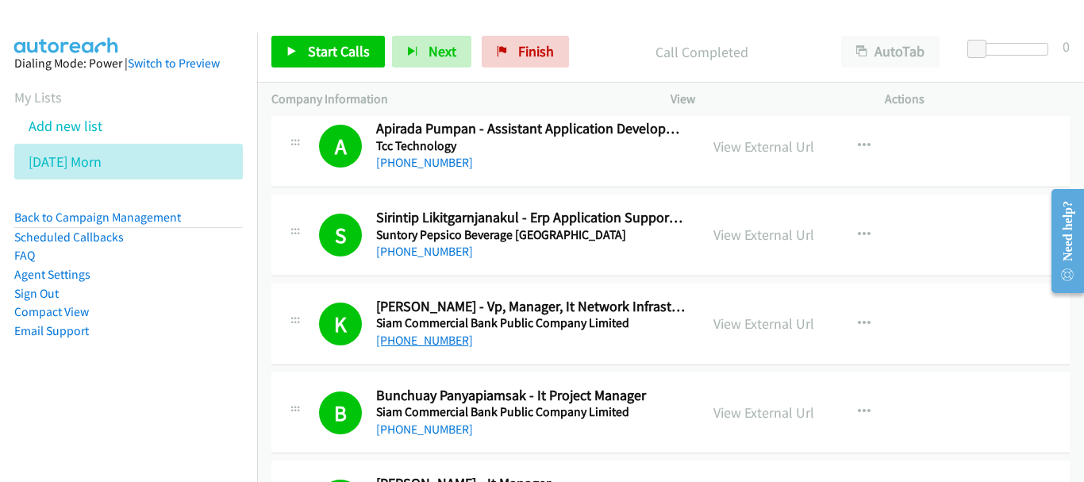
click at [409, 341] on link "[PHONE_NUMBER]" at bounding box center [424, 339] width 97 height 15
click at [451, 427] on link "[PHONE_NUMBER]" at bounding box center [424, 428] width 97 height 15
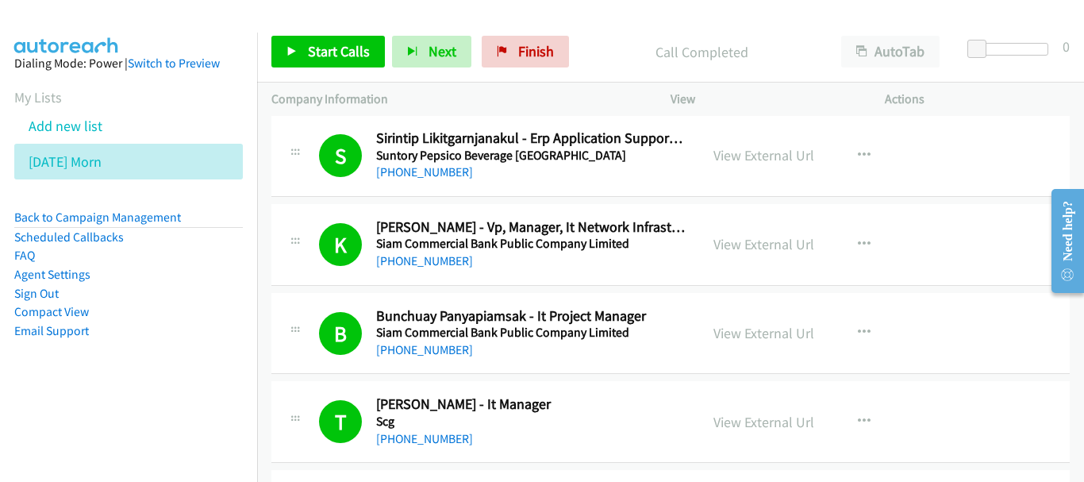
scroll to position [793, 0]
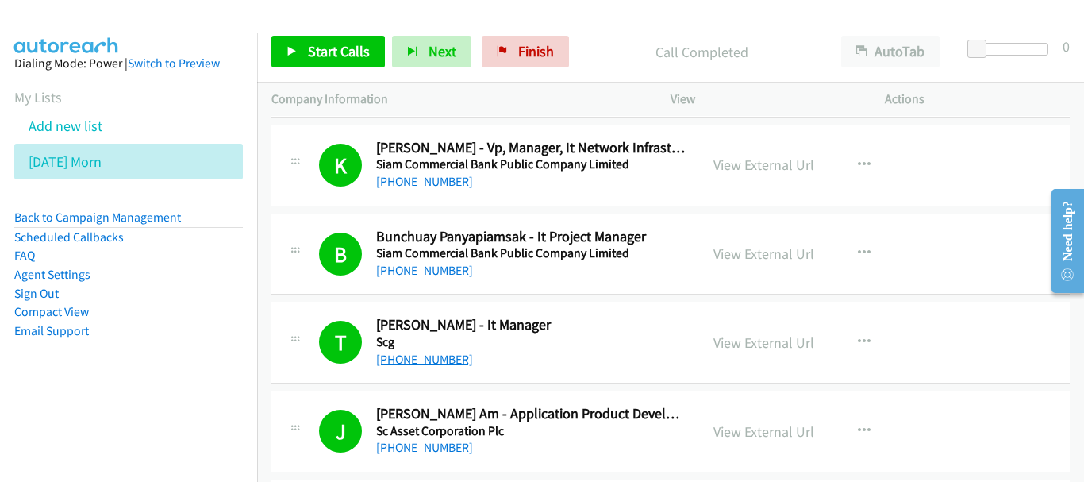
click at [448, 363] on link "[PHONE_NUMBER]" at bounding box center [424, 358] width 97 height 15
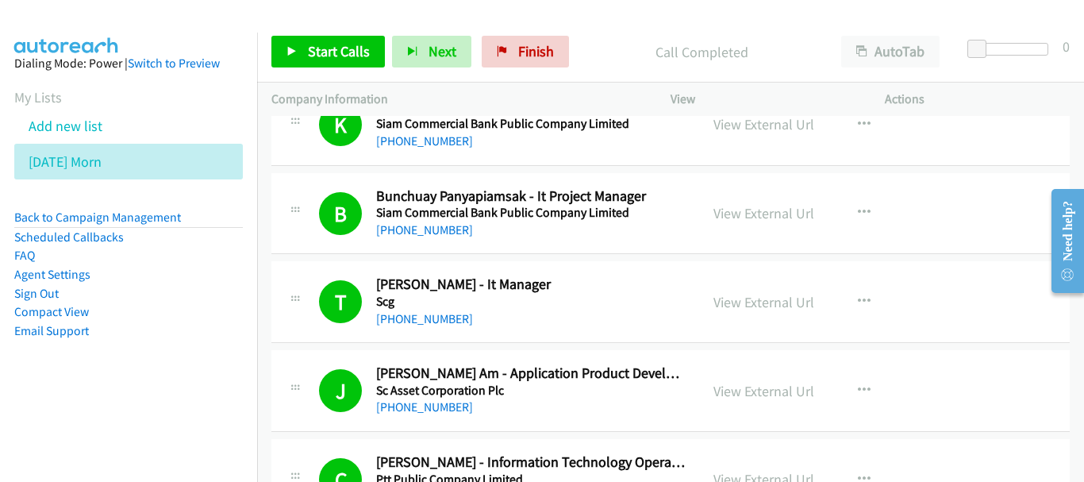
scroll to position [952, 0]
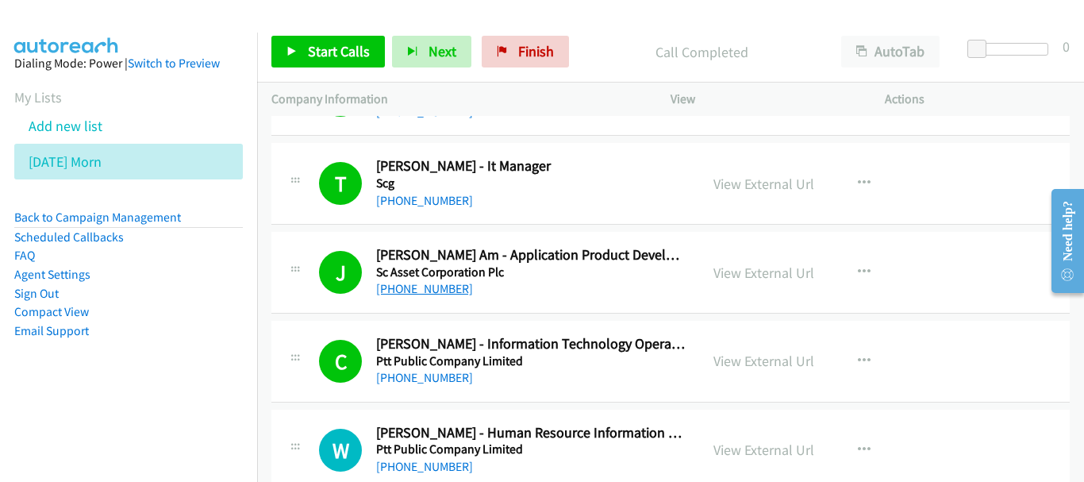
click at [436, 286] on link "[PHONE_NUMBER]" at bounding box center [424, 288] width 97 height 15
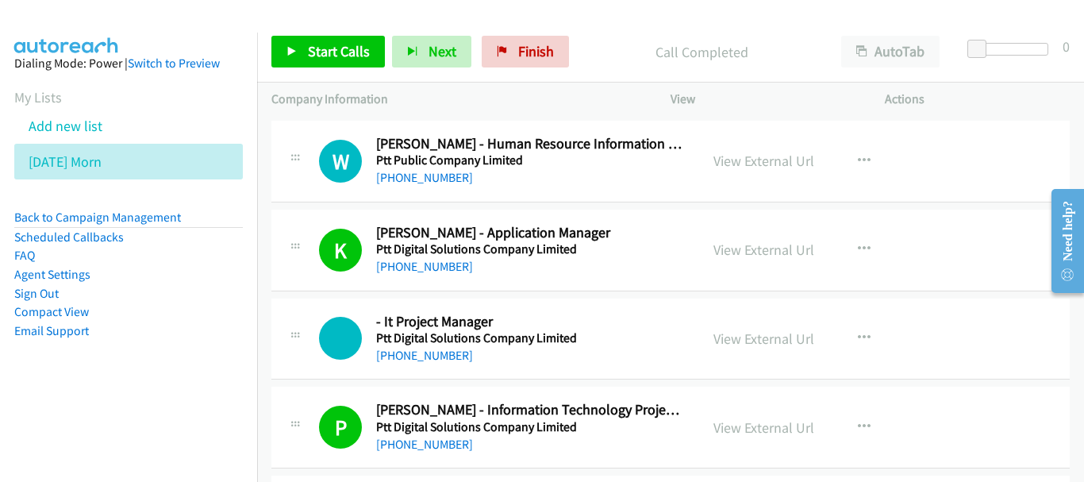
scroll to position [1269, 0]
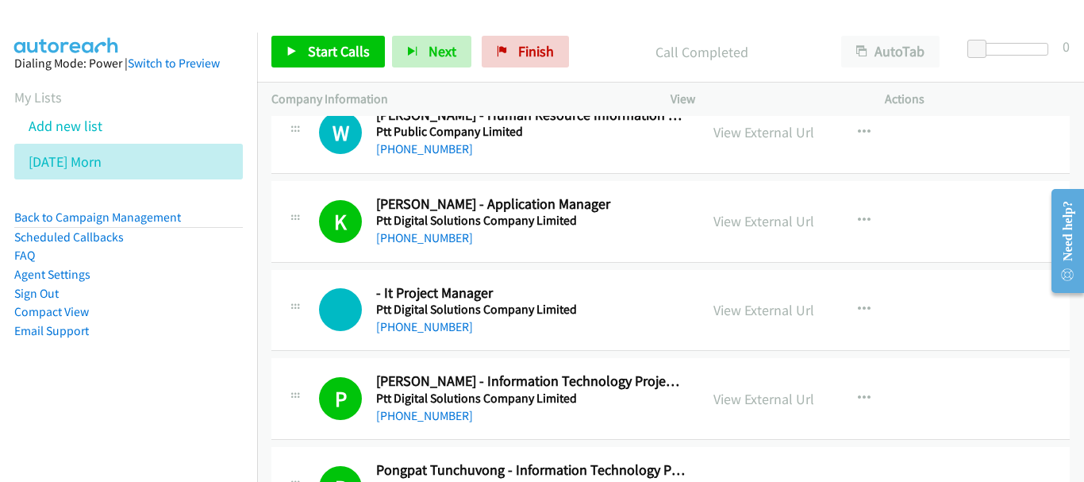
click at [412, 406] on div "[PHONE_NUMBER]" at bounding box center [530, 415] width 309 height 19
click at [415, 425] on div "P Callback Scheduled [PERSON_NAME] - Information Technology Project Manager Ptt…" at bounding box center [670, 399] width 798 height 82
click at [419, 410] on link "[PHONE_NUMBER]" at bounding box center [424, 415] width 97 height 15
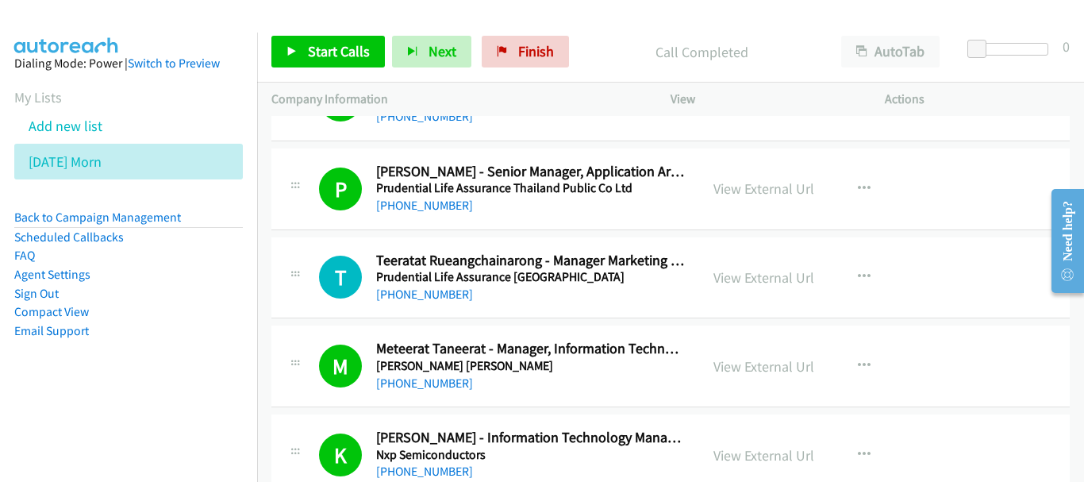
scroll to position [1904, 0]
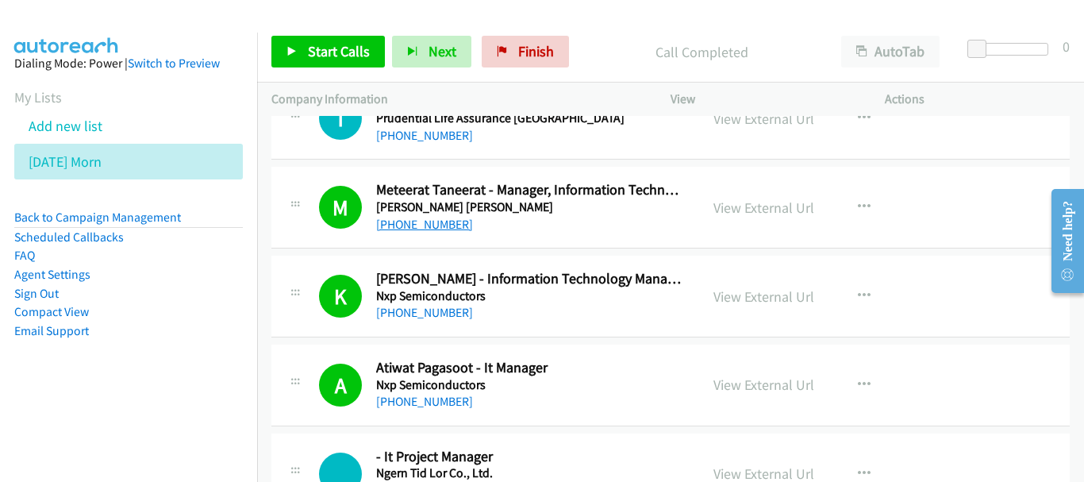
click at [444, 227] on link "[PHONE_NUMBER]" at bounding box center [424, 224] width 97 height 15
click at [459, 313] on div "[PHONE_NUMBER]" at bounding box center [530, 312] width 309 height 19
click at [449, 314] on link "[PHONE_NUMBER]" at bounding box center [424, 312] width 97 height 15
